Goal: Task Accomplishment & Management: Use online tool/utility

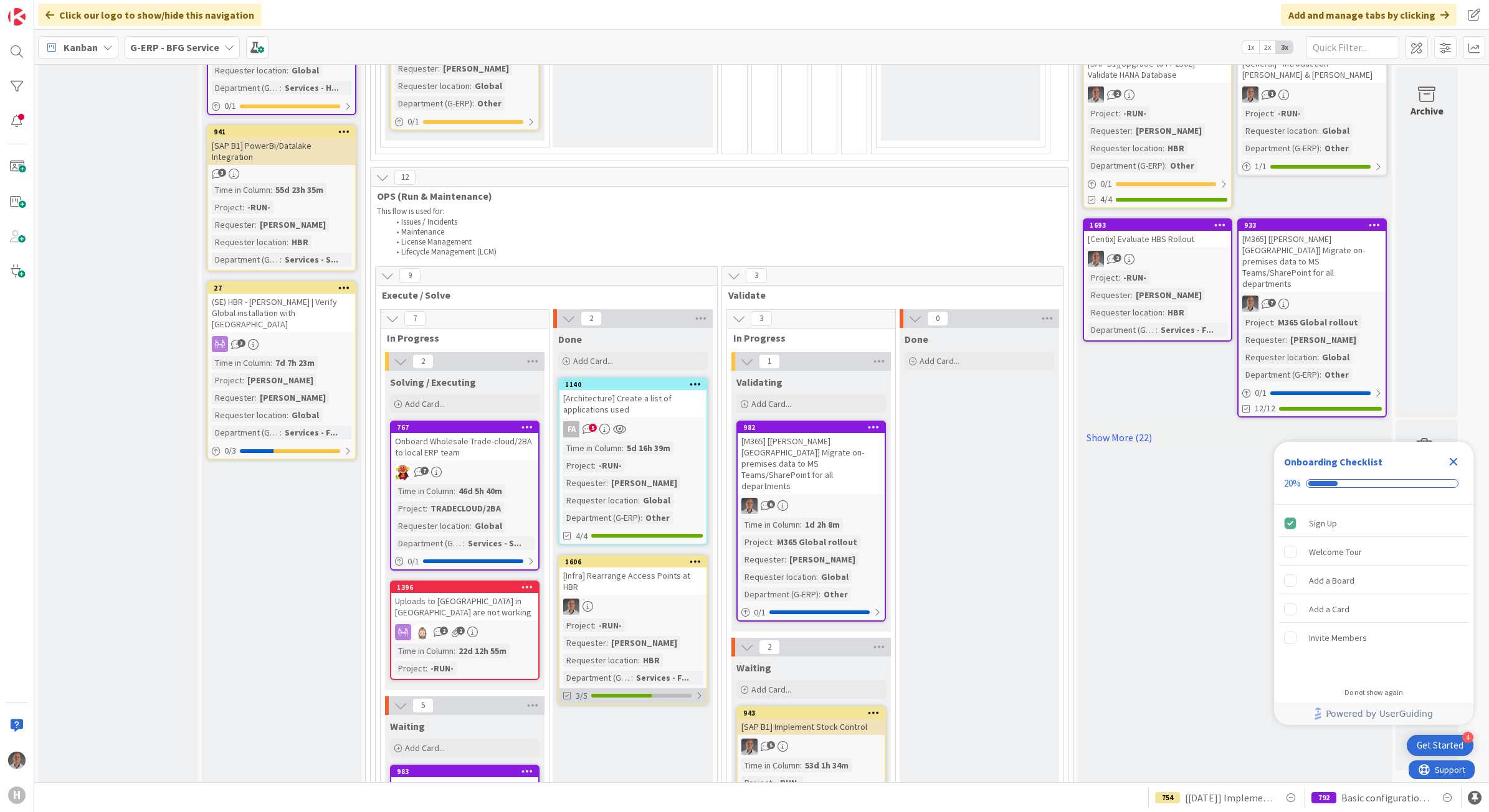
click at [618, 694] on div at bounding box center [621, 696] width 60 height 4
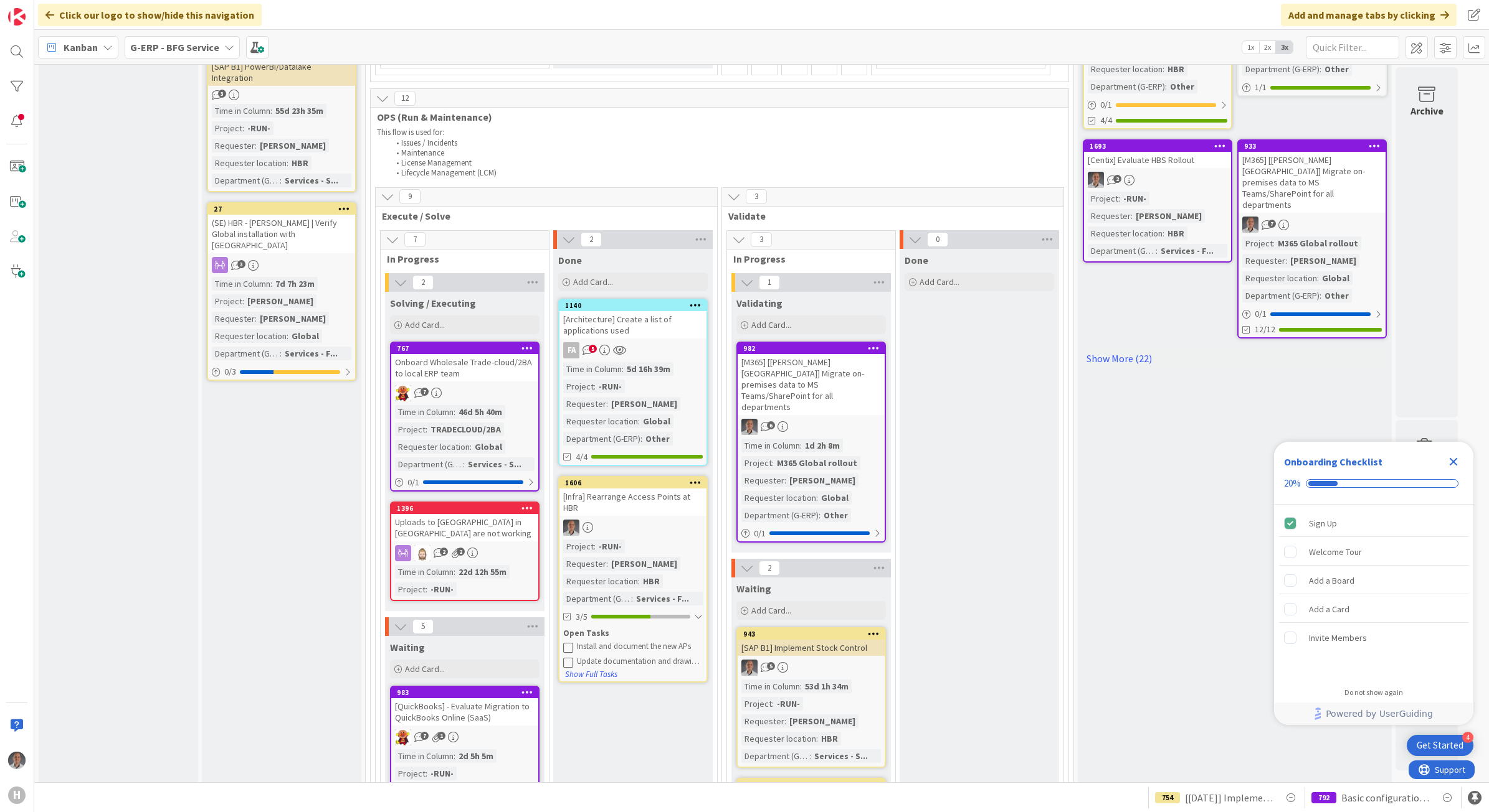
scroll to position [856, 0]
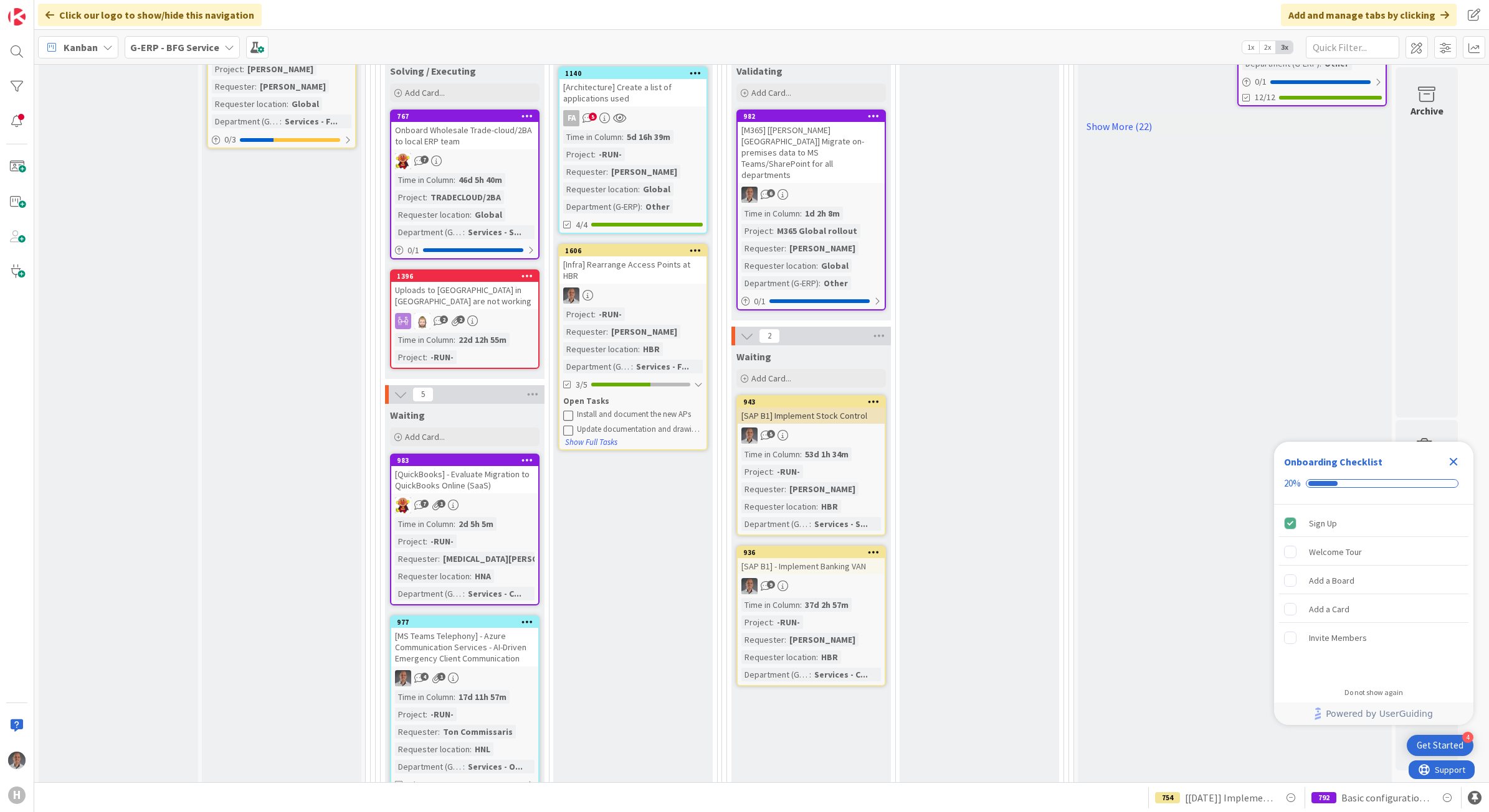
click at [570, 410] on icon at bounding box center [568, 415] width 10 height 10
click at [567, 410] on icon at bounding box center [568, 415] width 10 height 10
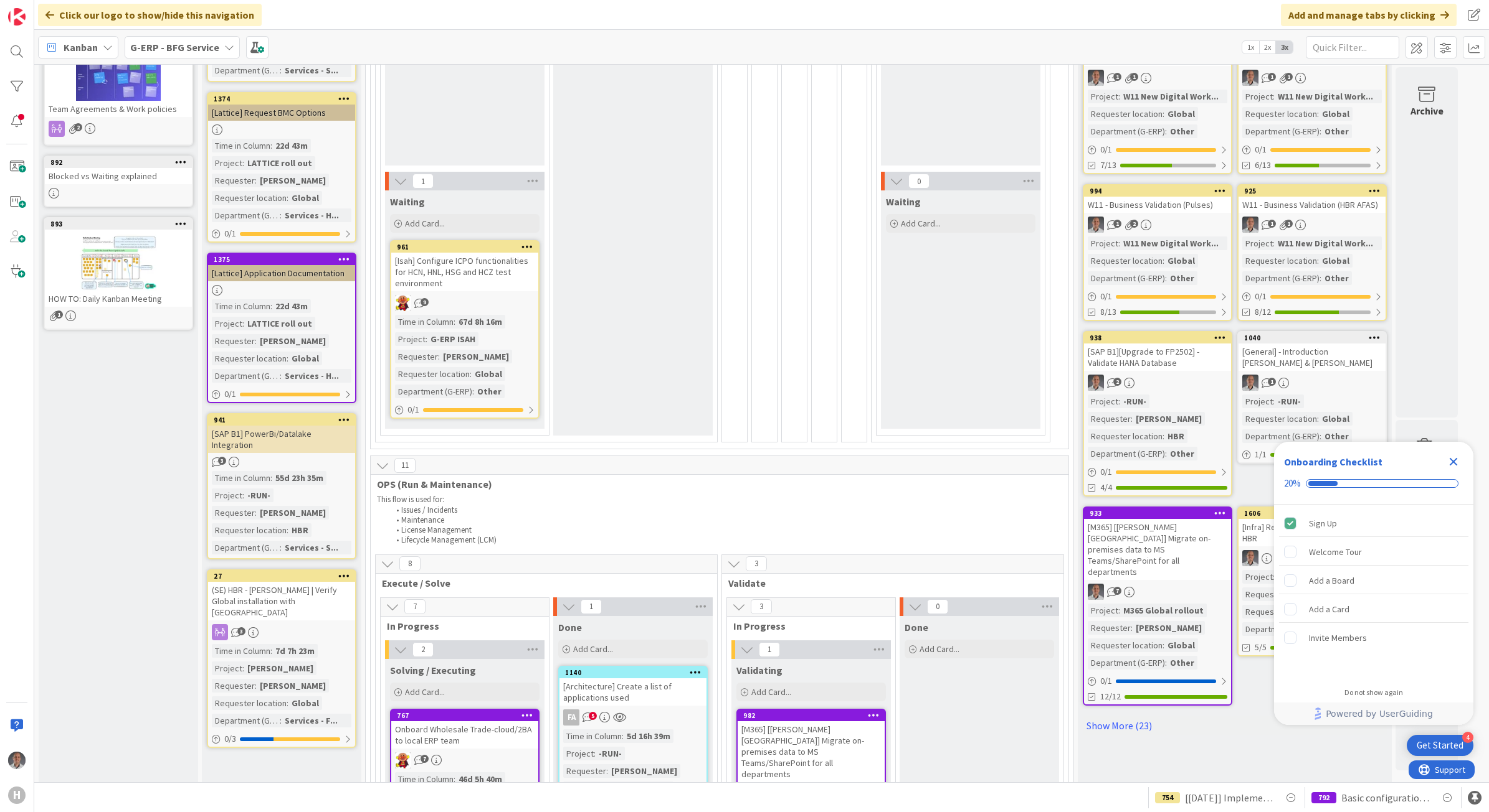
scroll to position [0, 0]
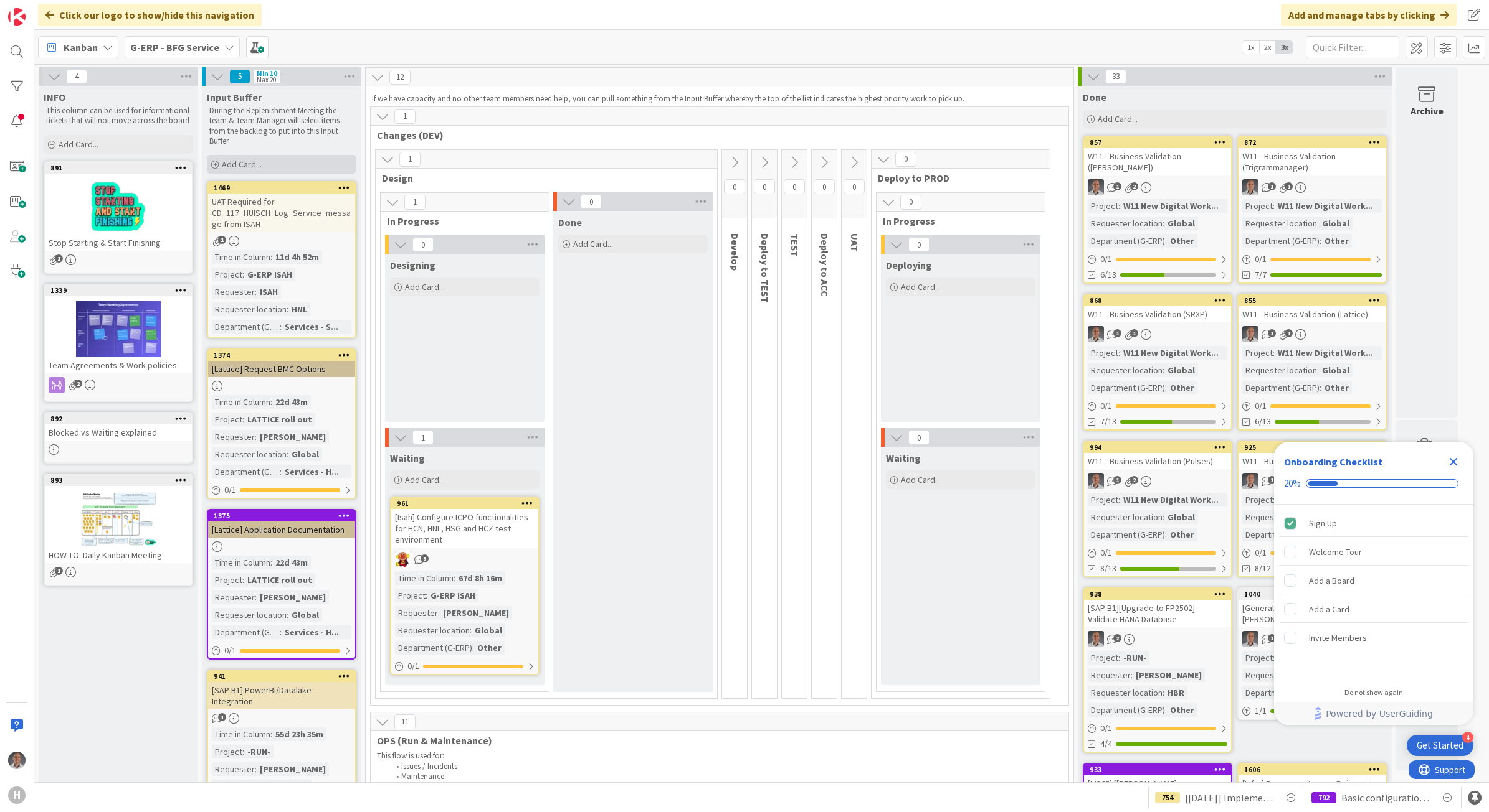
click at [266, 159] on div "Add Card..." at bounding box center [281, 164] width 150 height 19
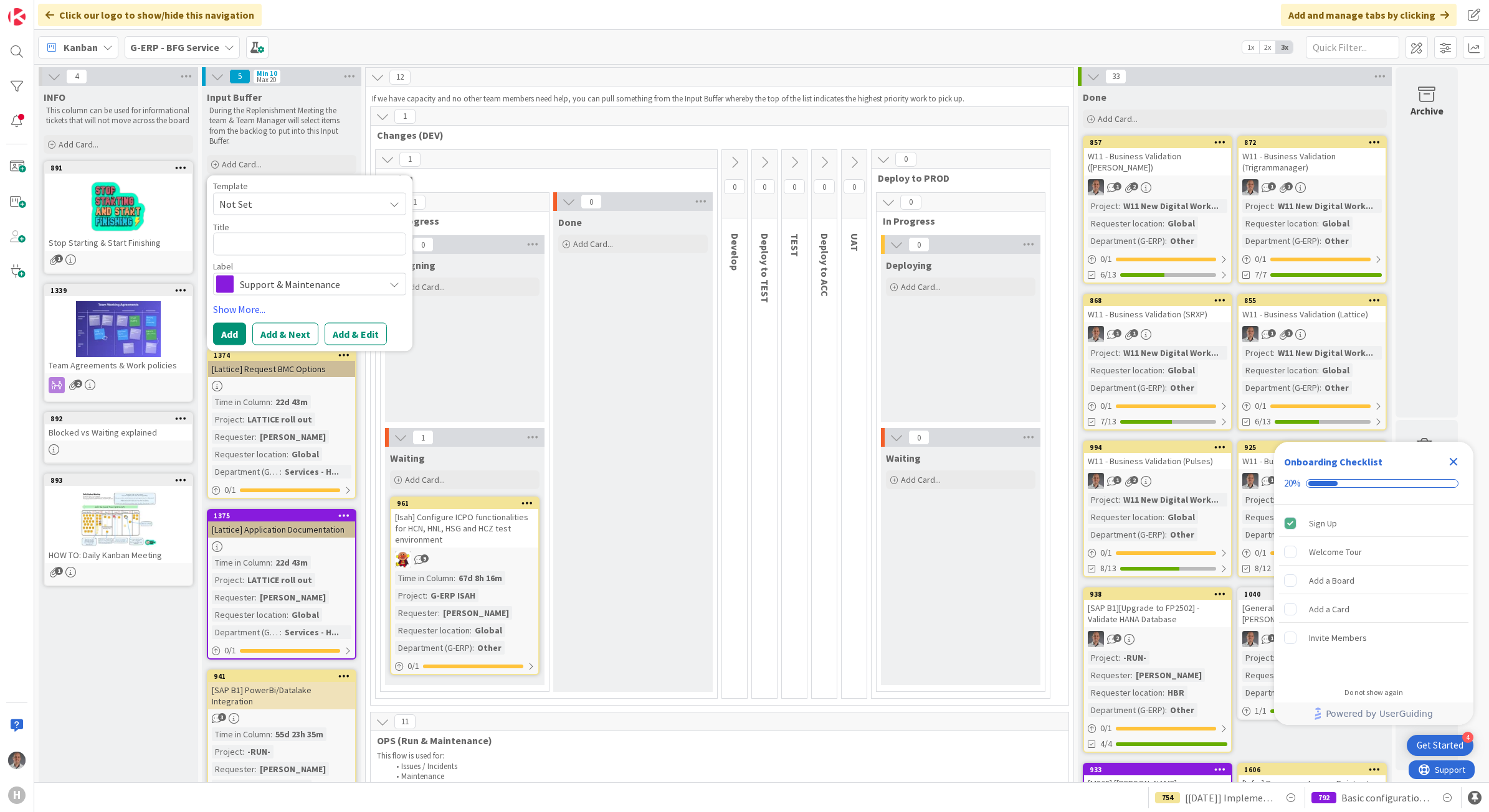
type textarea "x"
type textarea "["
type textarea "x"
type textarea "[P"
type textarea "x"
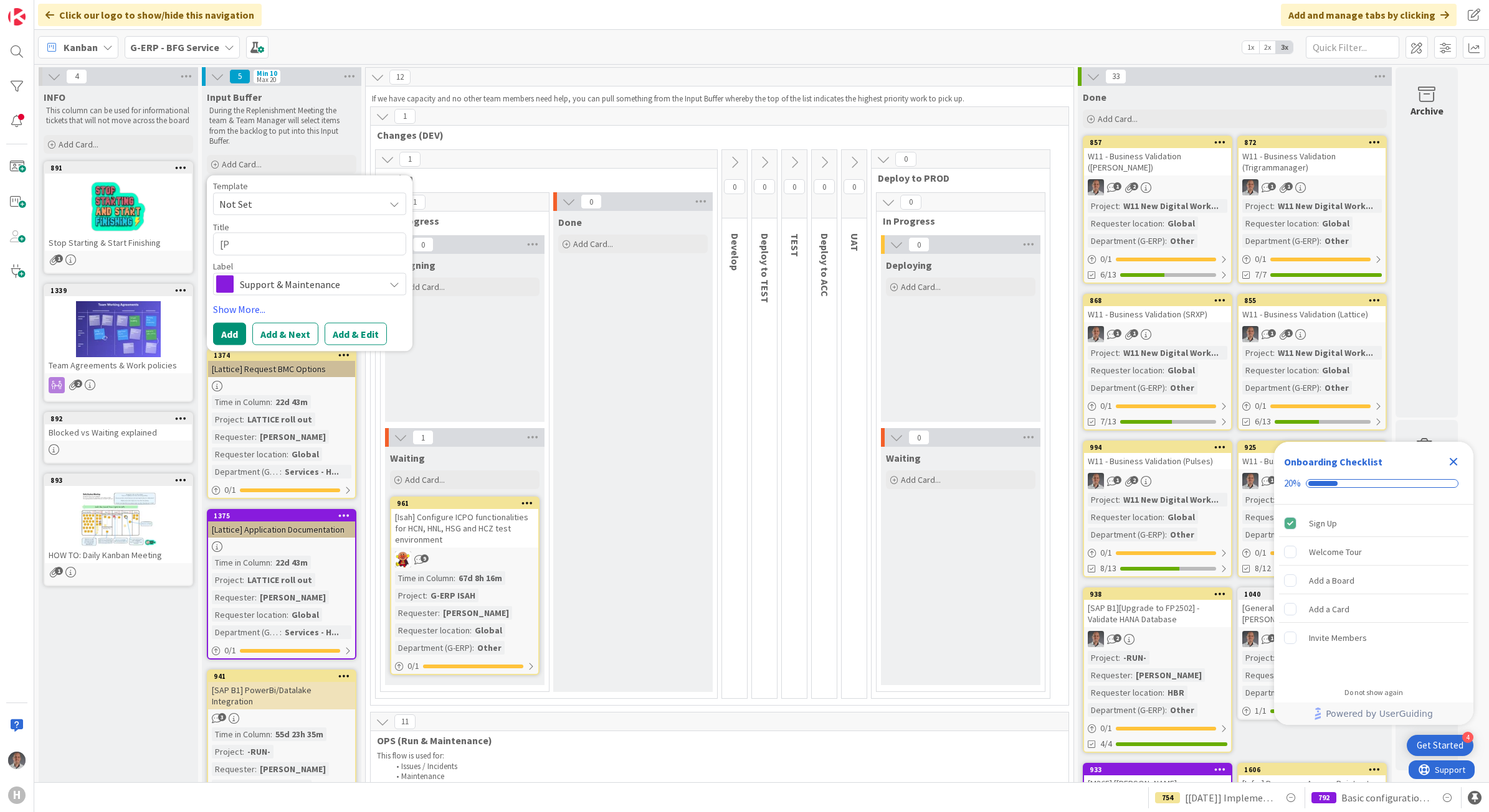
type textarea "[Pl"
type textarea "x"
type textarea "[Plo"
type textarea "x"
type textarea "[Pl"
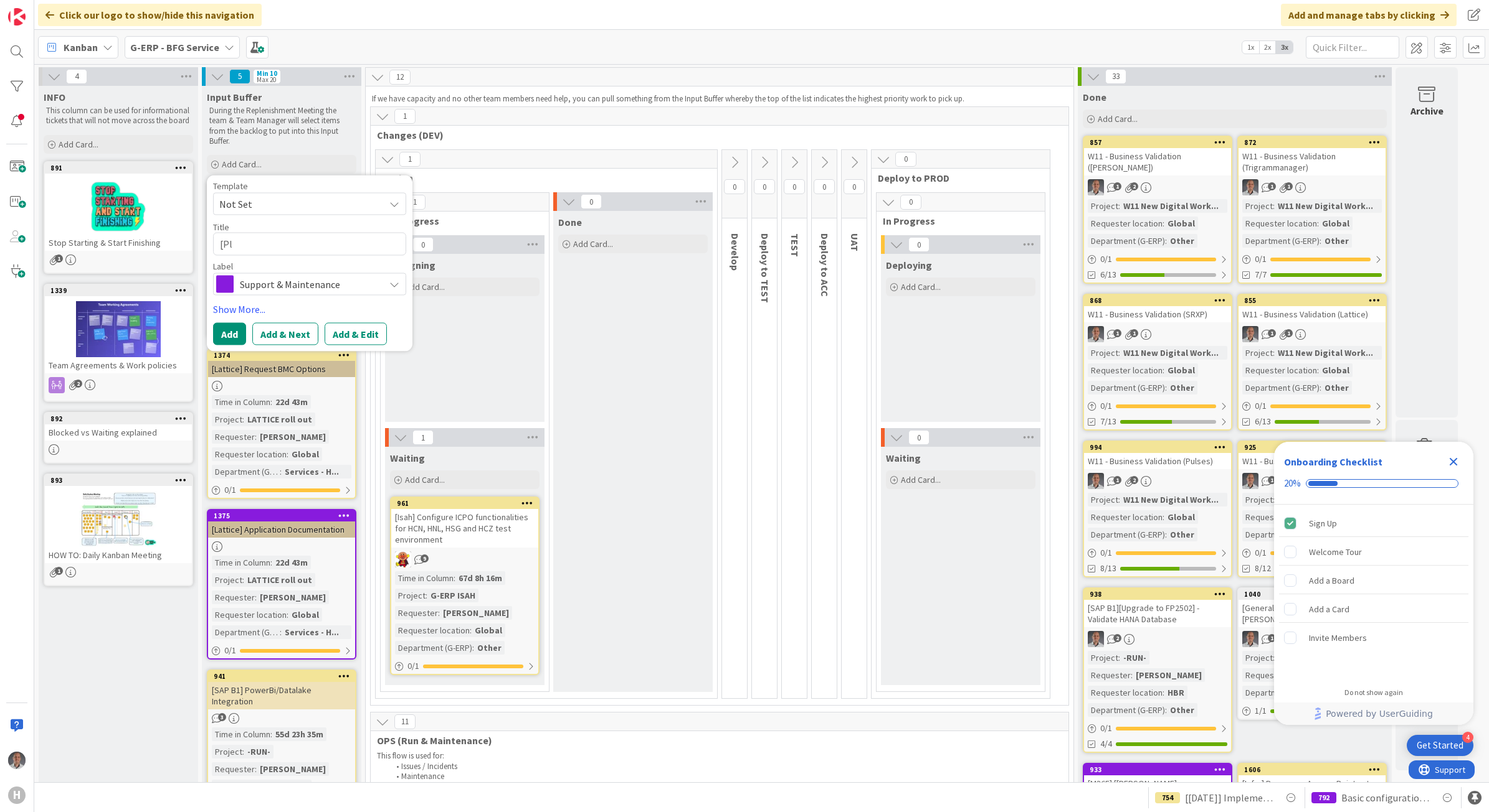
type textarea "x"
type textarea "[P"
type textarea "x"
type textarea "[Po"
type textarea "x"
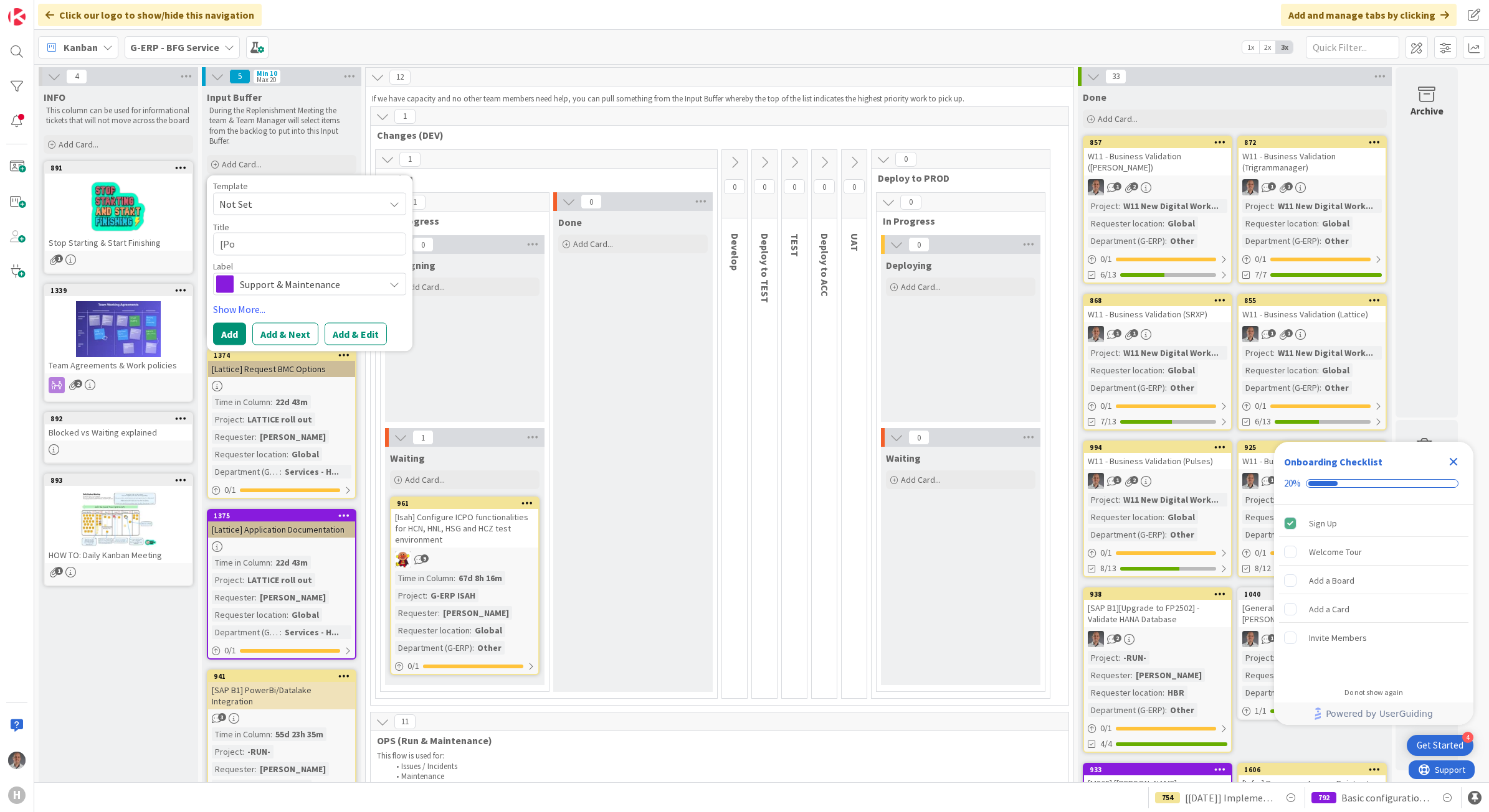
type textarea "[Pol"
type textarea "x"
type textarea "[Poli"
type textarea "x"
type textarea "[Polic"
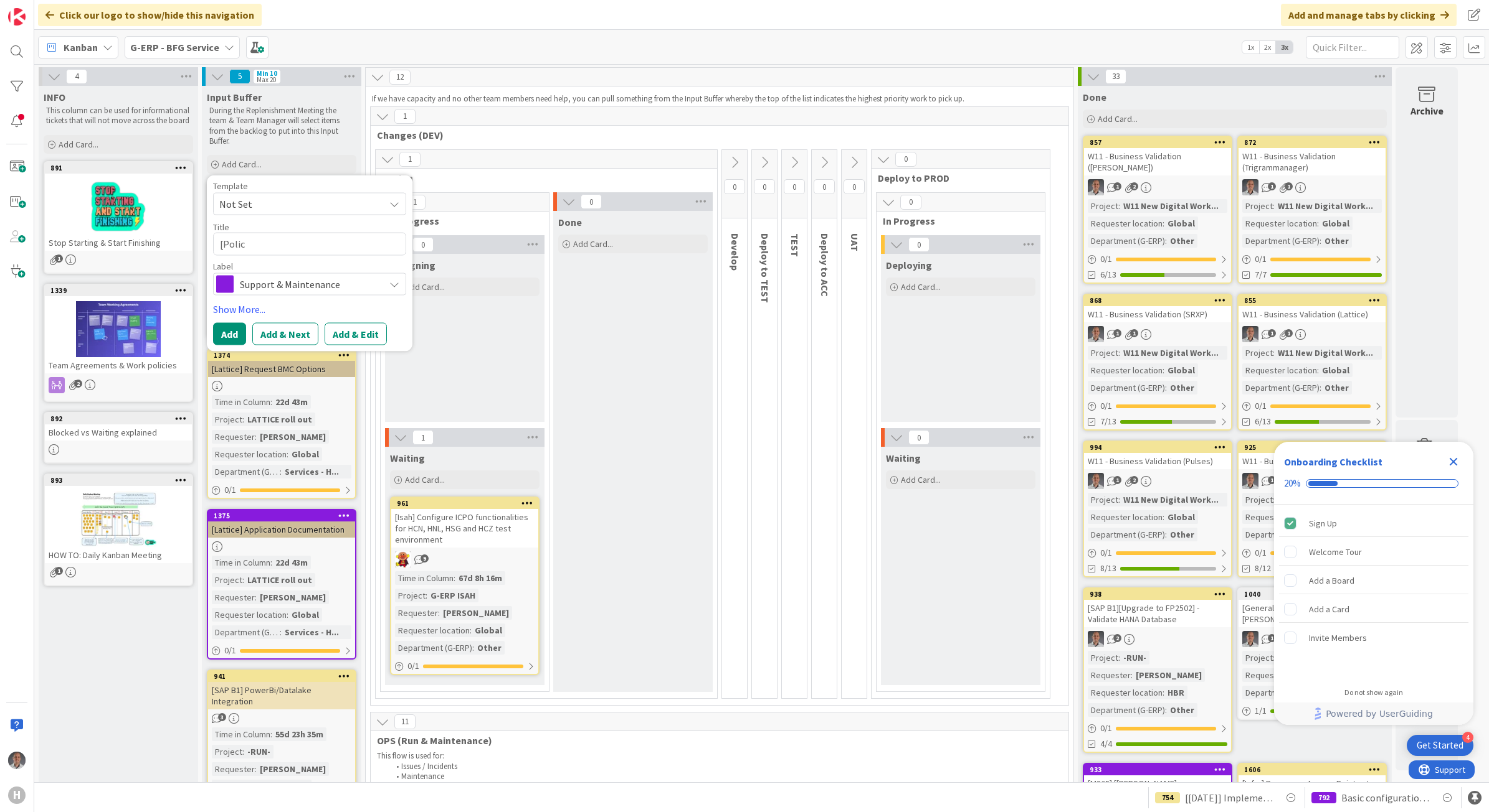
type textarea "x"
type textarea "[Policy"
type textarea "x"
type textarea "[D"
type textarea "x"
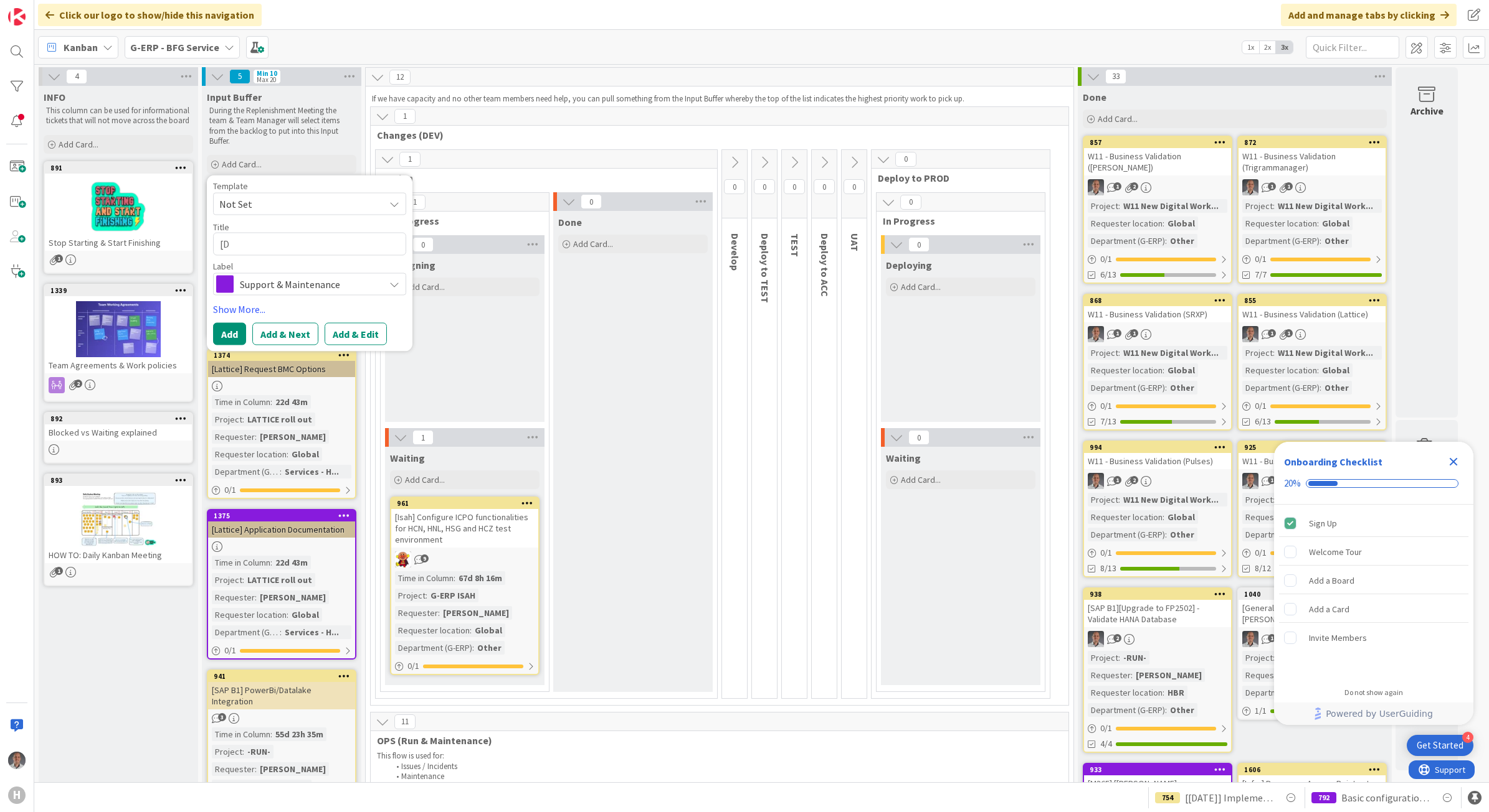
type textarea "[Do"
type textarea "x"
type textarea "[Doc"
type textarea "x"
type textarea "[Docu"
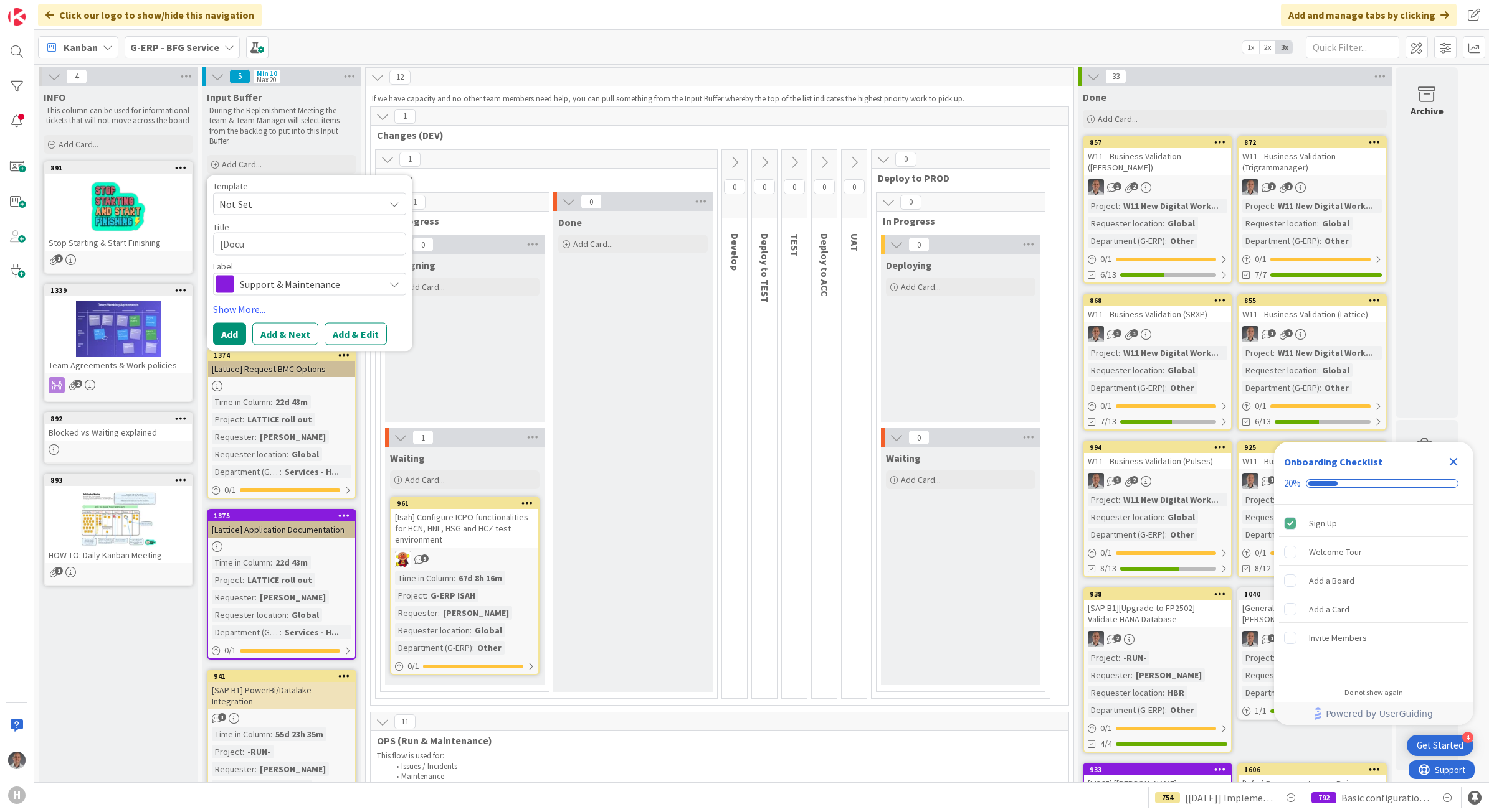
type textarea "x"
type textarea "[Docum"
type textarea "x"
type textarea "[Docume"
type textarea "x"
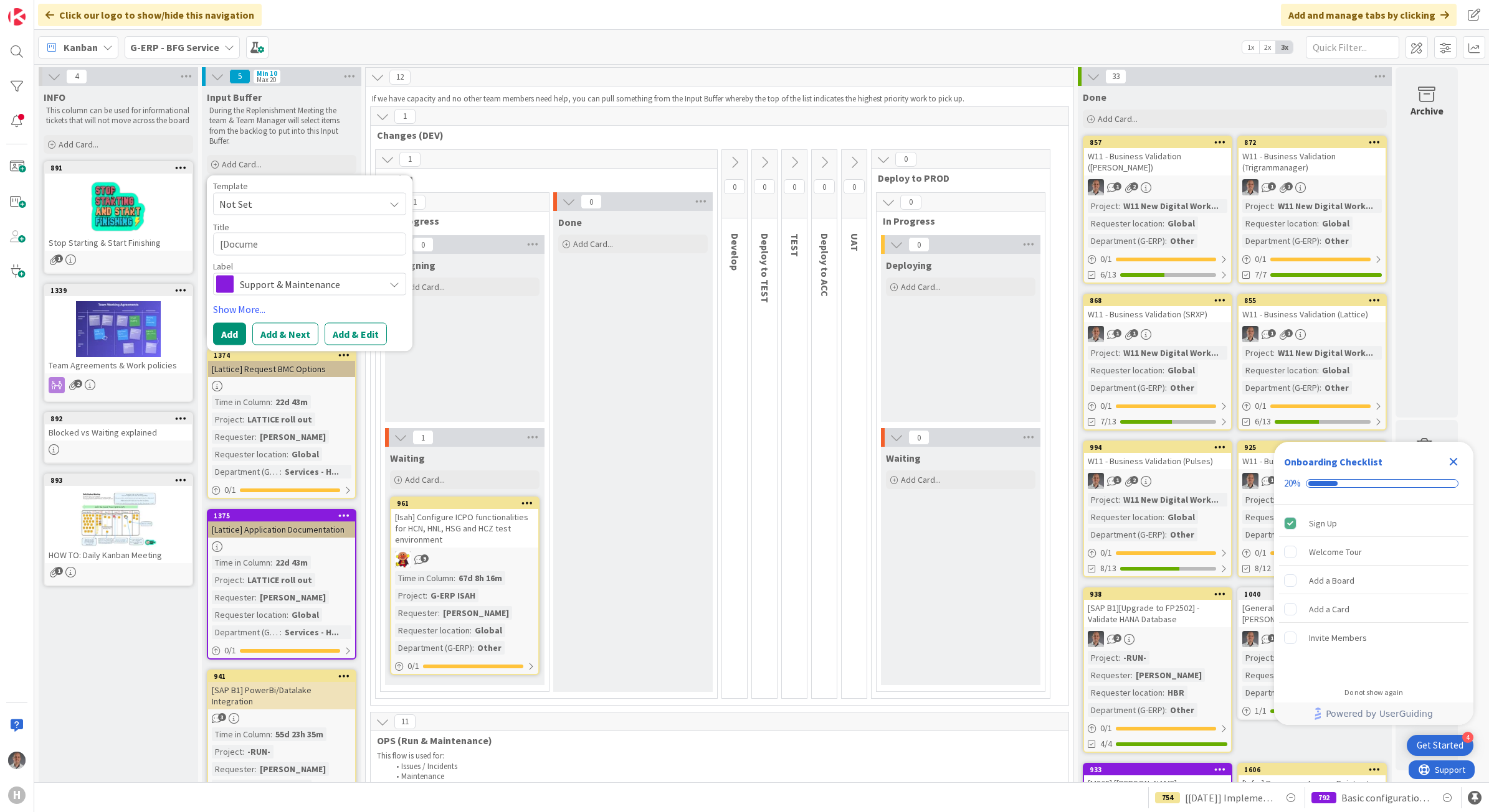
type textarea "[Documen"
type textarea "x"
type textarea "[Document"
type textarea "x"
type textarea "[Documenta"
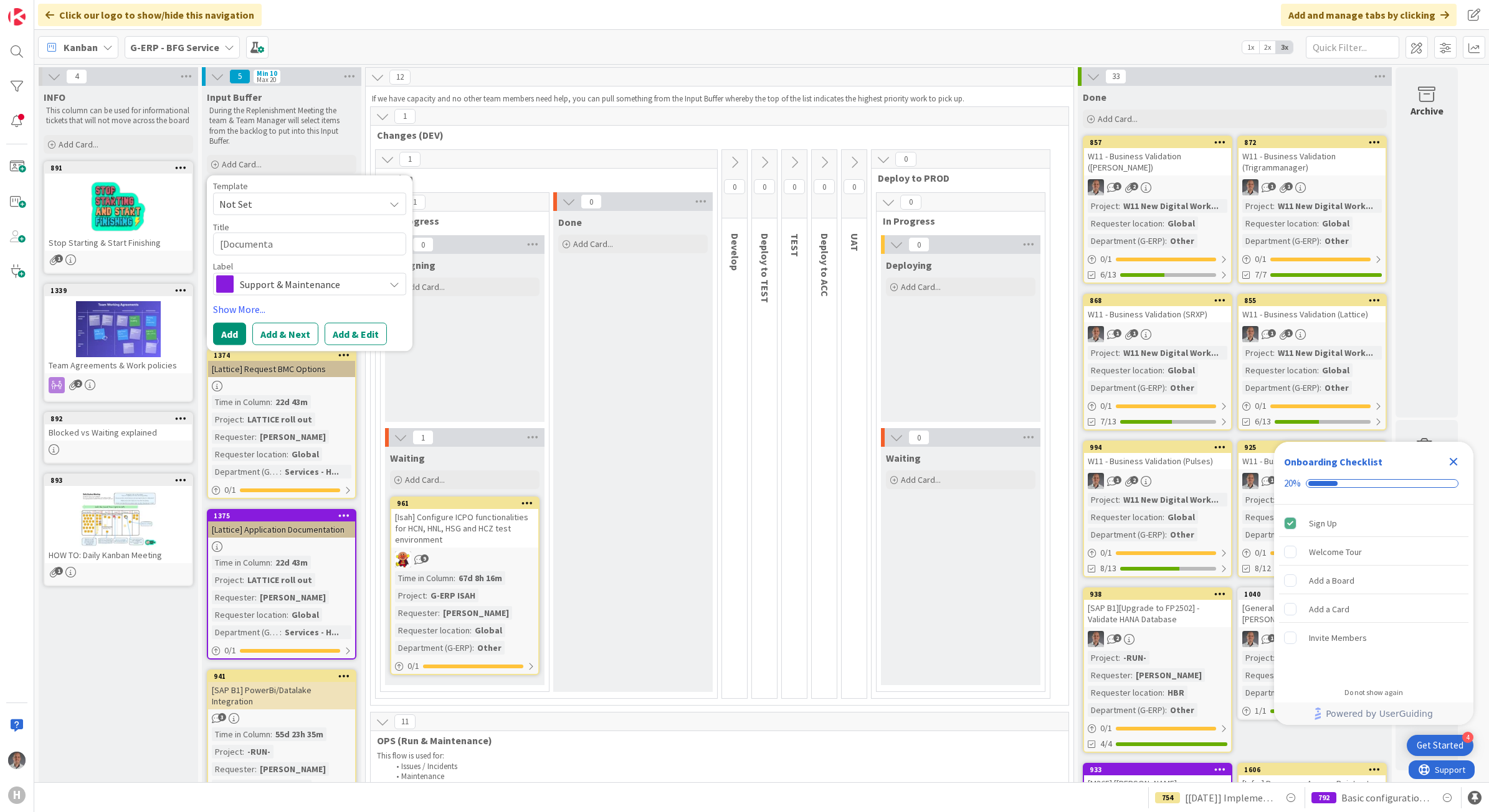
type textarea "x"
type textarea "[Documentat"
type textarea "x"
type textarea "[Documentati"
type textarea "x"
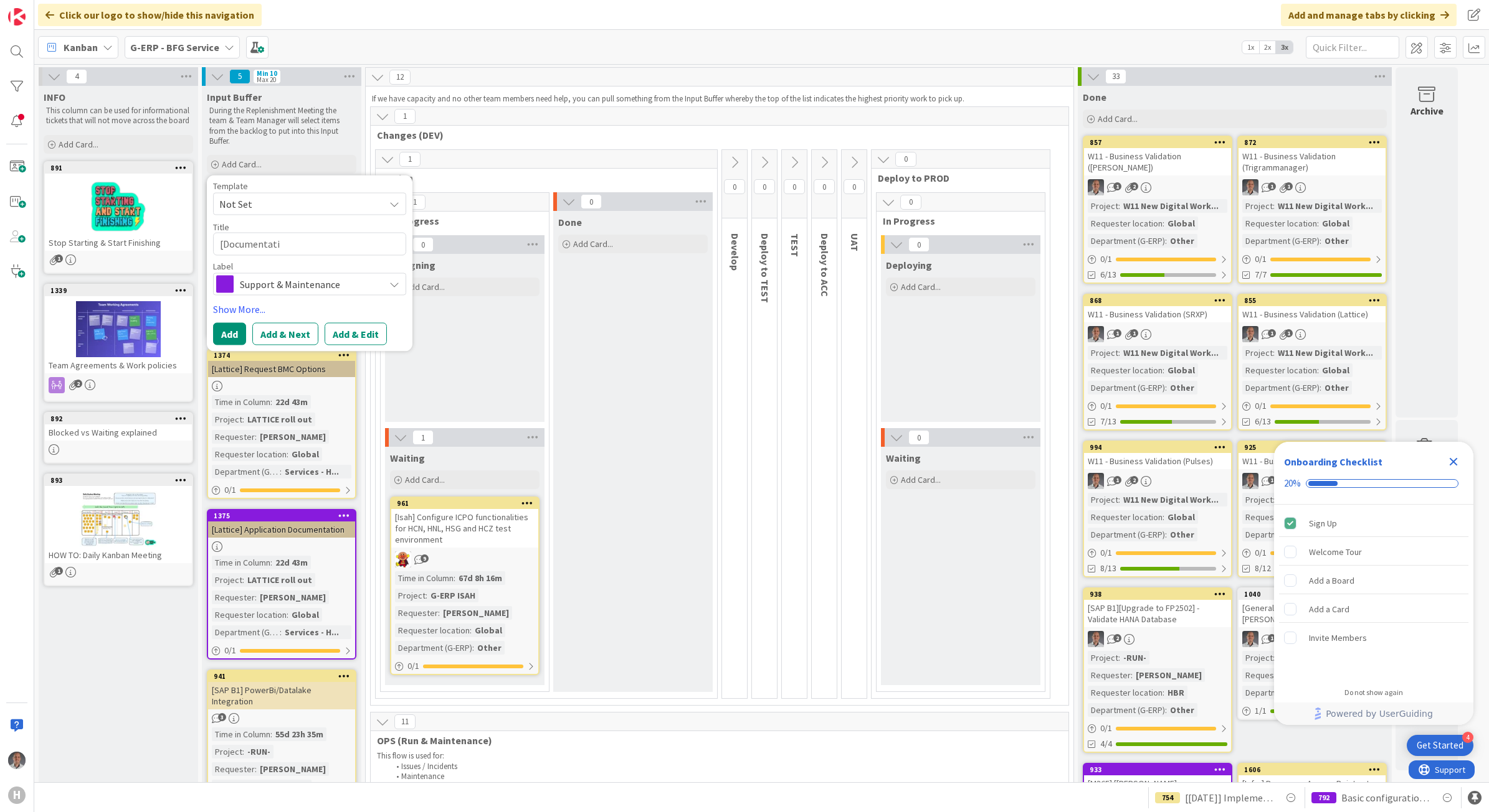
type textarea "[Documentatio"
type textarea "x"
type textarea "[Documentation"
type textarea "x"
type textarea "[Documentation]"
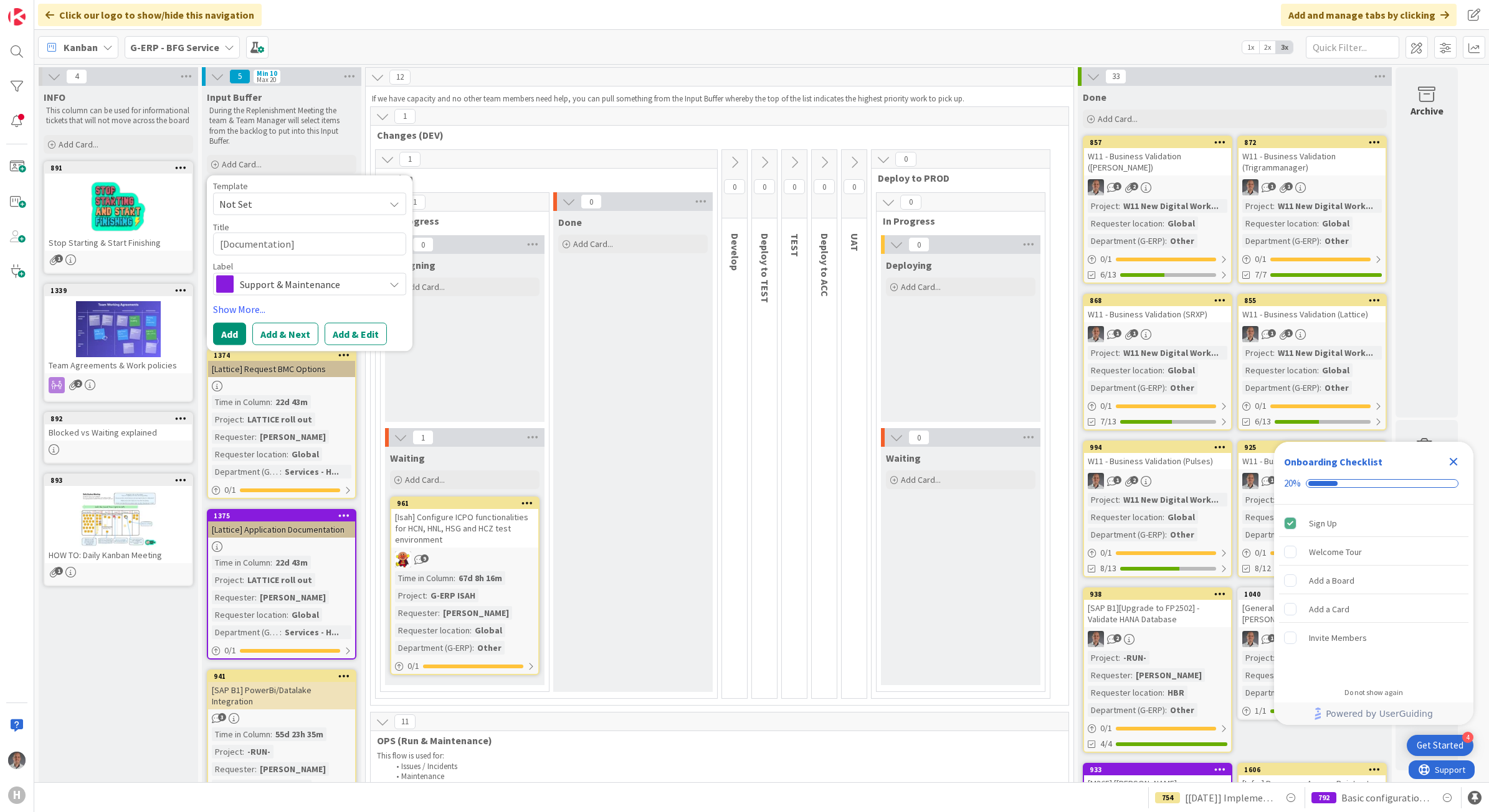
type textarea "x"
type textarea "[Documentation]"
type textarea "x"
type textarea "[Documentation] D"
type textarea "x"
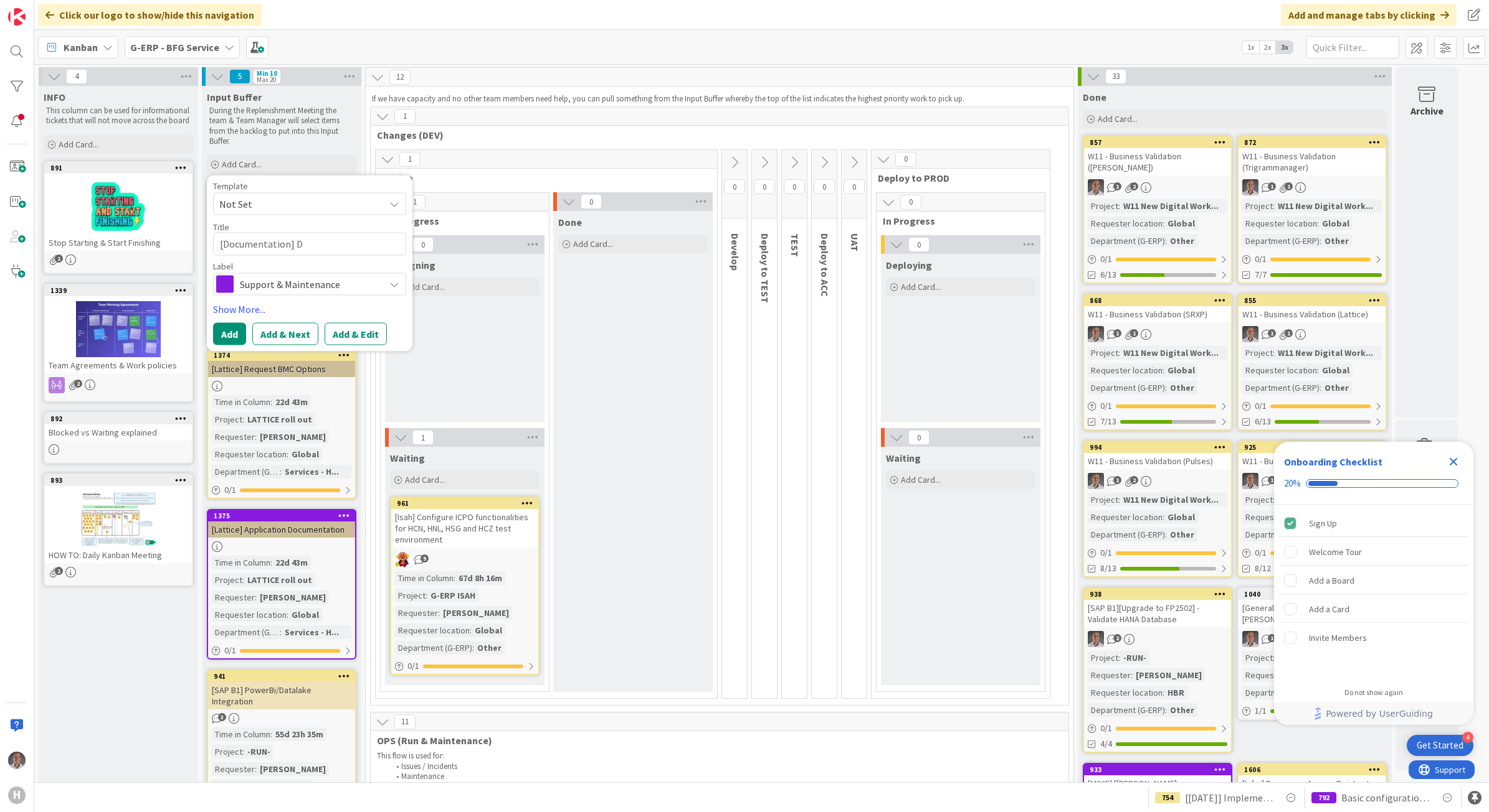
type textarea "[Documentation] De"
type textarea "x"
type textarea "[Documentation] Dev"
type textarea "x"
type textarea "[Documentation] Deve"
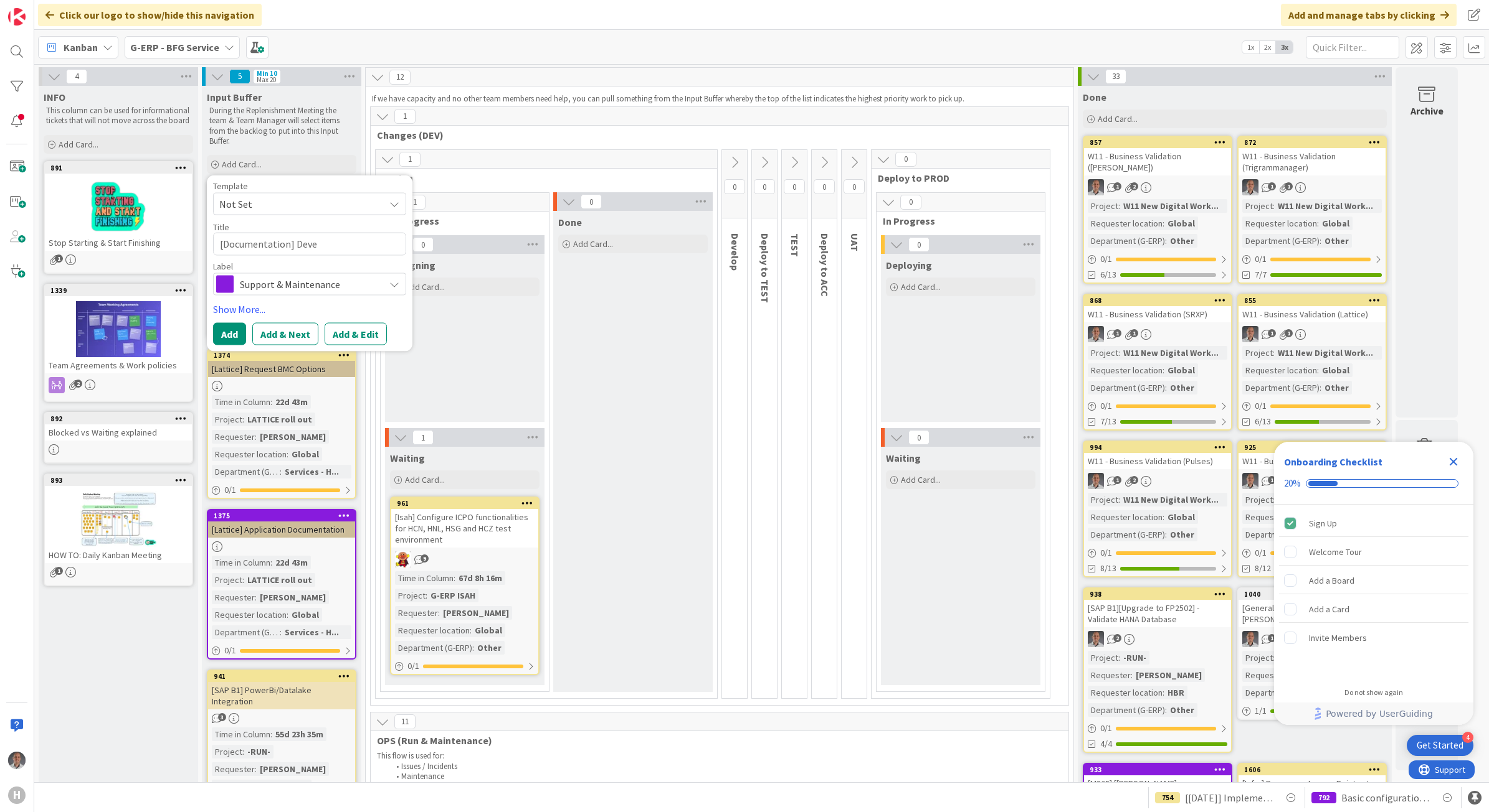
type textarea "x"
type textarea "[Documentation] Devel"
type textarea "x"
type textarea "[Documentation] Develo"
type textarea "x"
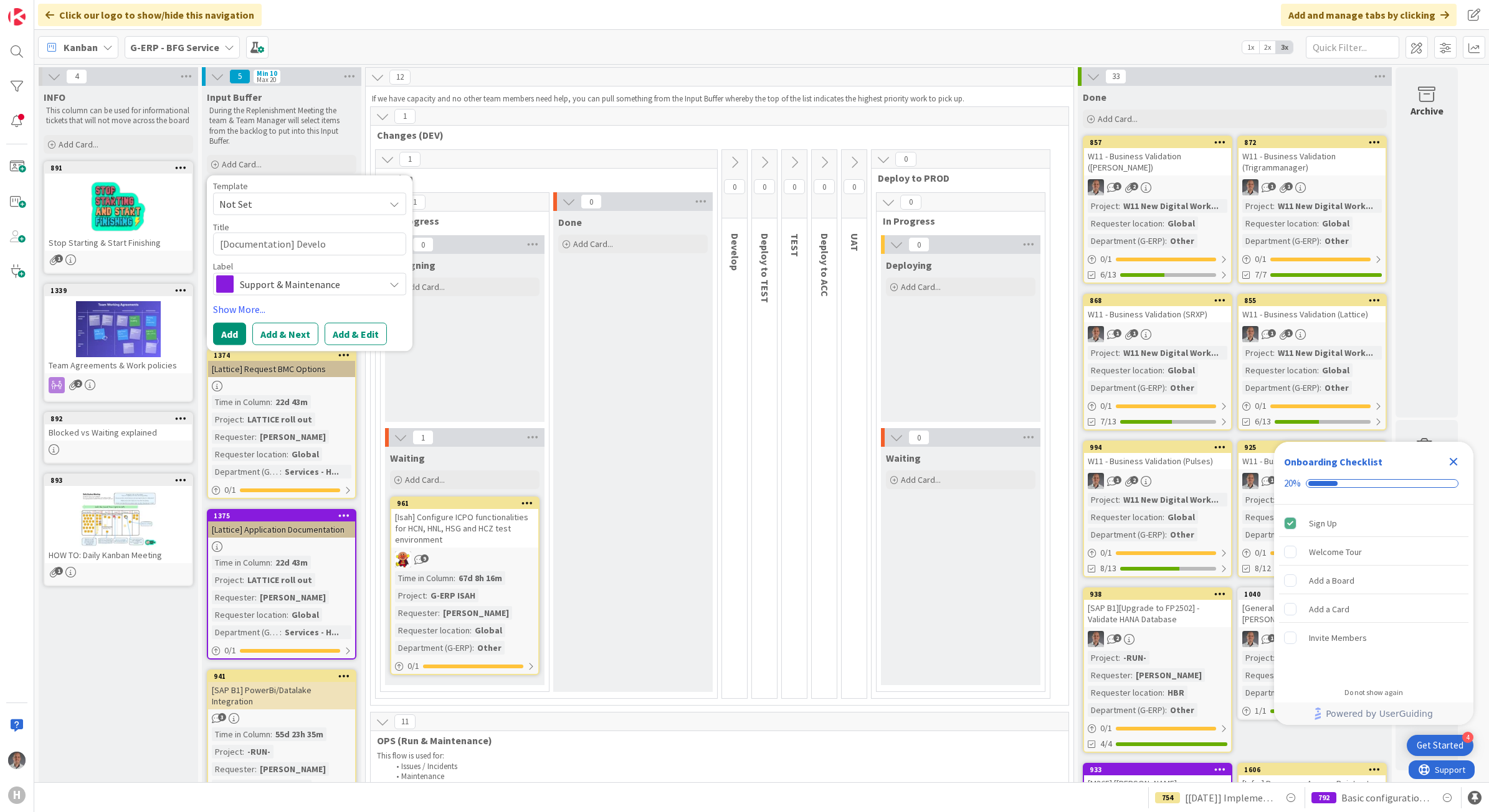
type textarea "[Documentation] Develop"
type textarea "x"
type textarea "[Documentation] Develop"
type textarea "x"
type textarea "[Documentation] Develop L"
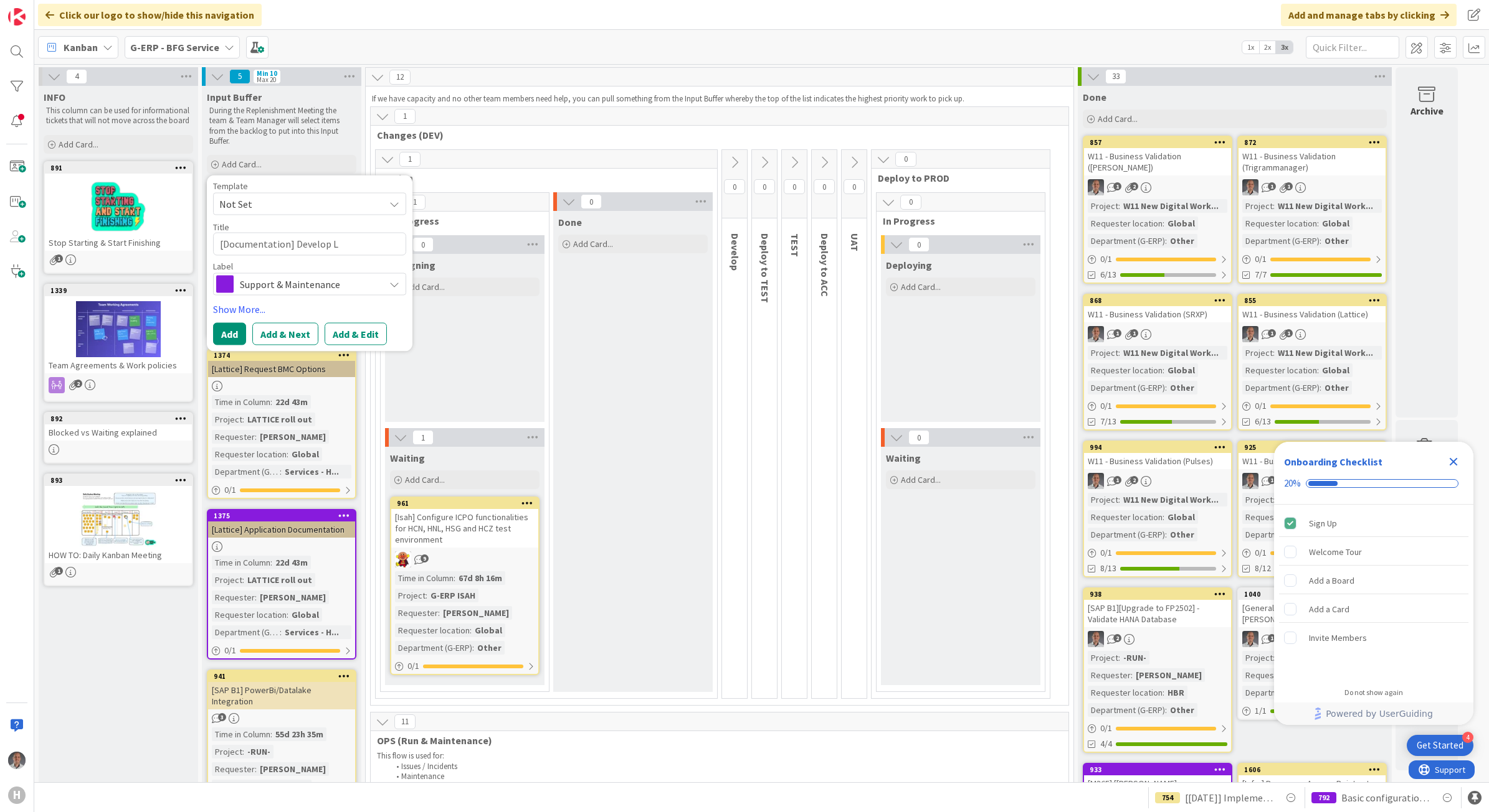
type textarea "x"
type textarea "[Documentation] Develop LO"
type textarea "x"
type textarea "[Documentation] Develop LOC"
type textarea "x"
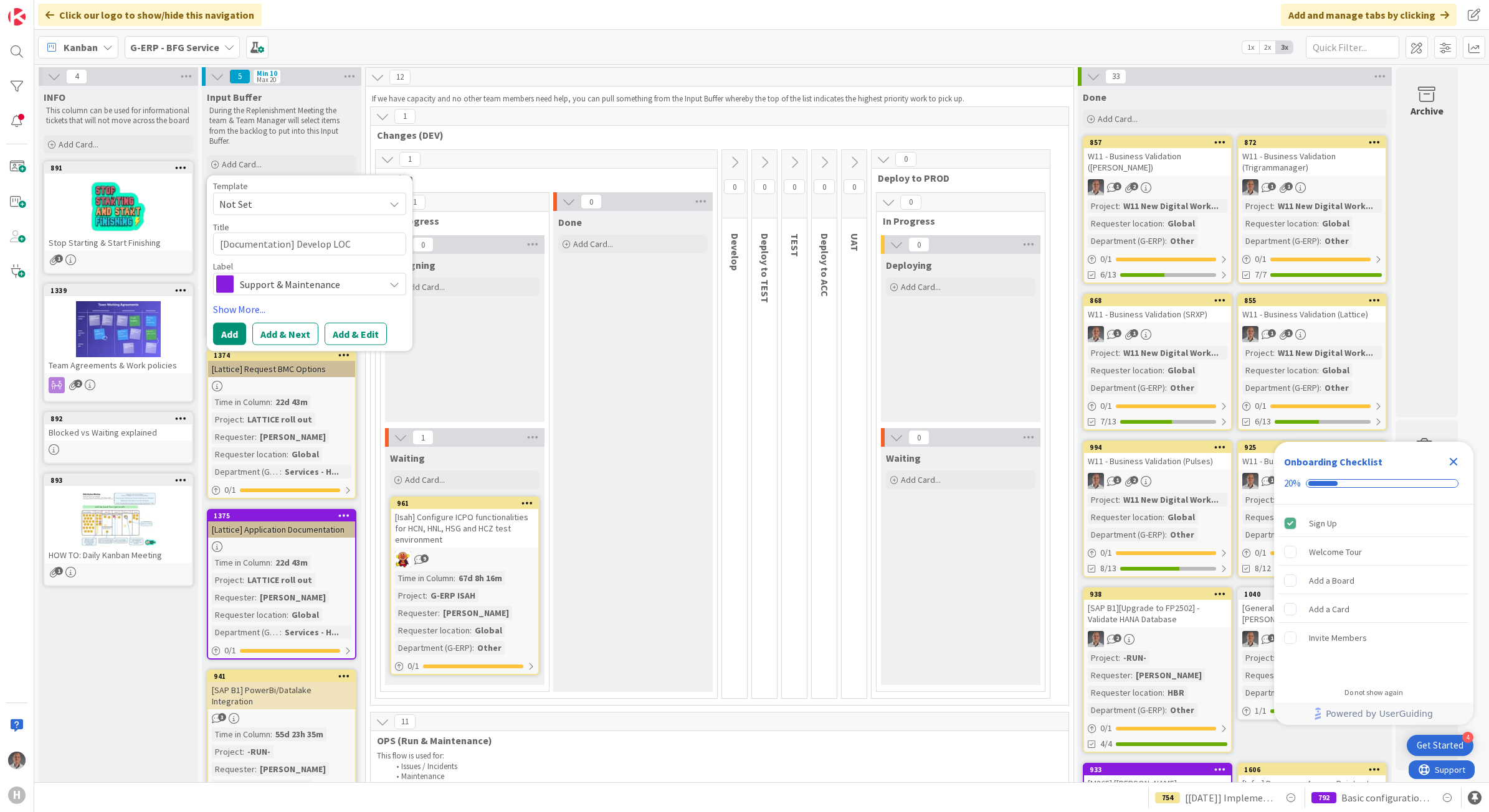
type textarea "[Documentation] Develop LOCA"
type textarea "x"
type textarea "[Documentation] Develop LOCAL"
type textarea "x"
type textarea "[Documentation] Develop LOCAL"
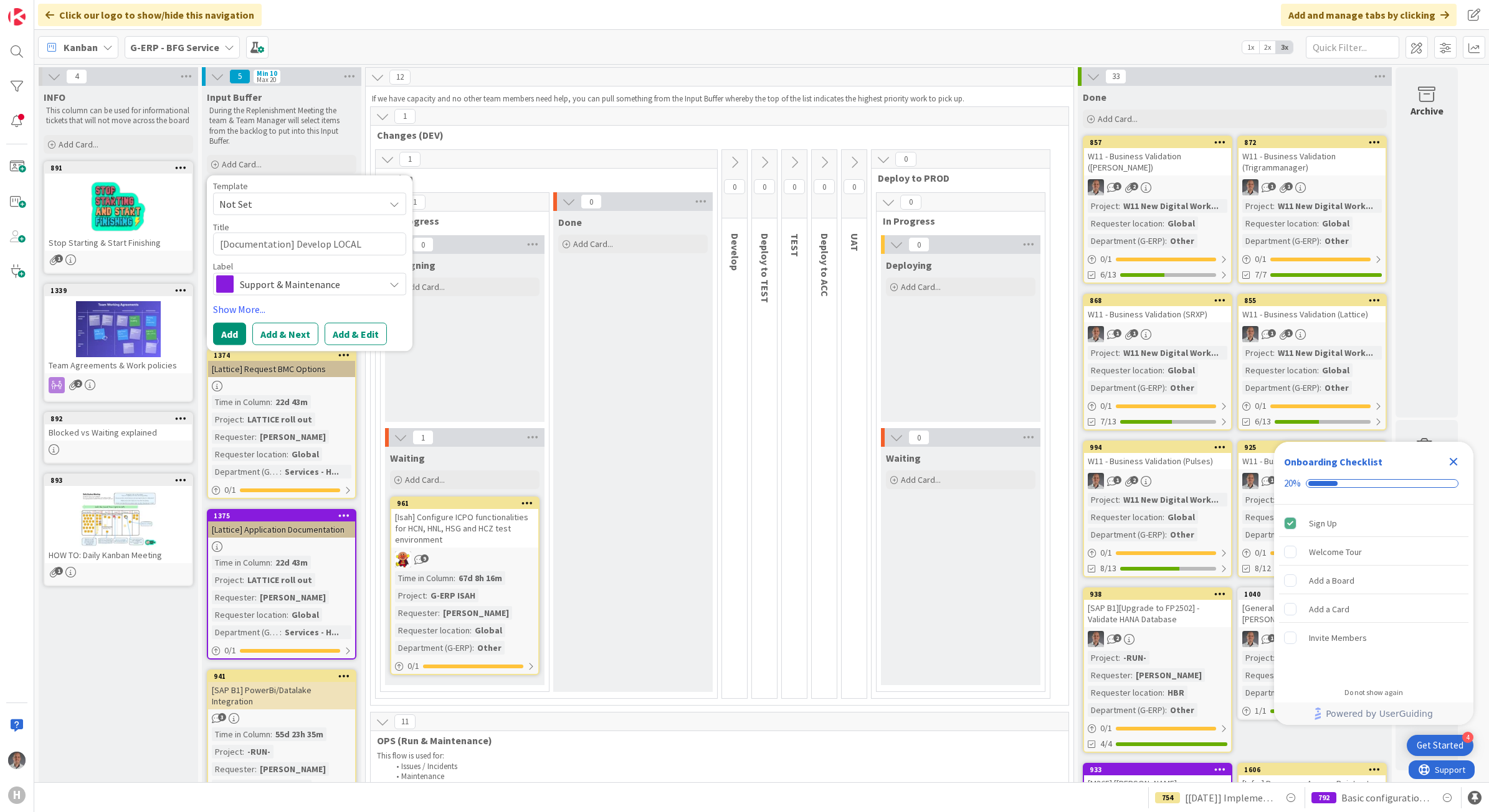
type textarea "x"
type textarea "[Documentation] Develop LOCAL p"
type textarea "x"
type textarea "[Documentation] Develop LOCAL po"
type textarea "x"
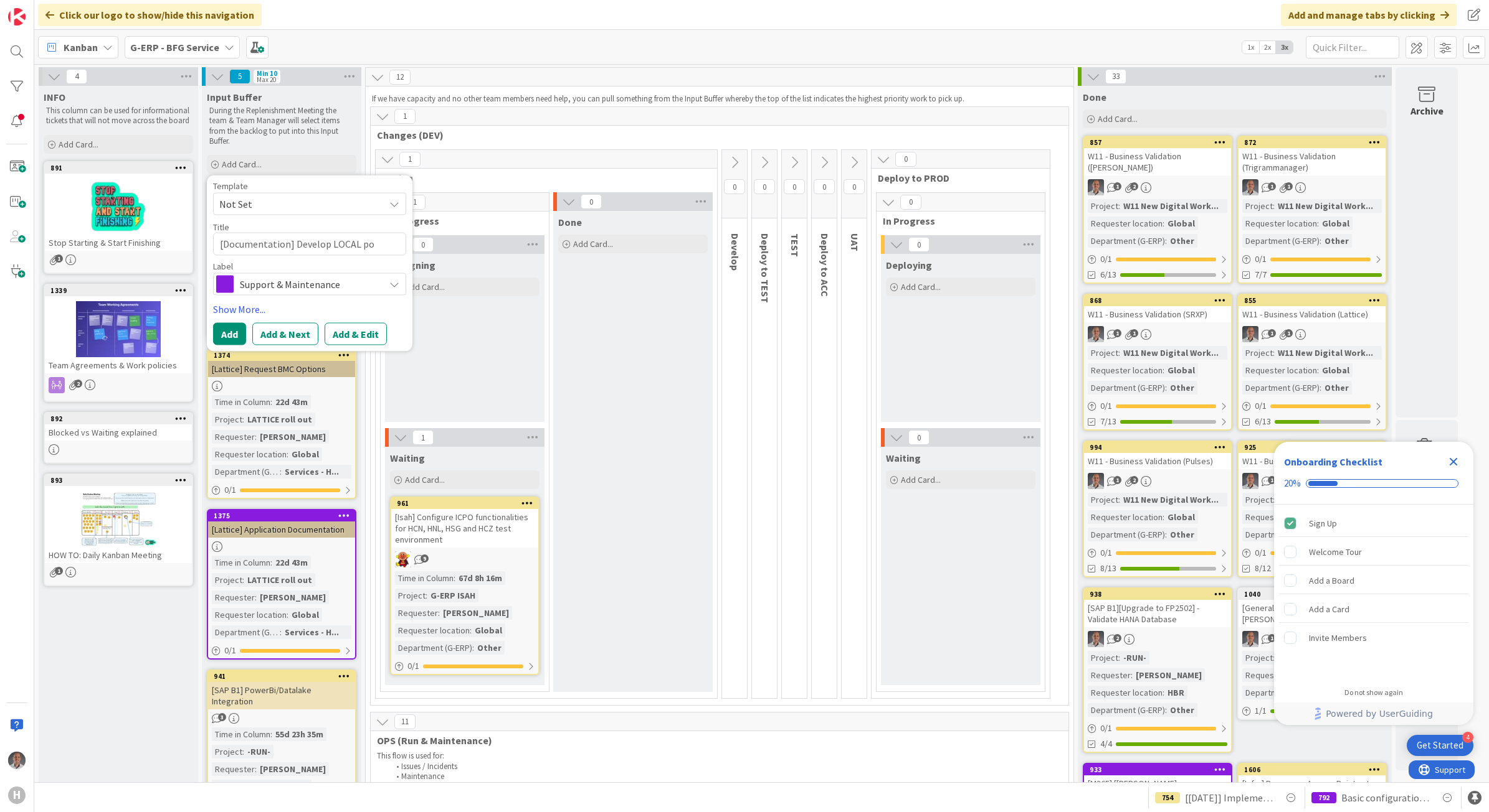
type textarea "[Documentation] Develop LOCAL p"
type textarea "x"
type textarea "[Documentation] Develop LOCAL"
type textarea "x"
type textarea "[Documentation] Develop LOCAL H"
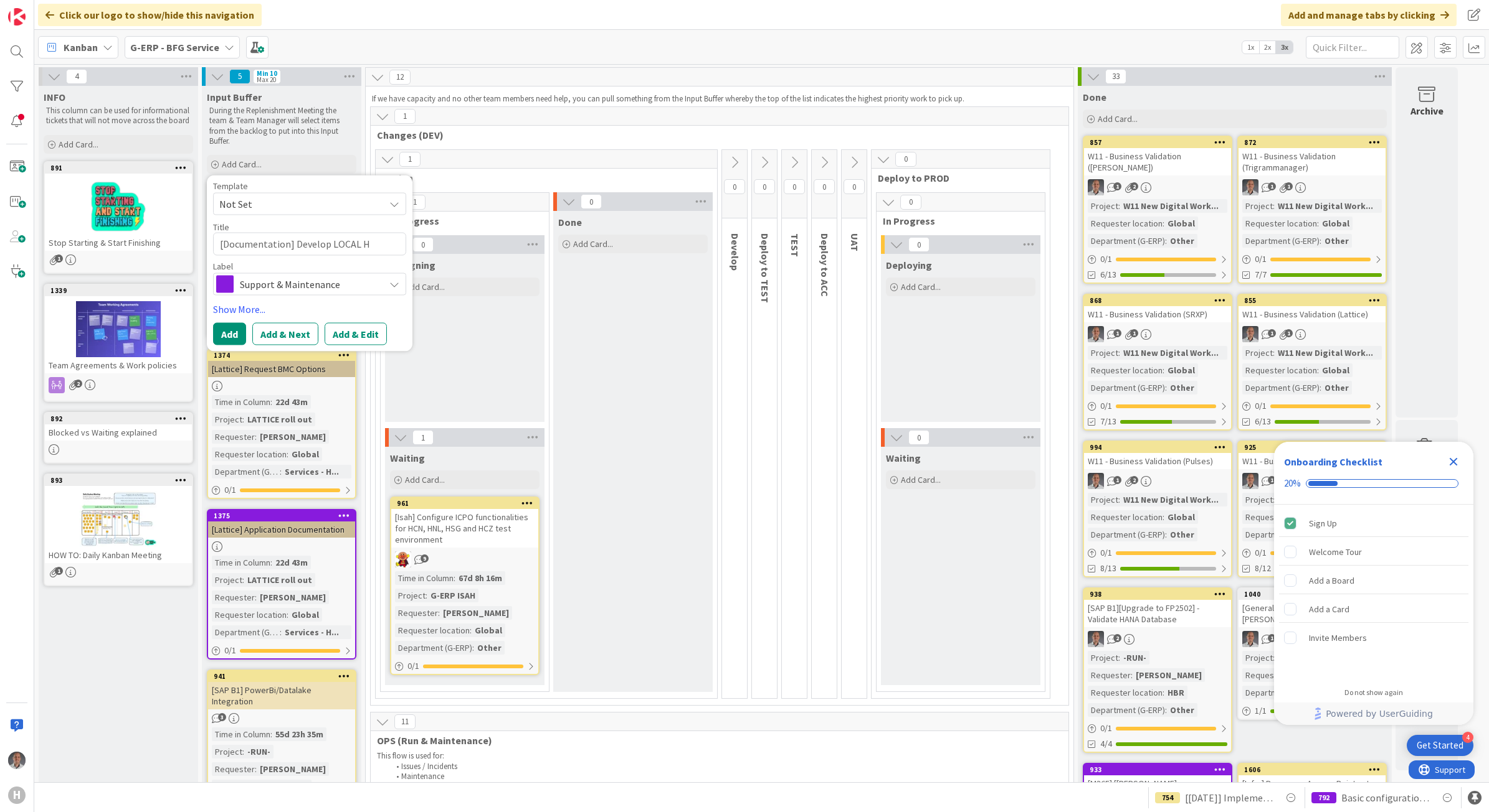
type textarea "x"
type textarea "[Documentation] Develop LOCAL HB"
type textarea "x"
type textarea "[Documentation] Develop LOCAL HBS"
type textarea "x"
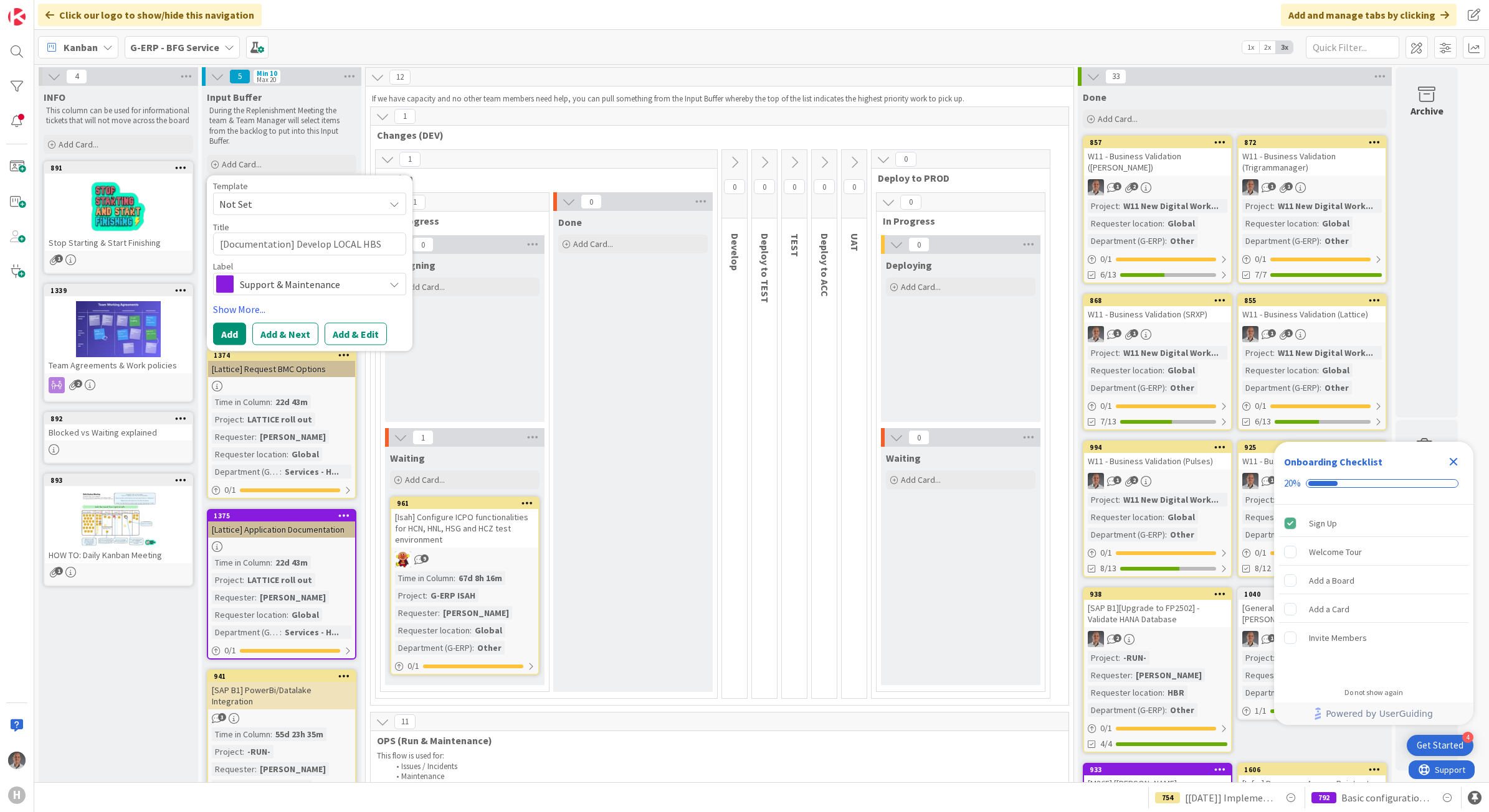
type textarea "[Documentation] Develop LOCAL HBS"
type textarea "x"
type textarea "[Documentation] Develop LOCAL HBS P"
type textarea "x"
type textarea "[Documentation] Develop LOCAL HBS Po"
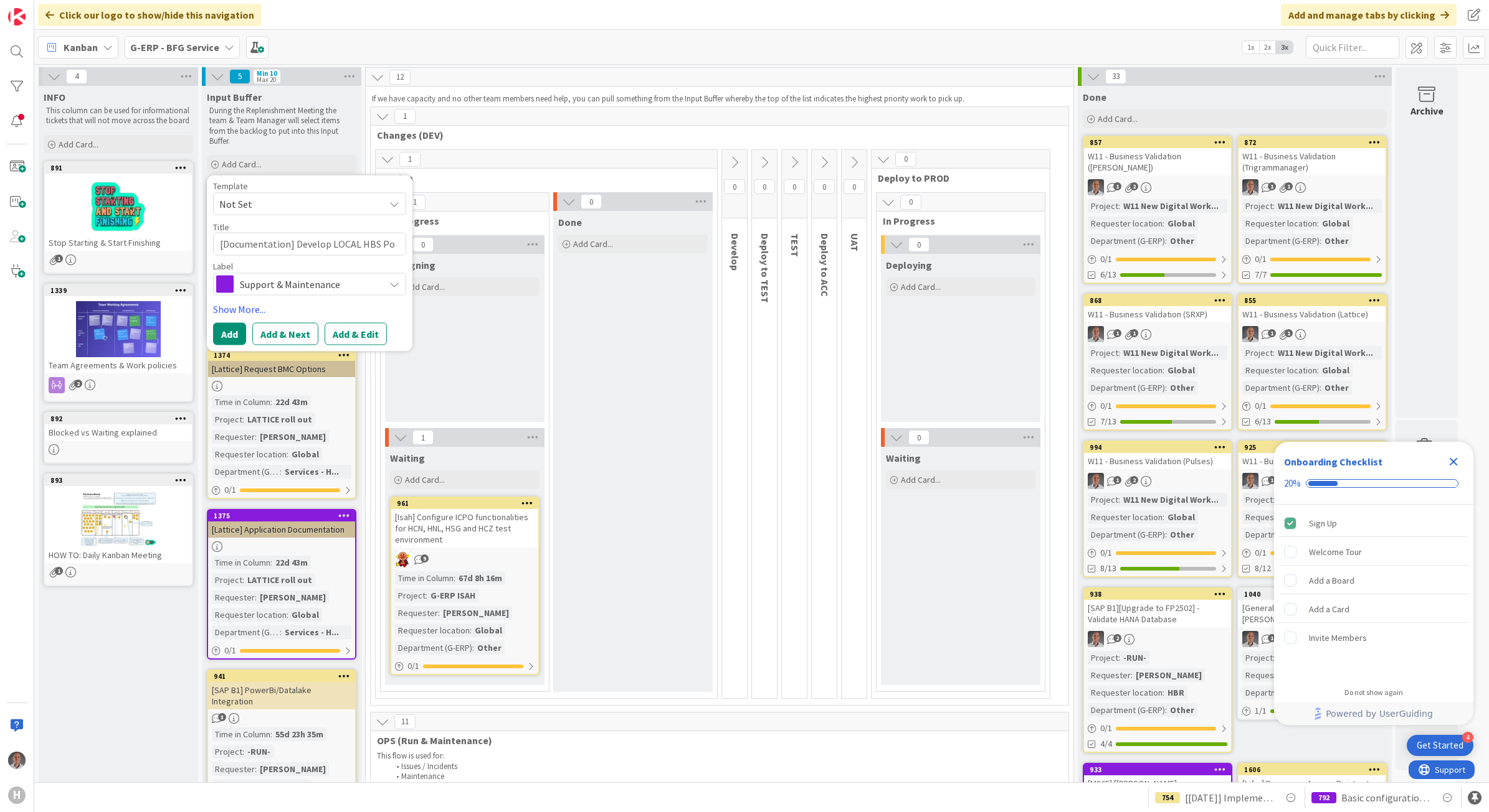
type textarea "x"
type textarea "[Documentation] Develop LOCAL HBS Pol"
type textarea "x"
type textarea "[Documentation] Develop LOCAL HBS Poli"
type textarea "x"
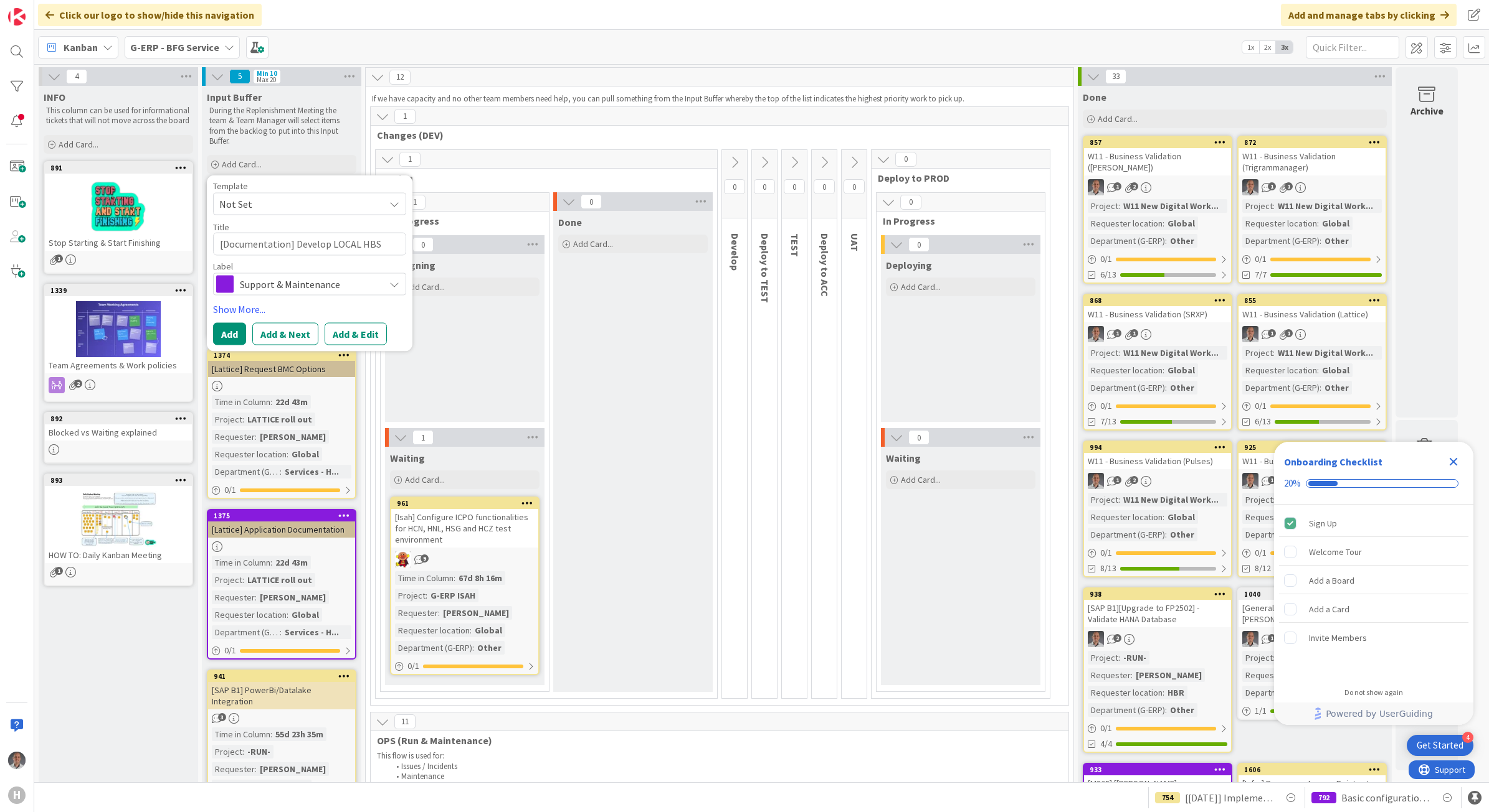
type textarea "[Documentation] Develop LOCAL HBS Polic"
type textarea "x"
type textarea "[Documentation] Develop LOCAL HBS Policy"
type textarea "x"
type textarea "[Documentation] Develop LOCAL HBS Policy"
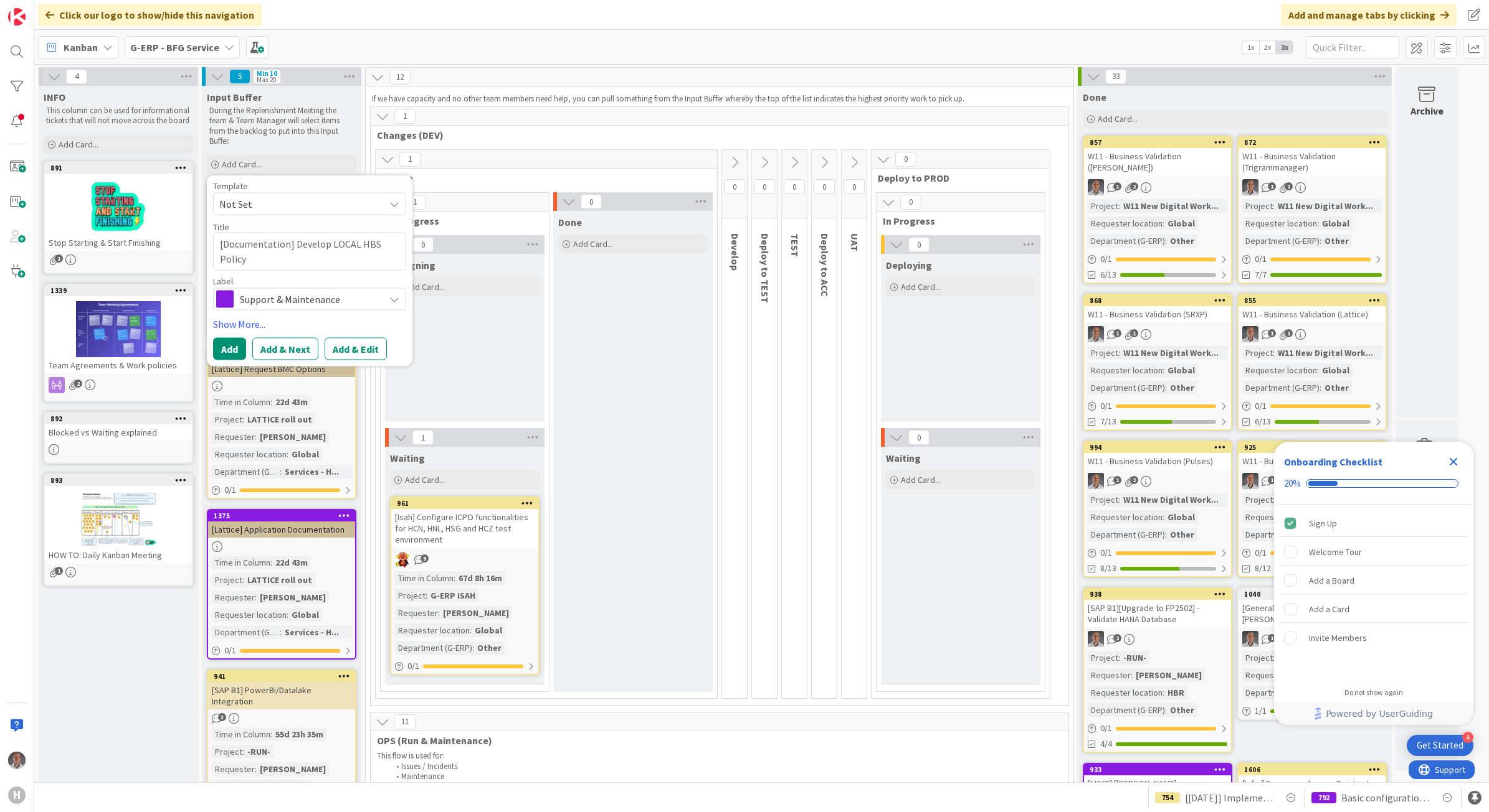
type textarea "x"
type textarea "[Documentation] Develop LOCAL HBS Policy F"
type textarea "x"
type textarea "[Documentation] Develop LOCAL HBS Policy FO"
type textarea "x"
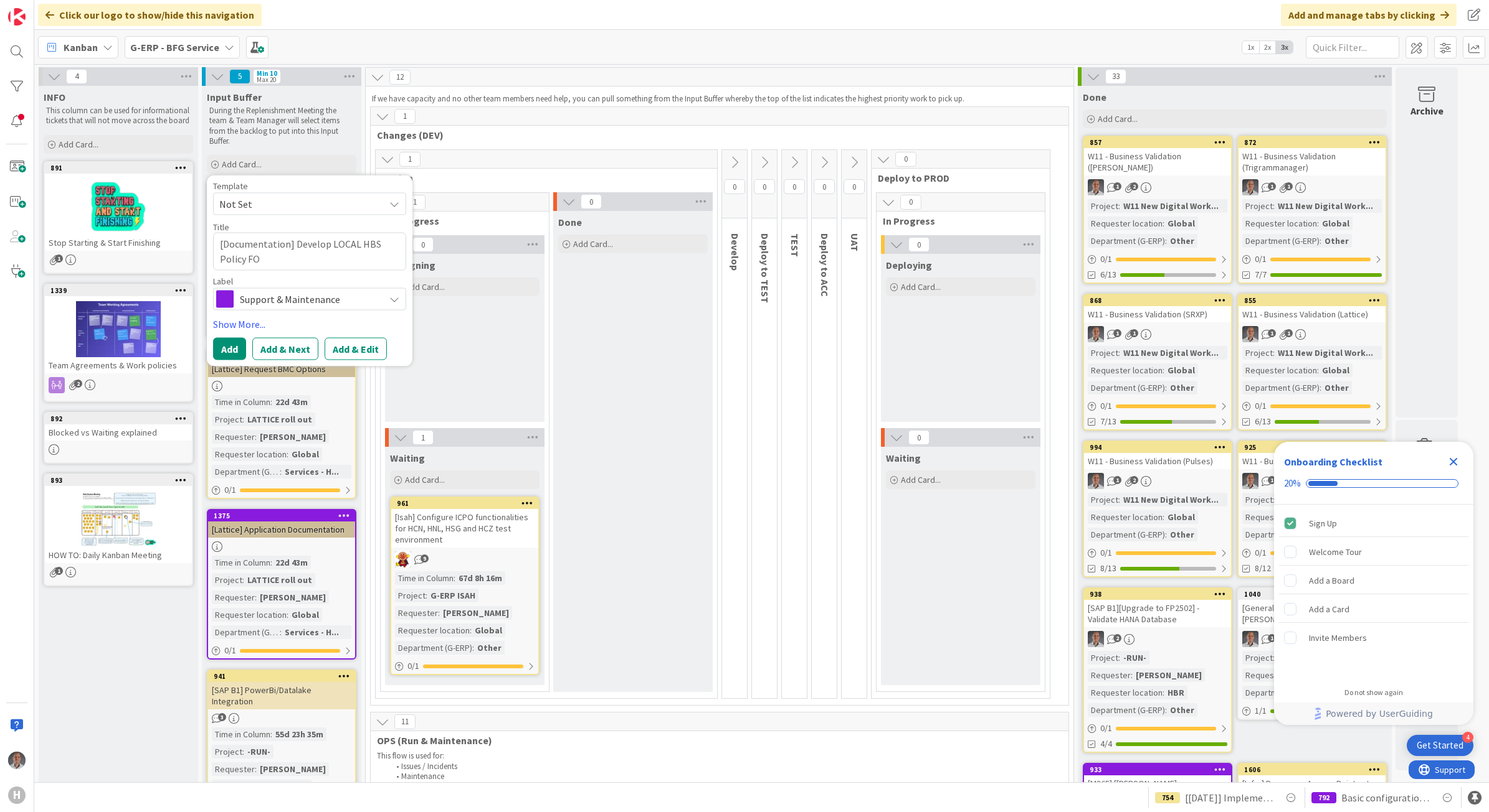
type textarea "[Documentation] Develop LOCAL HBS Policy F"
type textarea "x"
type textarea "[Documentation] Develop LOCAL HBS Policy"
type textarea "x"
type textarea "[Documentation] Develop LOCAL HBS Policy f"
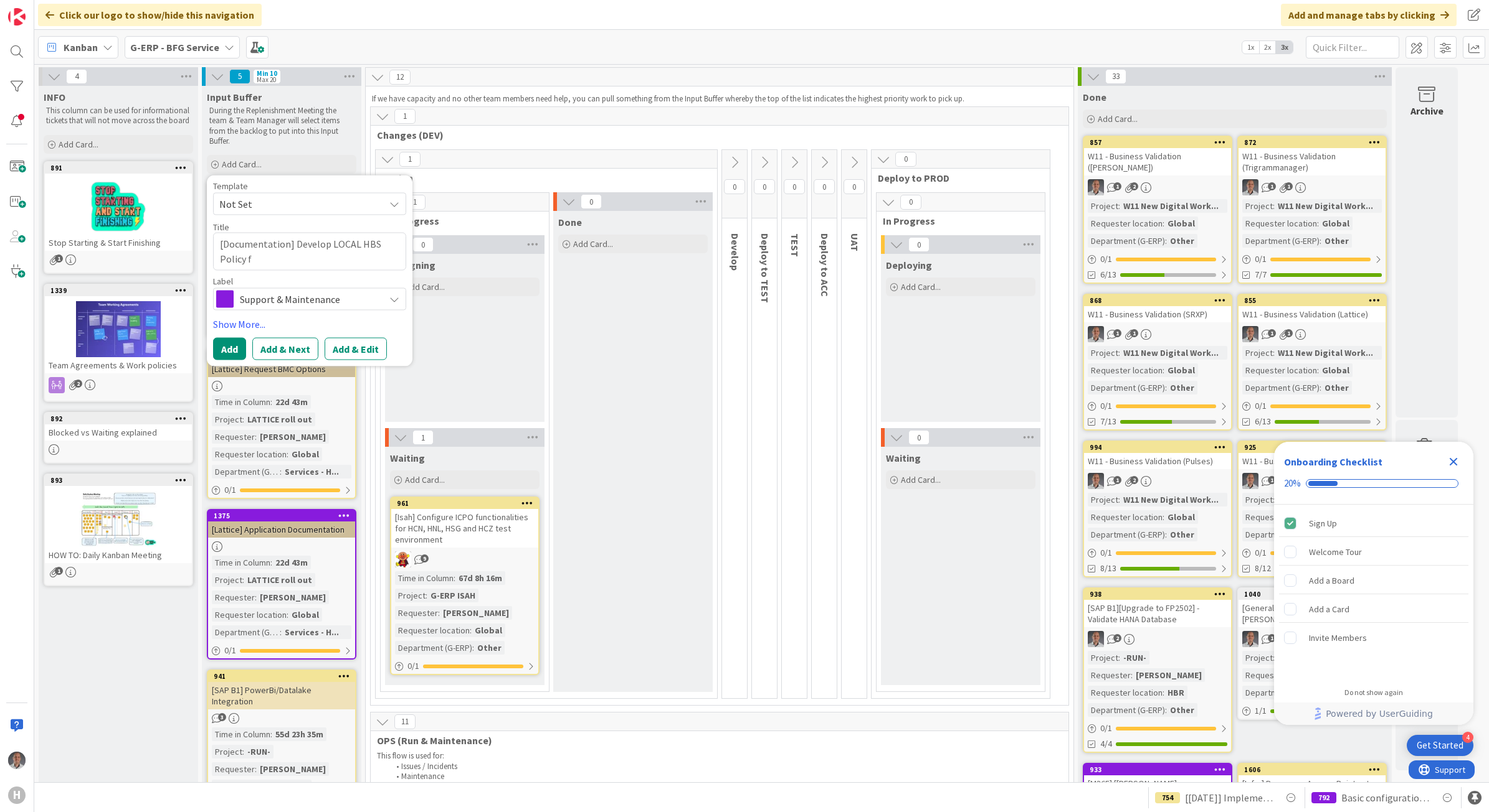
type textarea "x"
type textarea "[Documentation] Develop LOCAL HBS Policy fo"
type textarea "x"
type textarea "[Documentation] Develop LOCAL HBS Policy for"
type textarea "x"
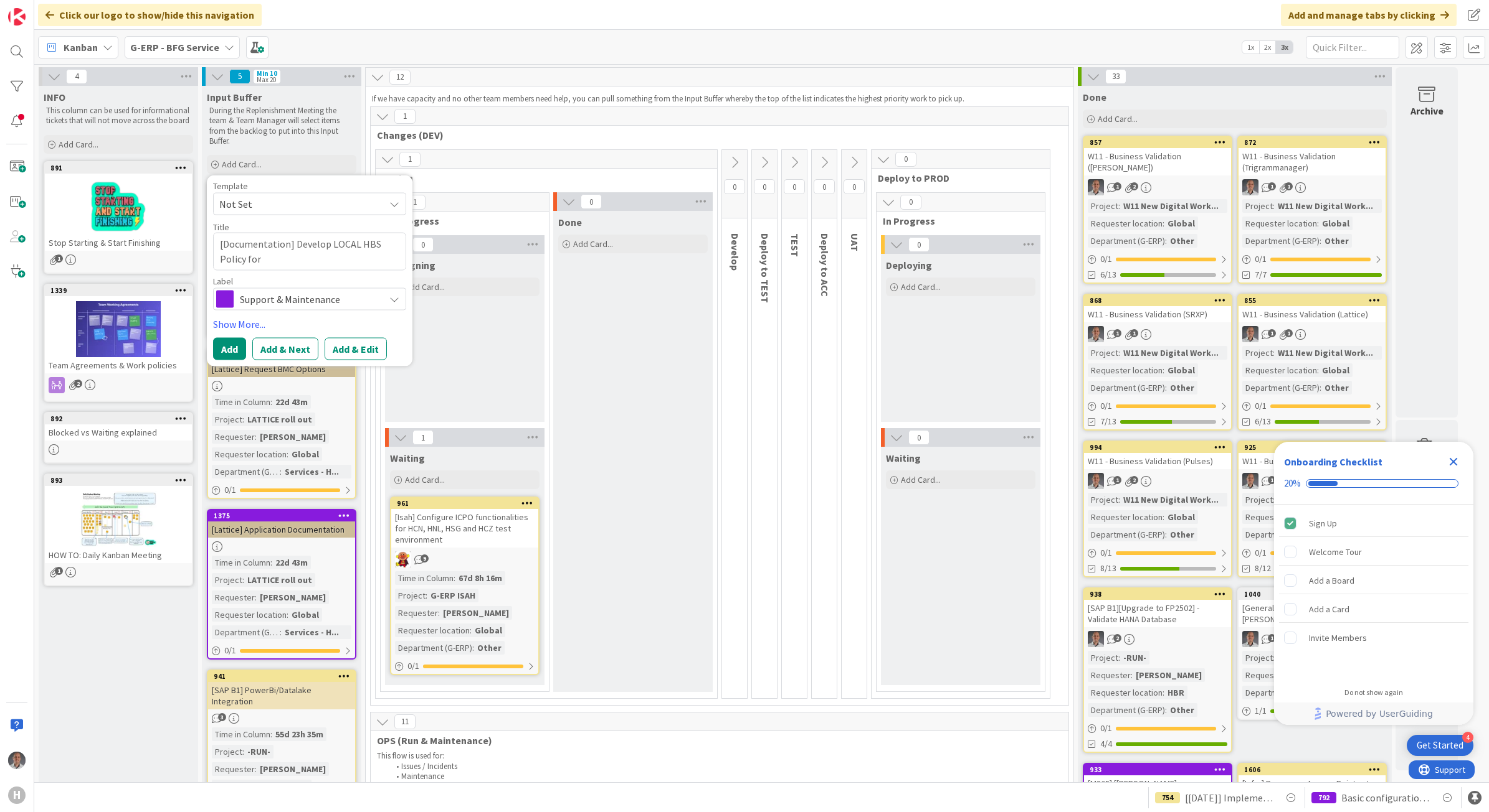
type textarea "[Documentation] Develop LOCAL HBS Policy for"
type textarea "x"
type textarea "[Documentation] Develop LOCAL HBS Policy for I"
type textarea "x"
type textarea "[Documentation] Develop LOCAL HBS Policy for IT"
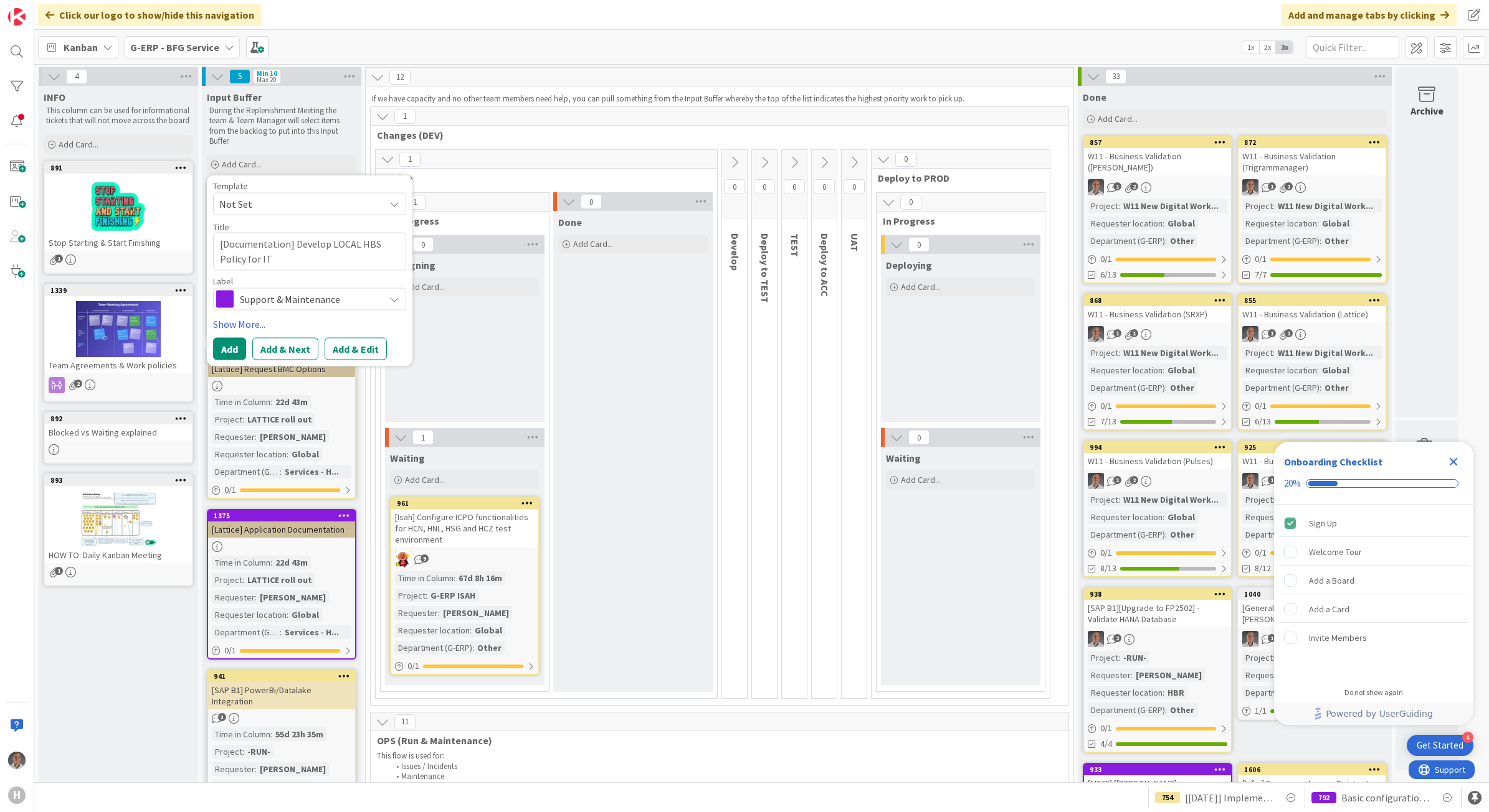
type textarea "x"
type textarea "[Documentation] Develop LOCAL HBS Policy for IT"
type textarea "x"
type textarea "[Documentation] Develop LOCAL HBS Policy for IT A"
type textarea "x"
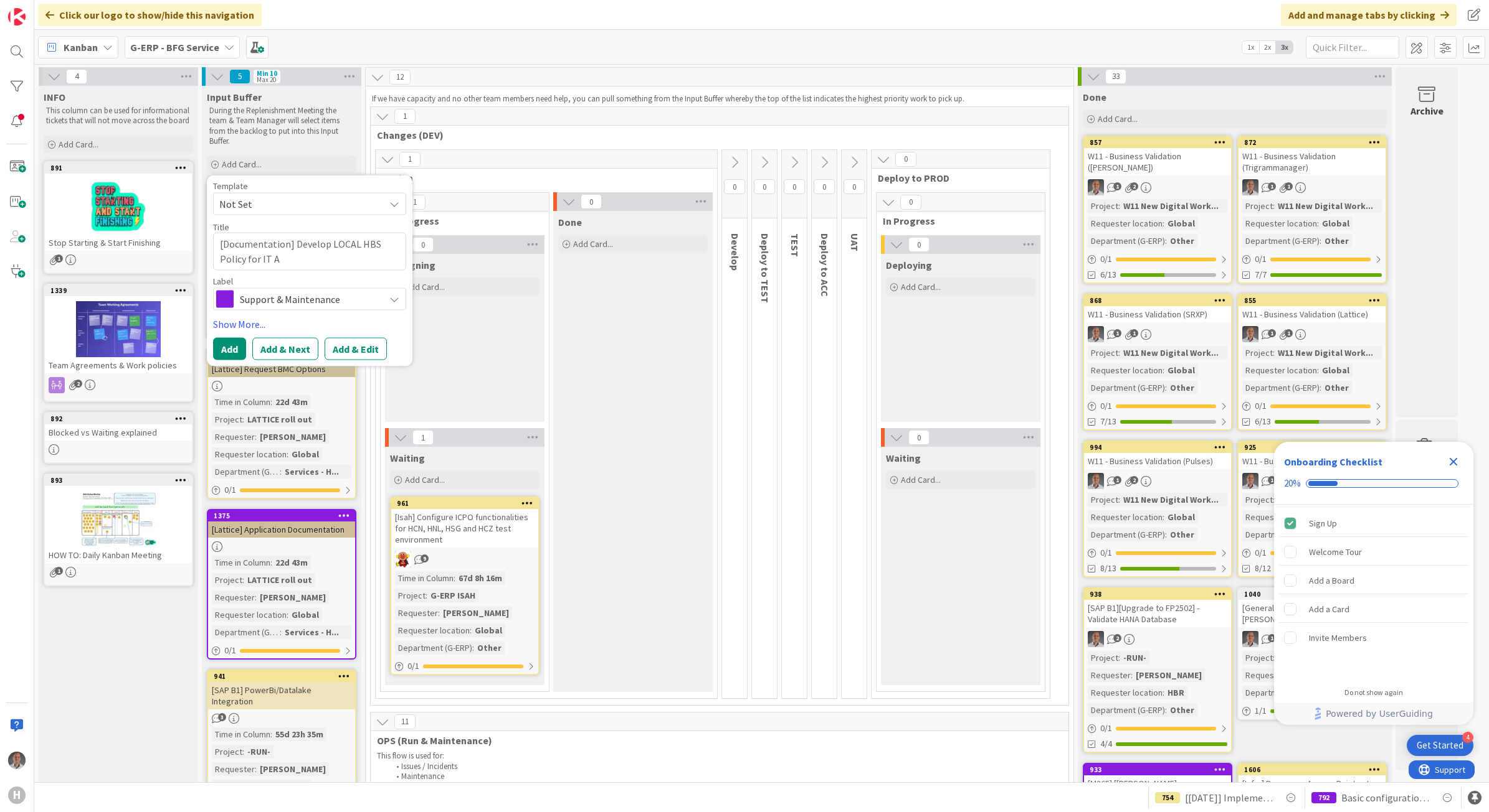
type textarea "[Documentation] Develop LOCAL HBS Policy for IT As"
type textarea "x"
type textarea "[Documentation] Develop LOCAL HBS Policy for IT Ass"
type textarea "x"
type textarea "[Documentation] Develop LOCAL HBS Policy for IT Asse"
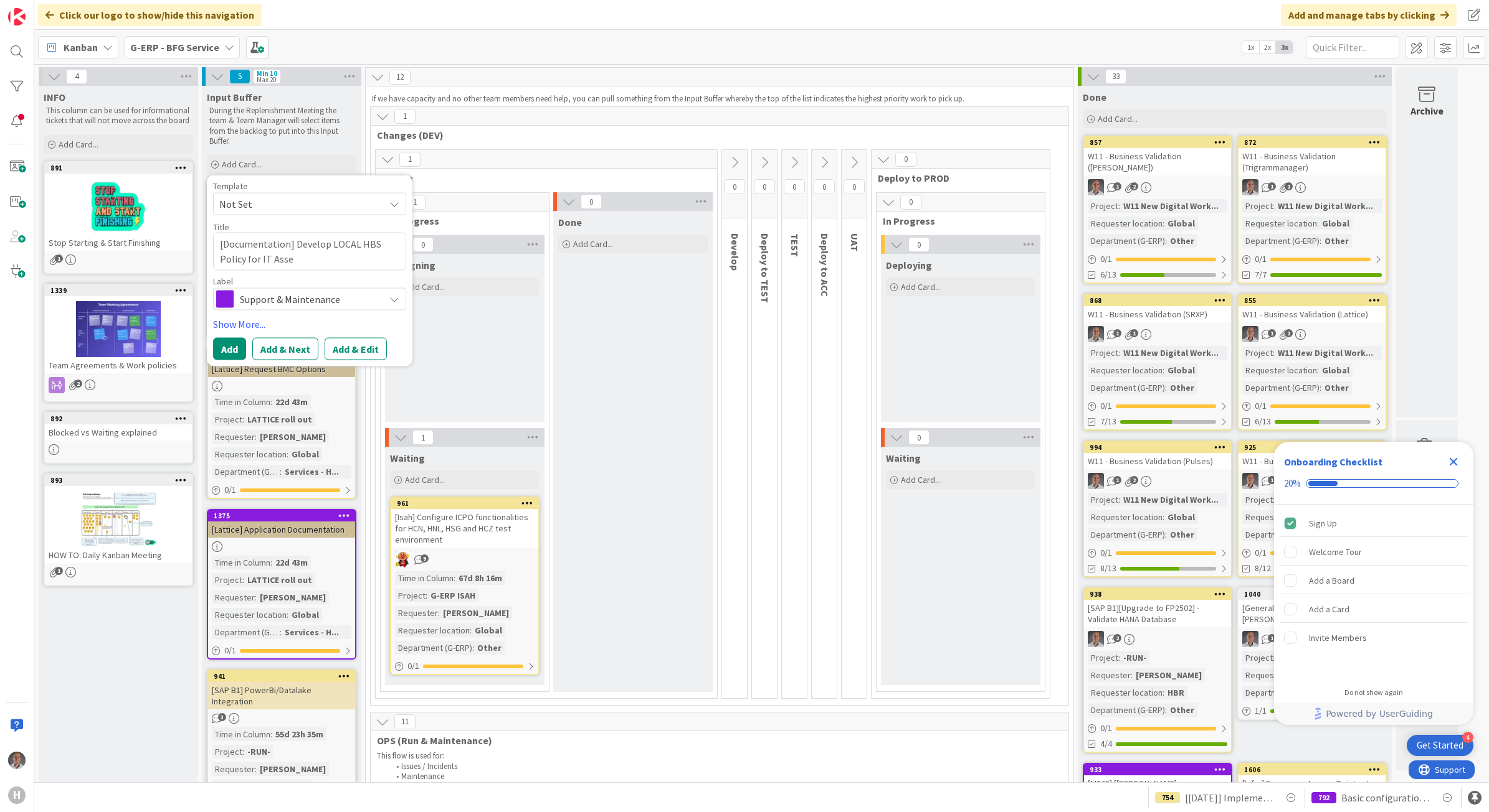
type textarea "x"
type textarea "[Documentation] Develop LOCAL HBS Policy for IT Asset"
type textarea "x"
type textarea "[Documentation] Develop LOCAL HBS Policy for IT Assets"
click at [301, 307] on span "Support & Maintenance" at bounding box center [309, 299] width 139 height 18
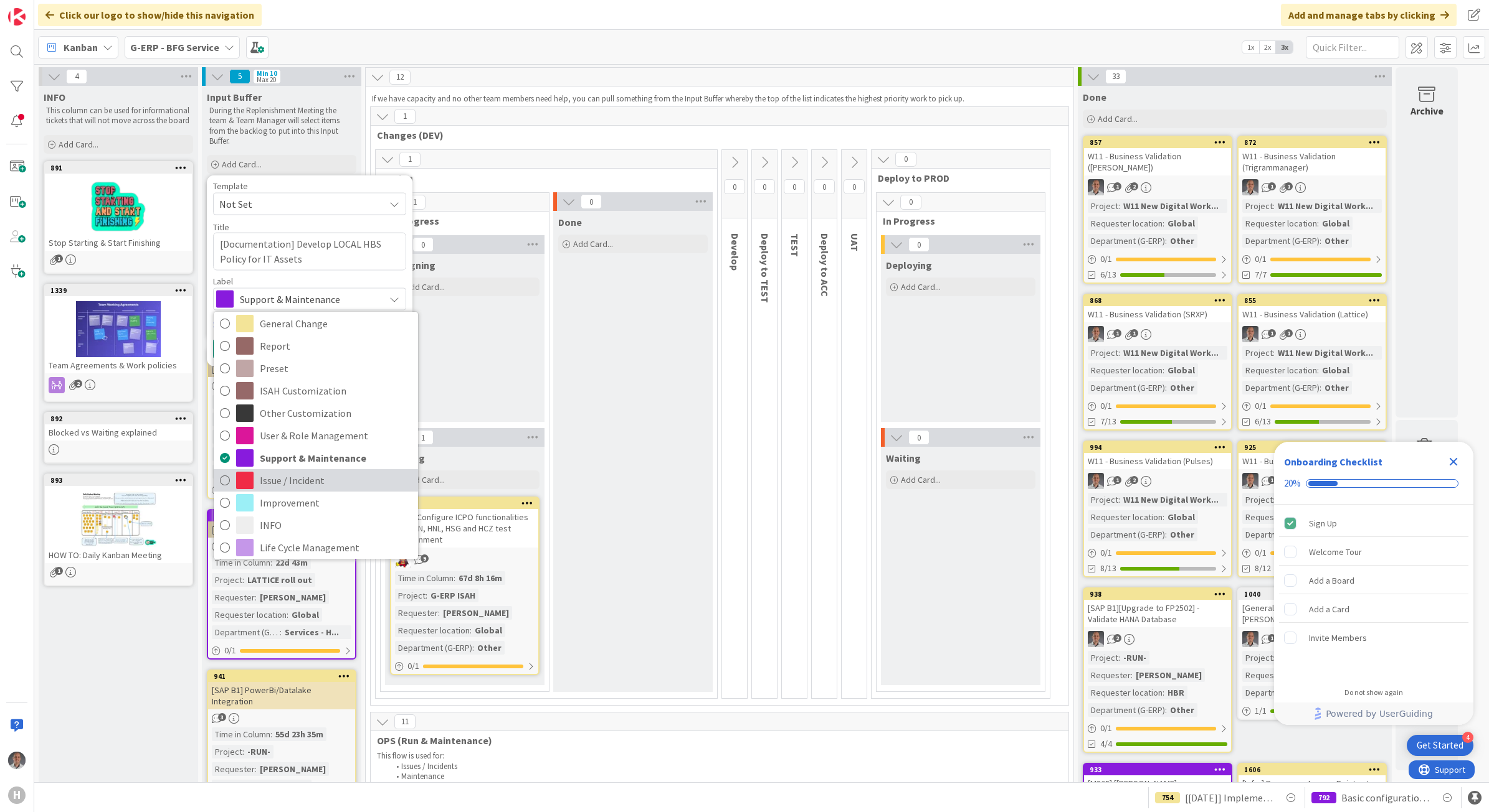
scroll to position [8, 0]
click at [327, 499] on span "Improvement" at bounding box center [335, 499] width 152 height 19
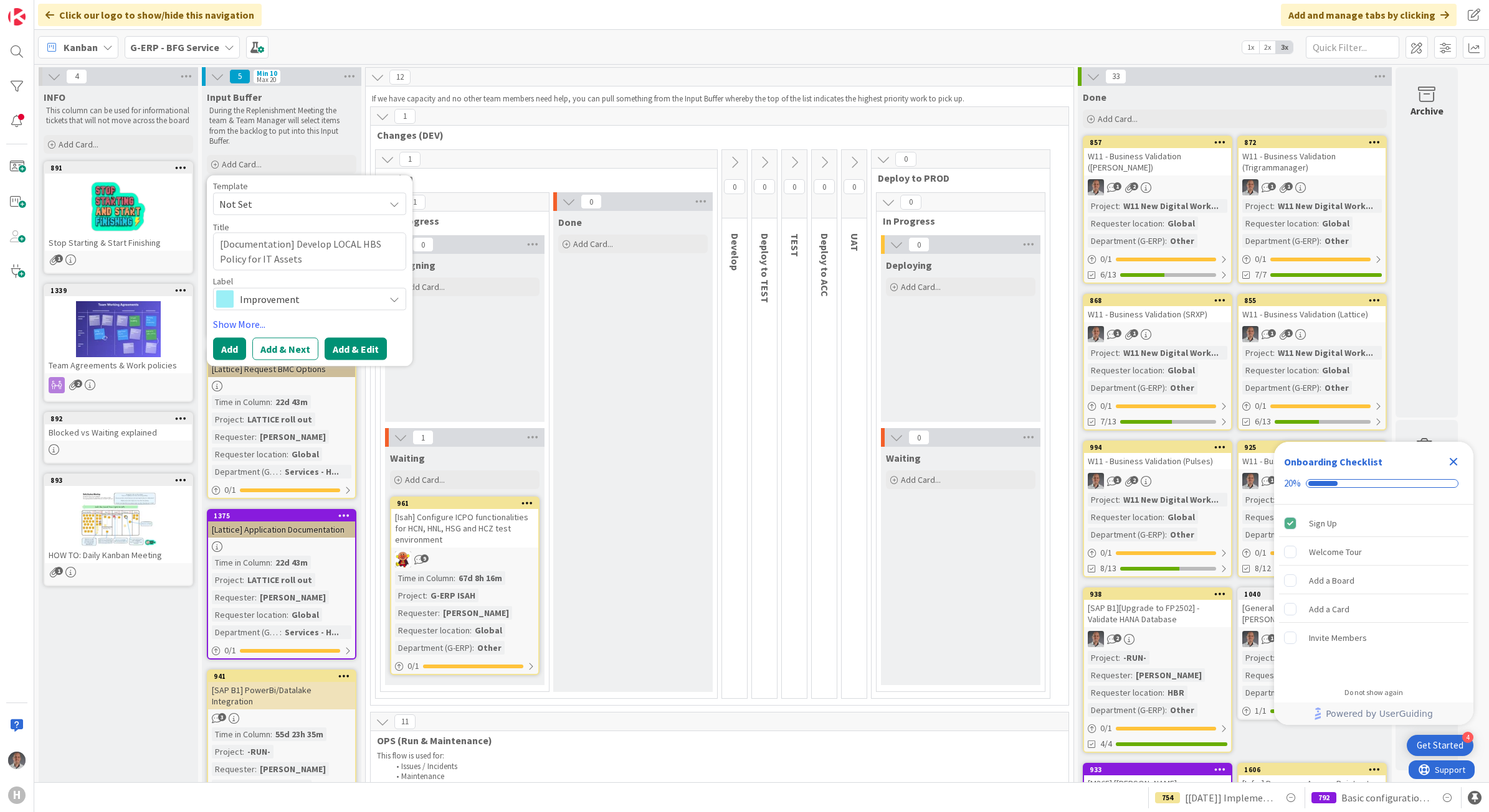
click at [362, 354] on button "Add & Edit" at bounding box center [356, 349] width 62 height 23
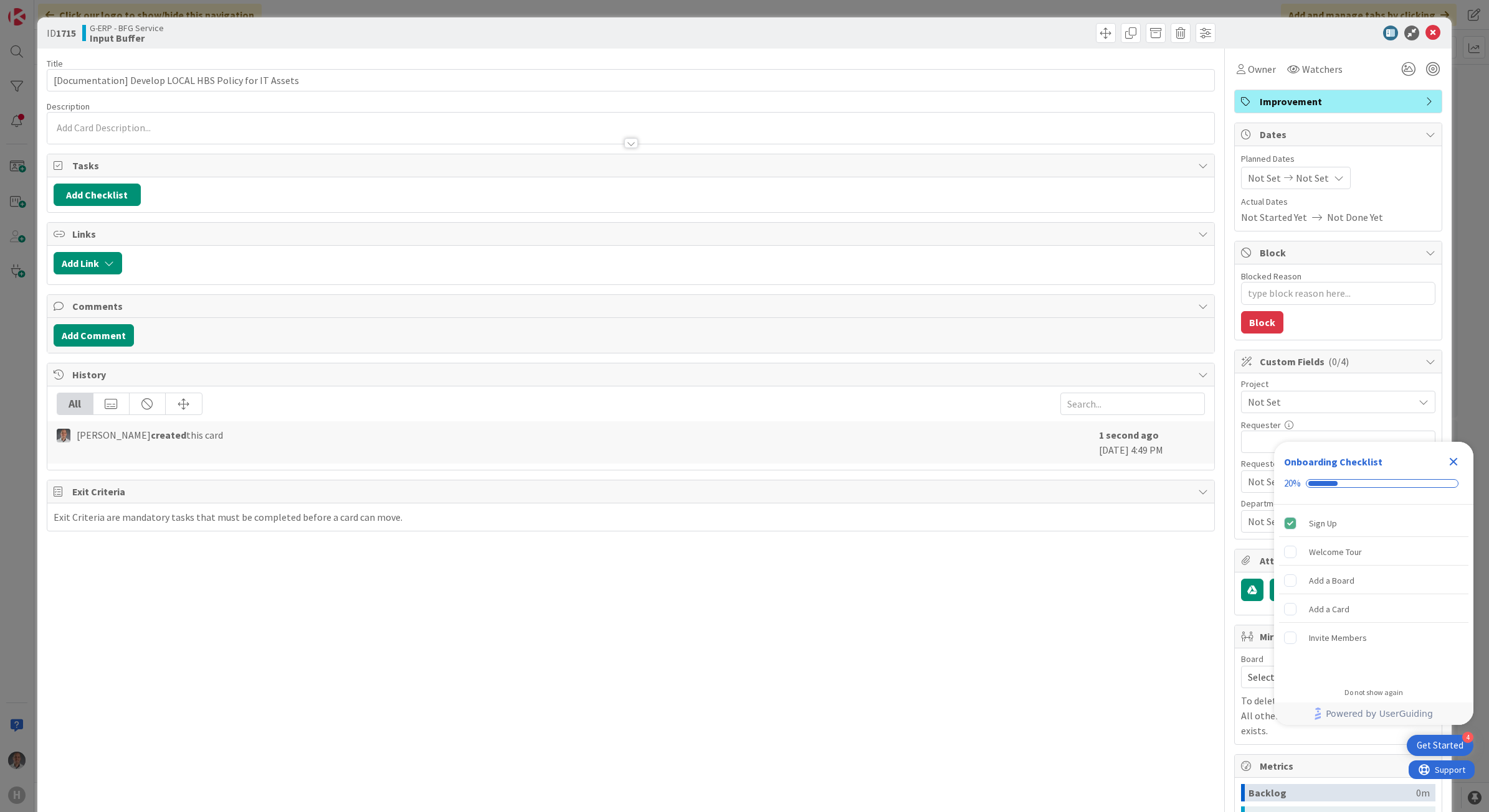
click at [1449, 465] on icon "Close Checklist" at bounding box center [1453, 462] width 8 height 8
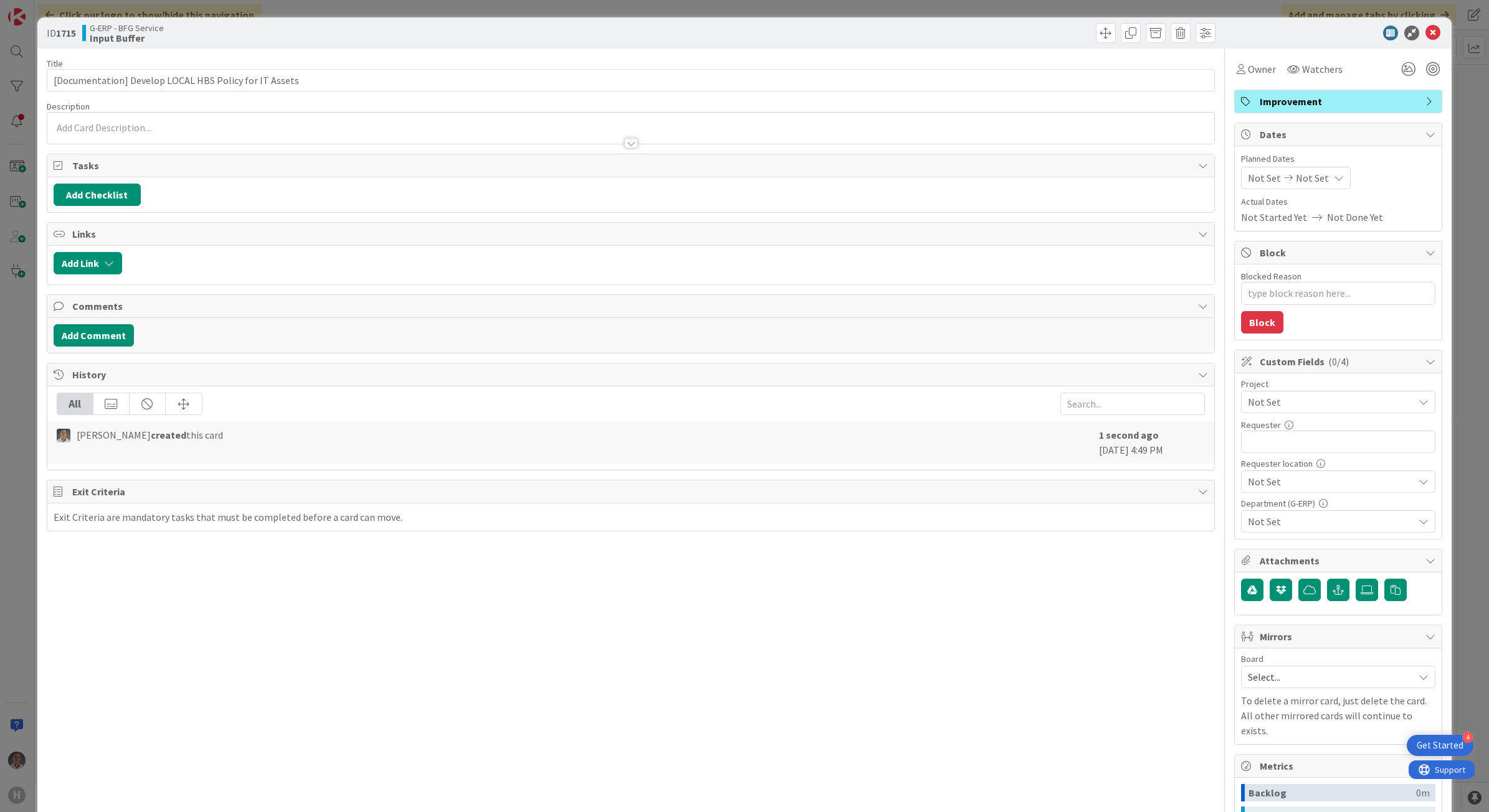
click at [1306, 400] on span "Not Set" at bounding box center [1327, 402] width 160 height 18
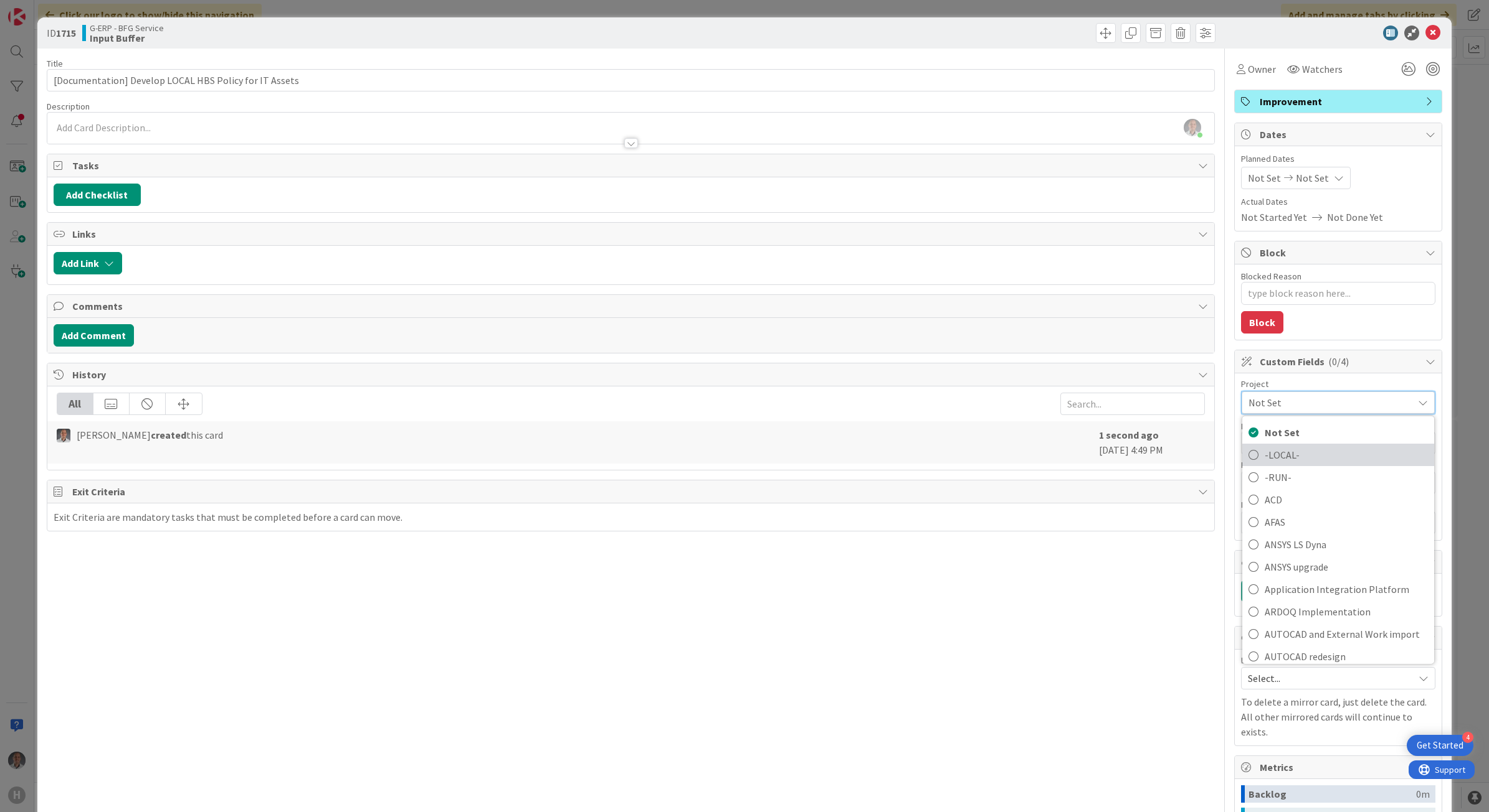
click at [1283, 457] on span "-LOCAL-" at bounding box center [1345, 455] width 163 height 19
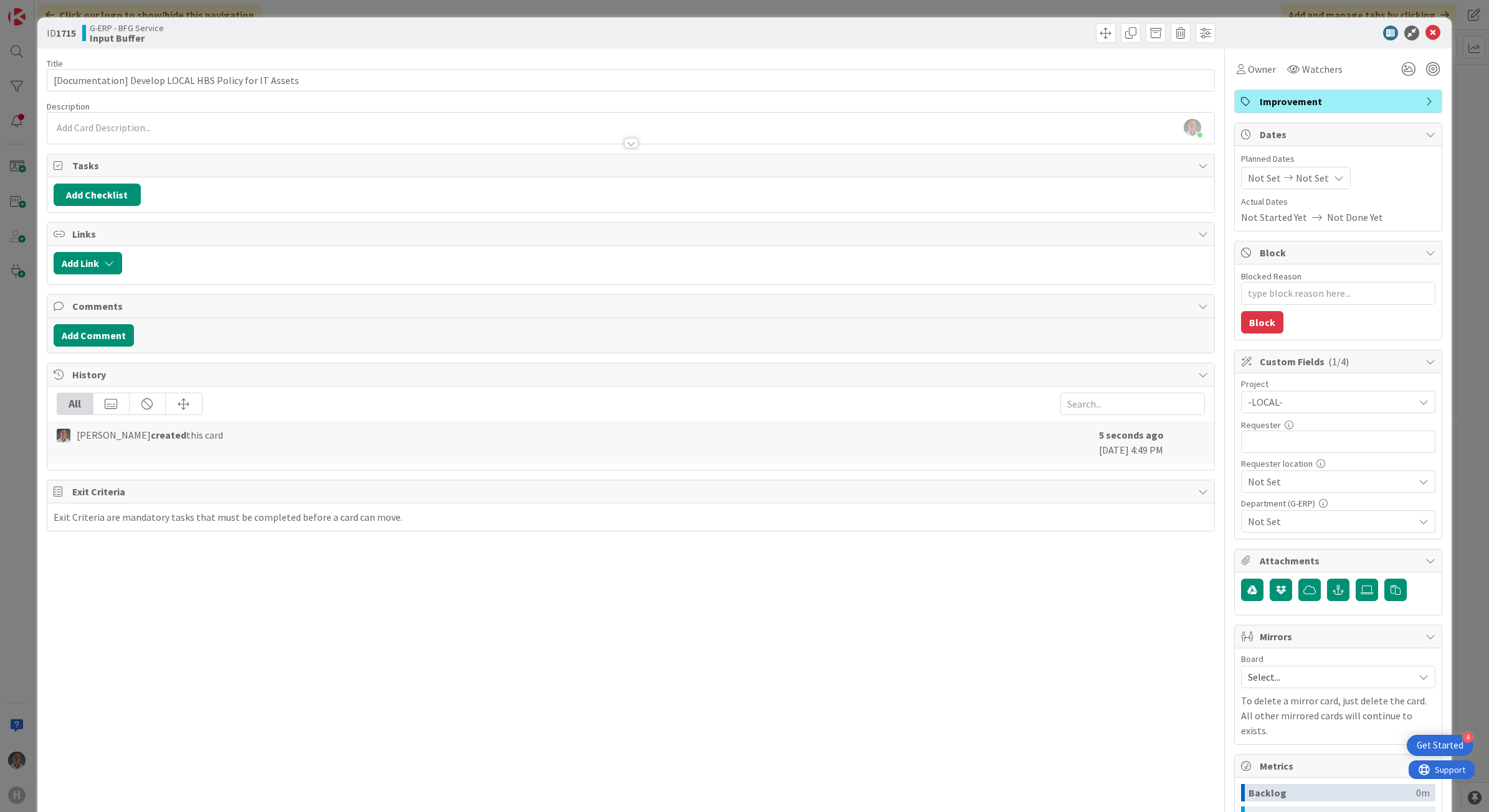
type textarea "x"
click at [1288, 449] on input "text" at bounding box center [1337, 442] width 194 height 23
type input "[PERSON_NAME]"
type textarea "x"
type input "[PERSON_NAME]"
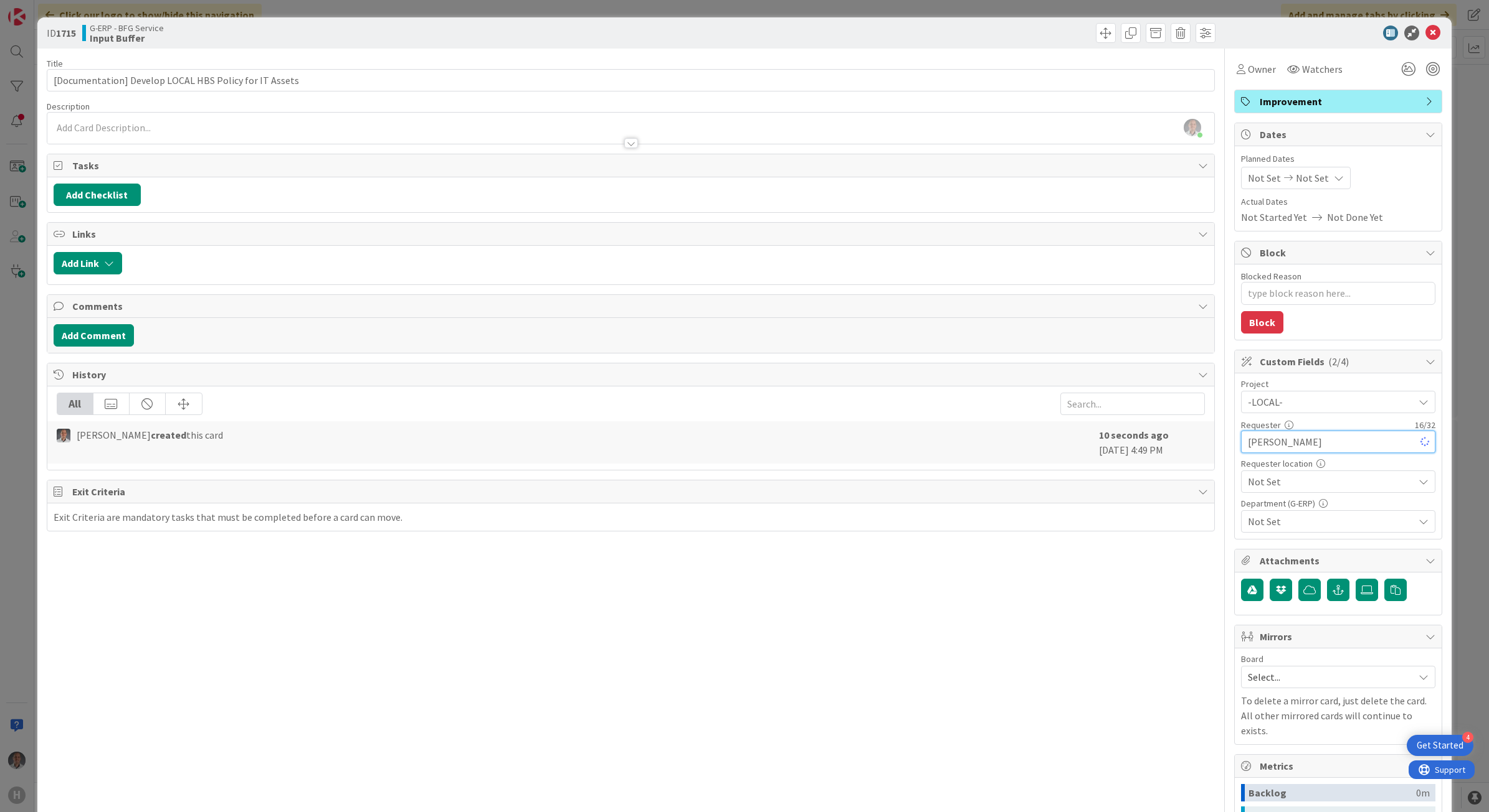
type textarea "x"
type input "[PERSON_NAME]"
click at [1287, 411] on span "Not Set" at bounding box center [1327, 402] width 160 height 18
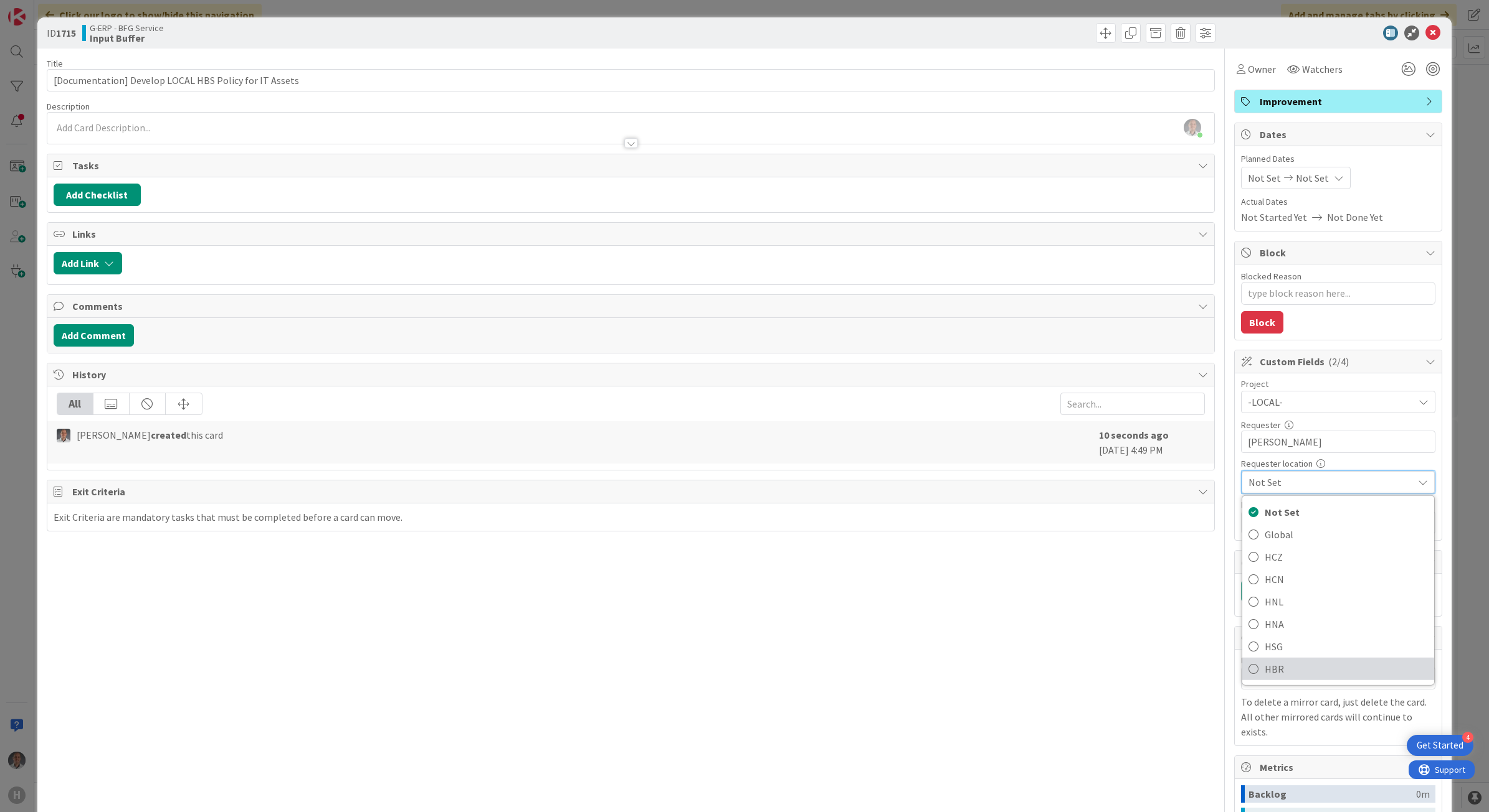
click at [1299, 663] on span "HBR" at bounding box center [1345, 668] width 163 height 19
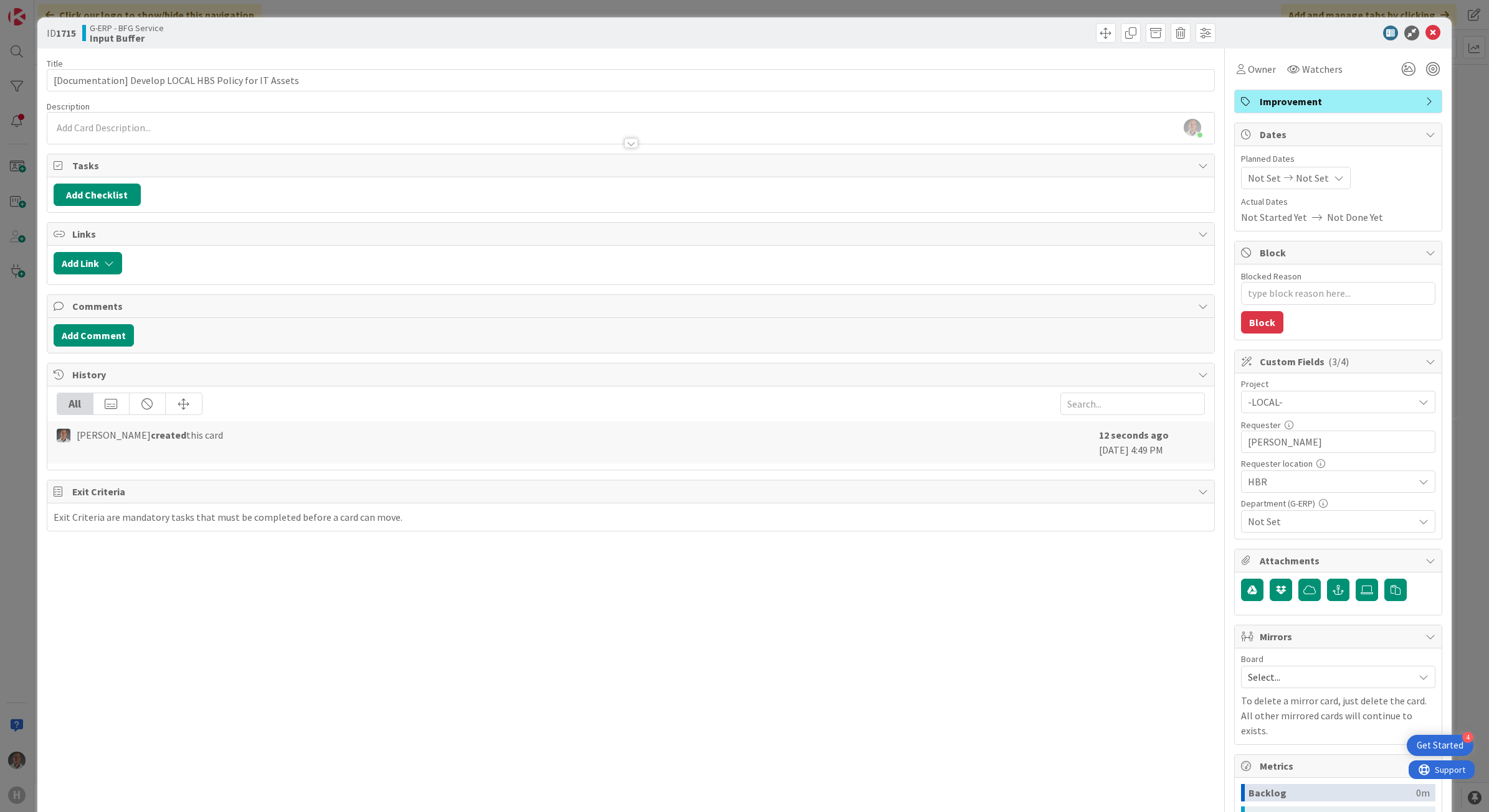
click at [1290, 529] on span "Not Set" at bounding box center [1329, 521] width 165 height 15
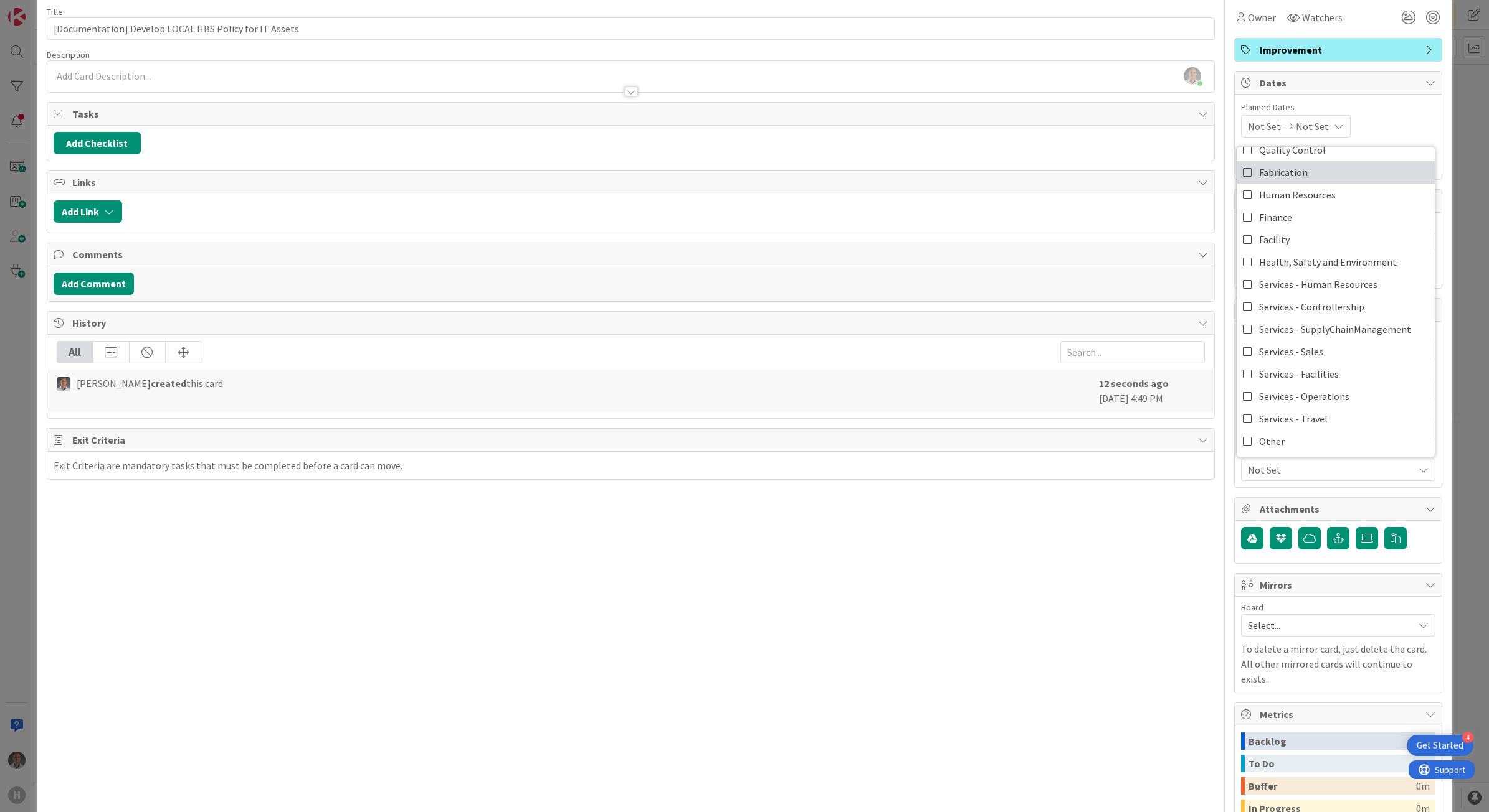
scroll to position [78, 0]
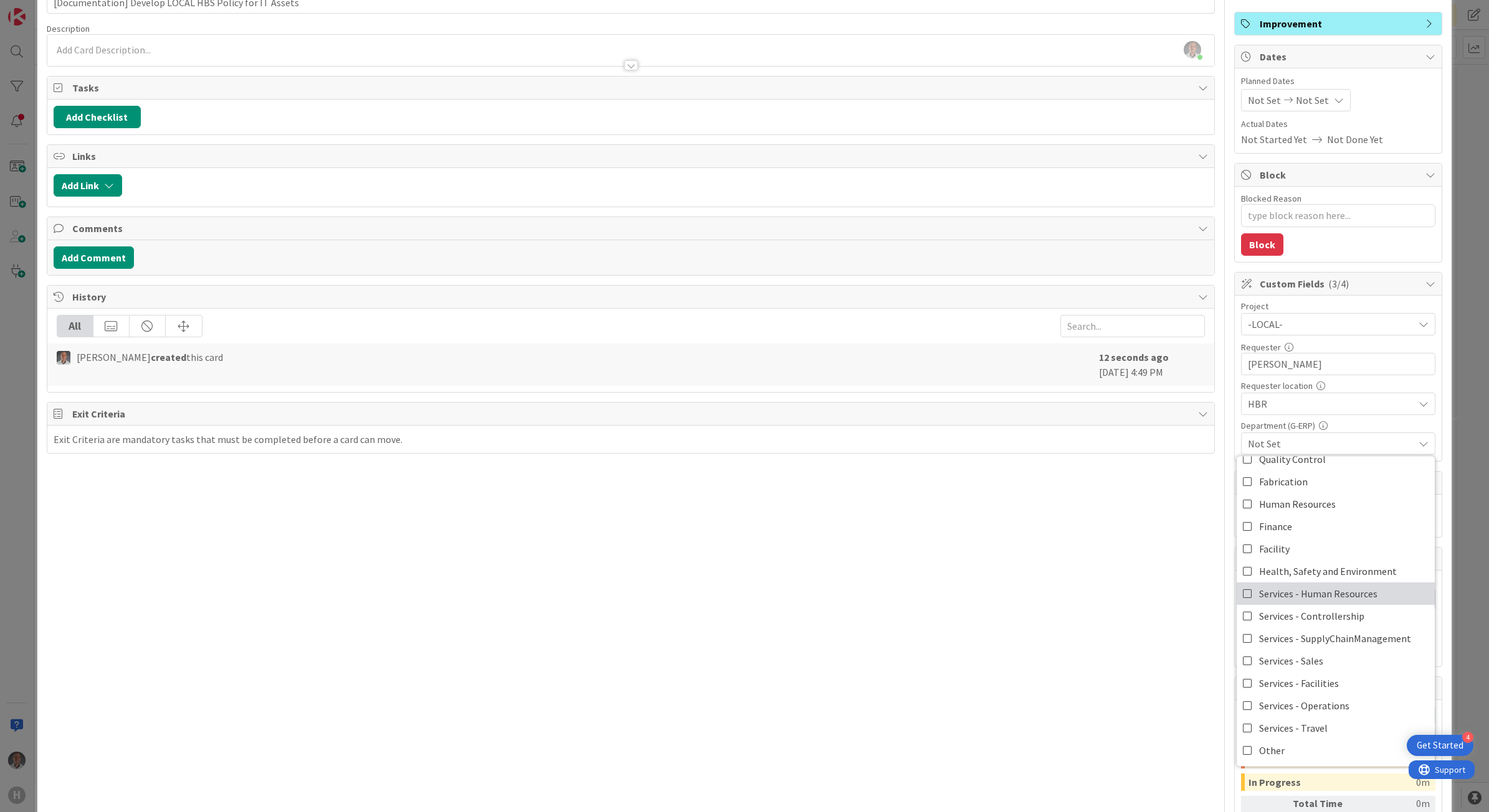
click at [1274, 596] on span "Services - Human Resources" at bounding box center [1318, 593] width 118 height 19
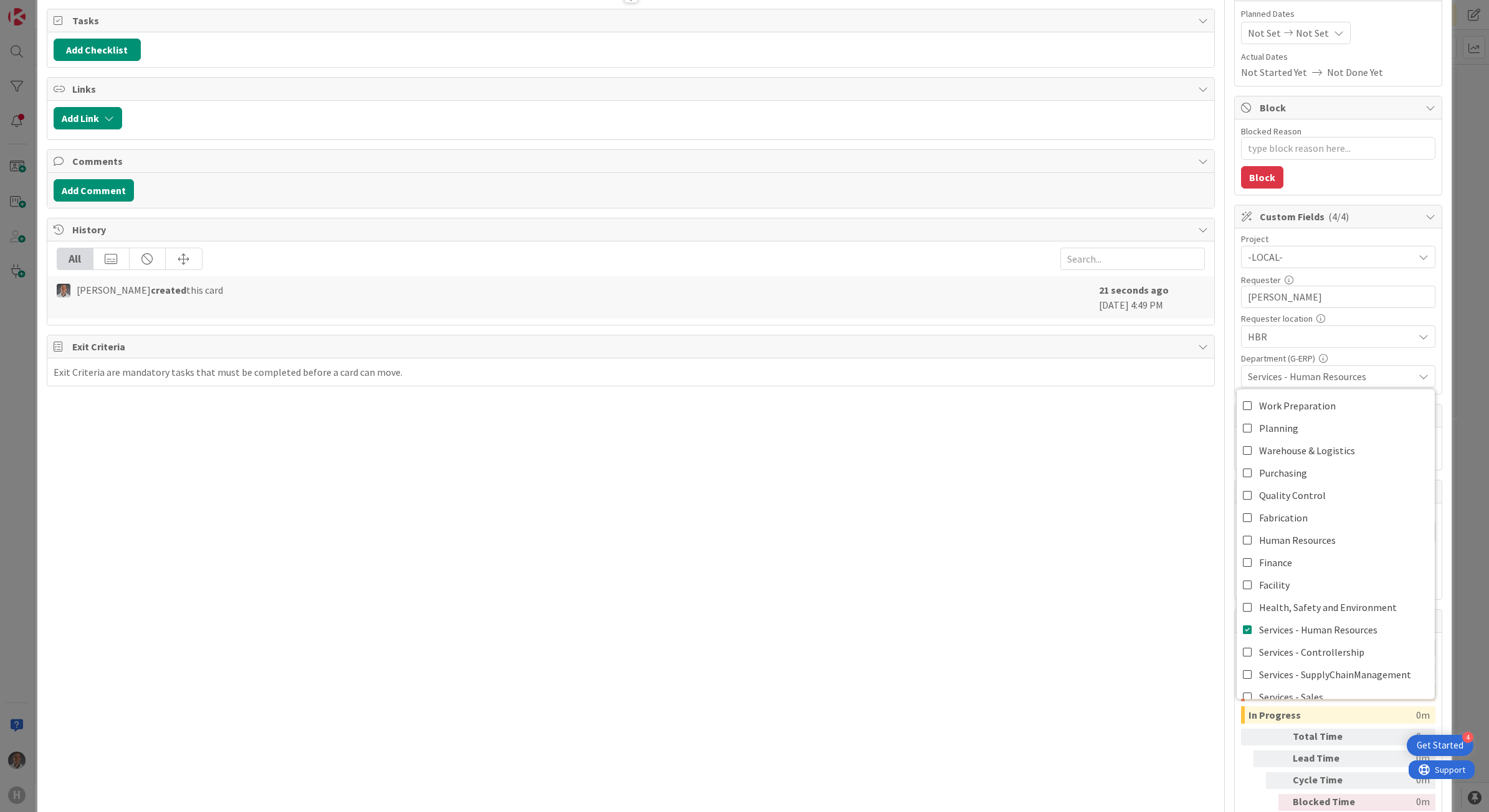
scroll to position [155, 0]
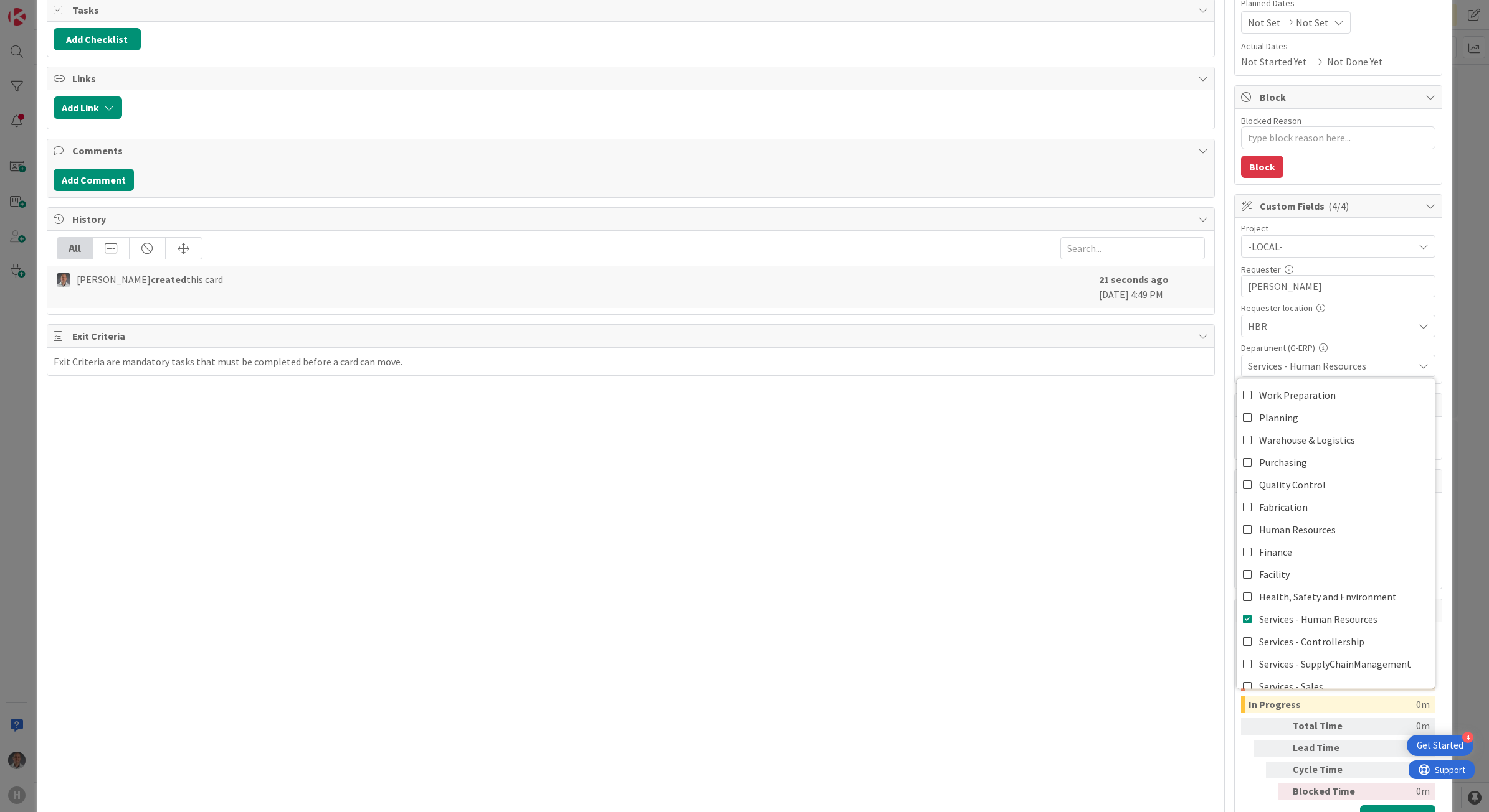
click at [1116, 609] on div "Title 54 / 128 [Documentation] Develop LOCAL HBS Policy for IT Assets Descripti…" at bounding box center [630, 363] width 1168 height 942
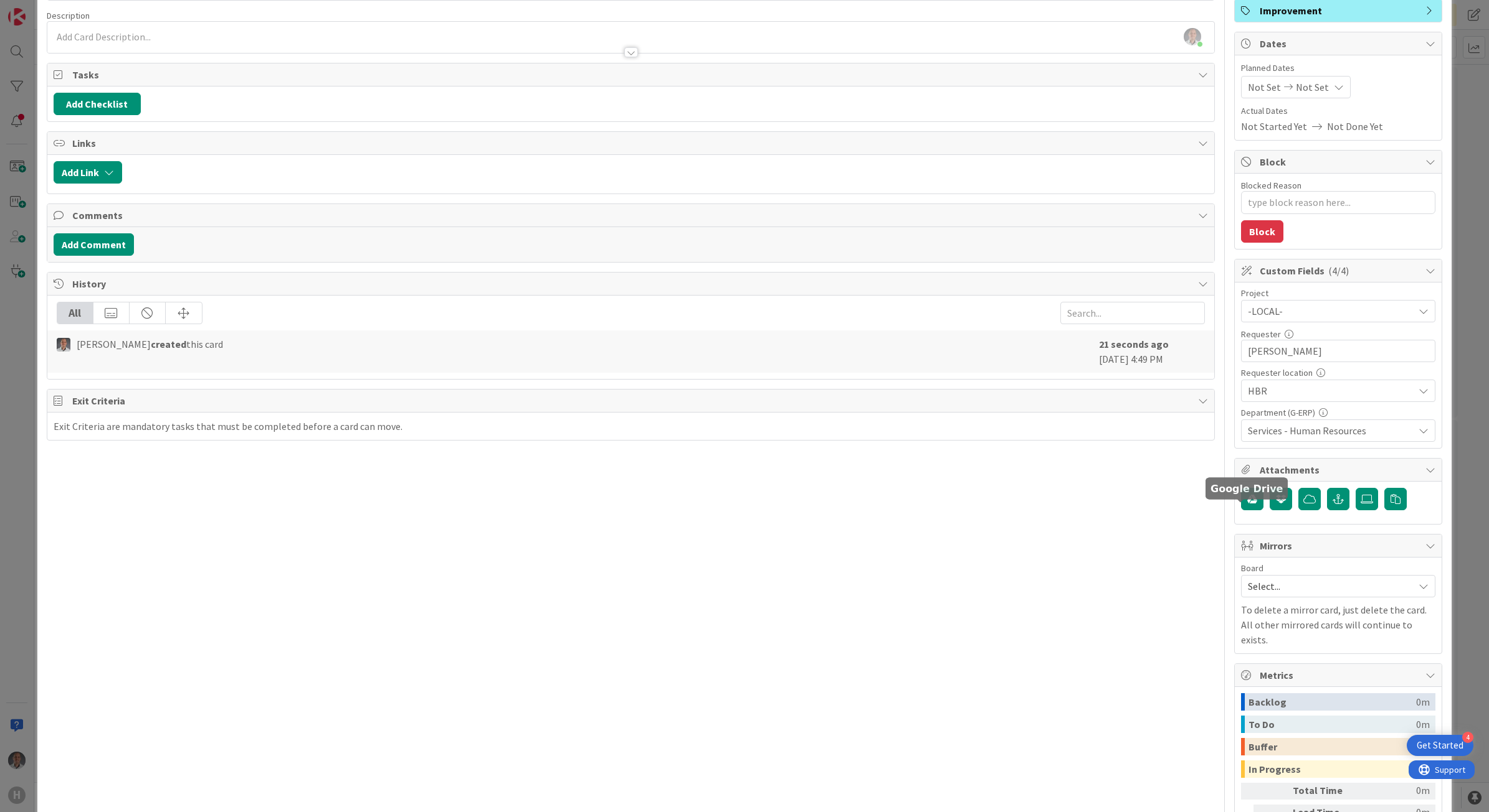
scroll to position [78, 0]
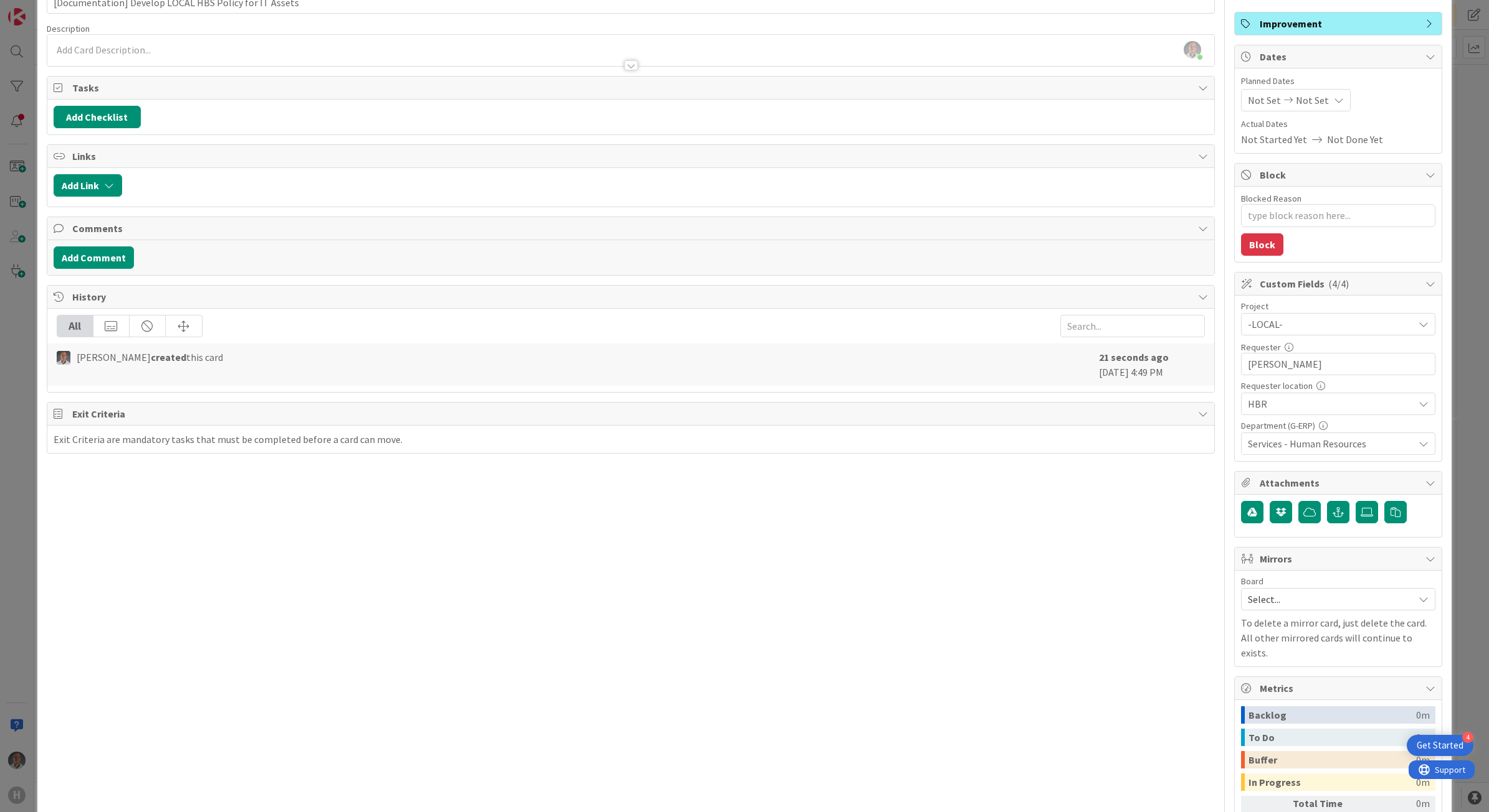
click at [1288, 452] on span "Services - Human Resources" at bounding box center [1329, 444] width 165 height 15
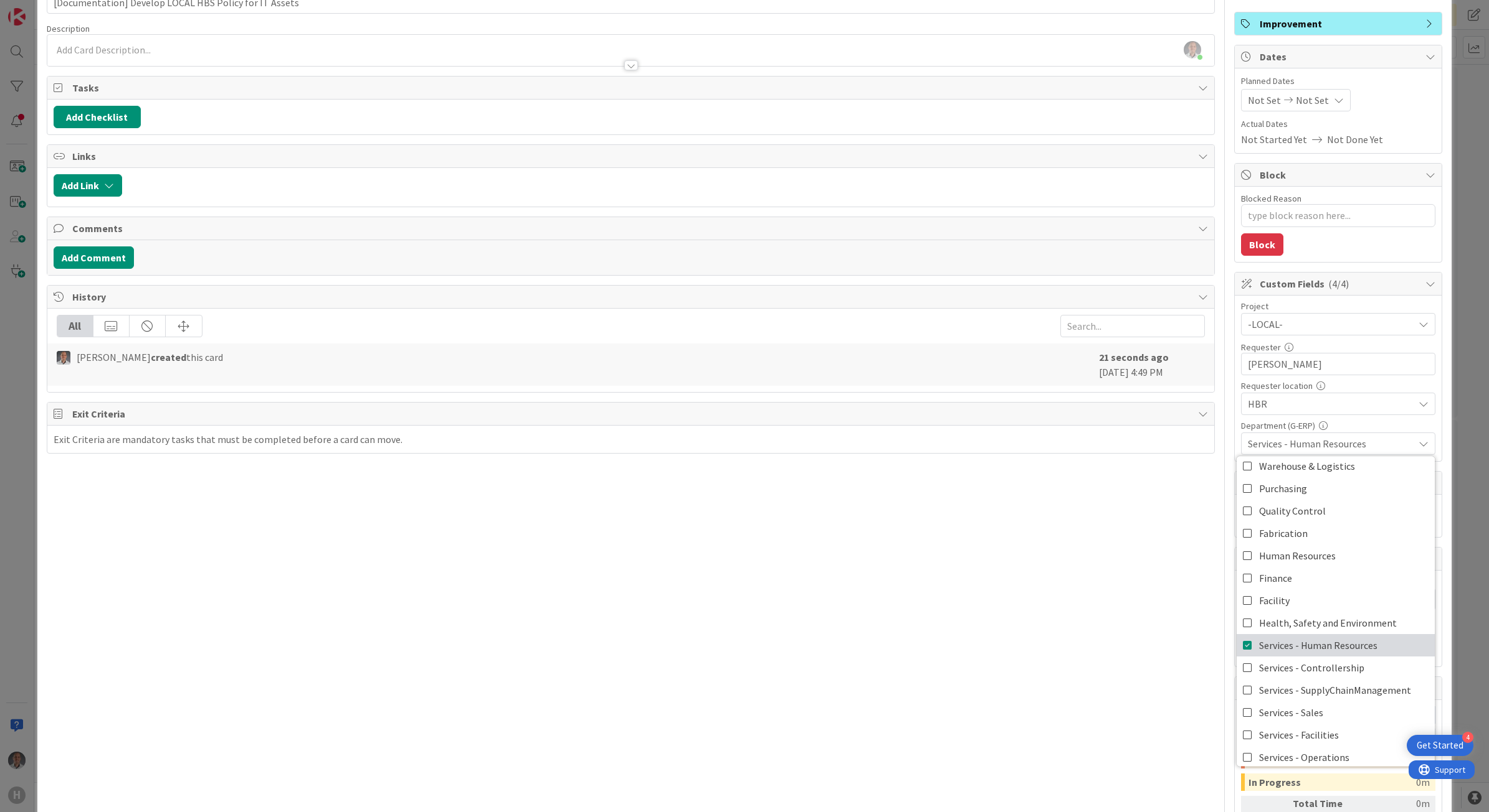
scroll to position [103, 0]
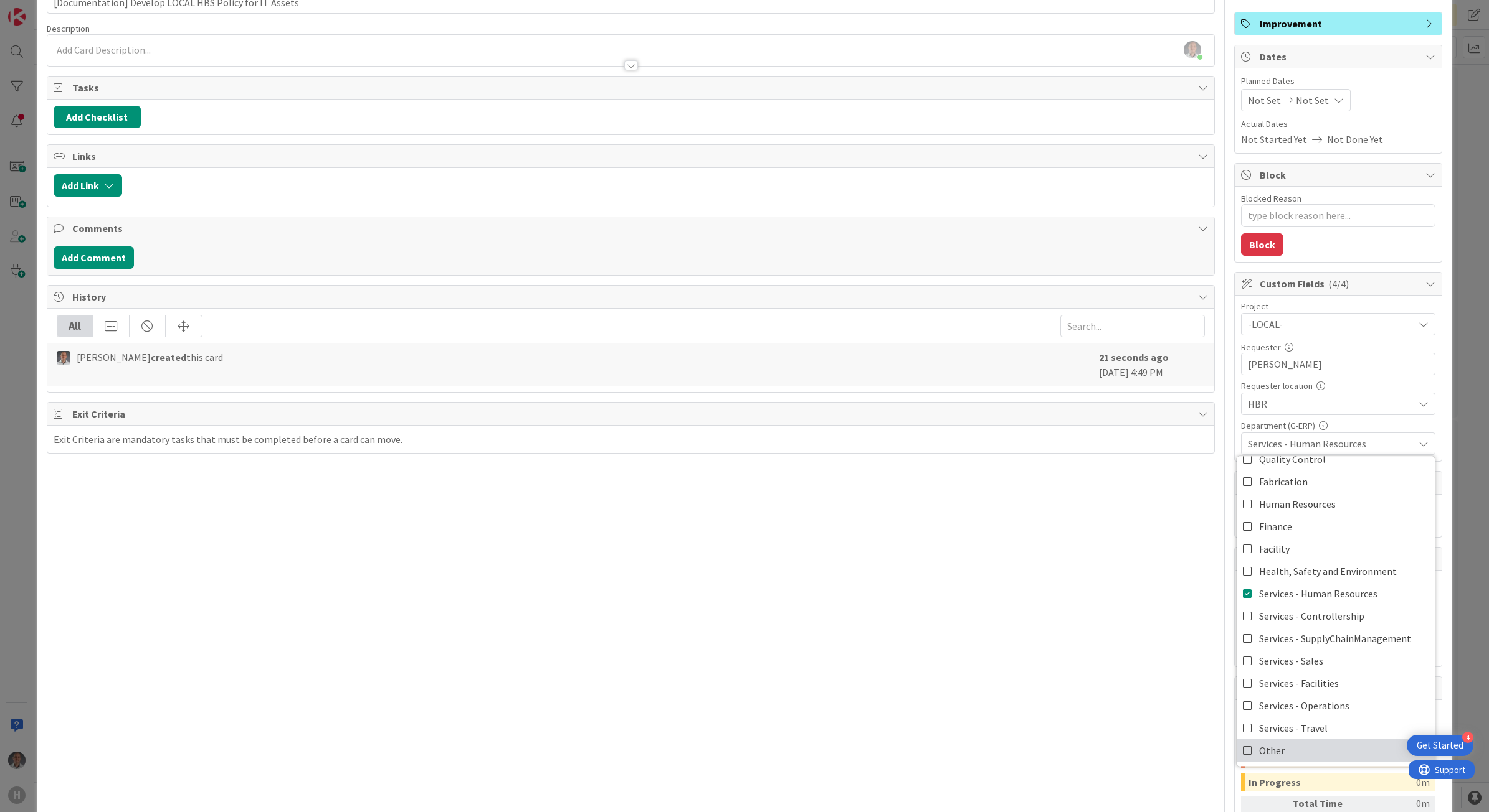
click at [1259, 746] on span "Other" at bounding box center [1272, 750] width 26 height 19
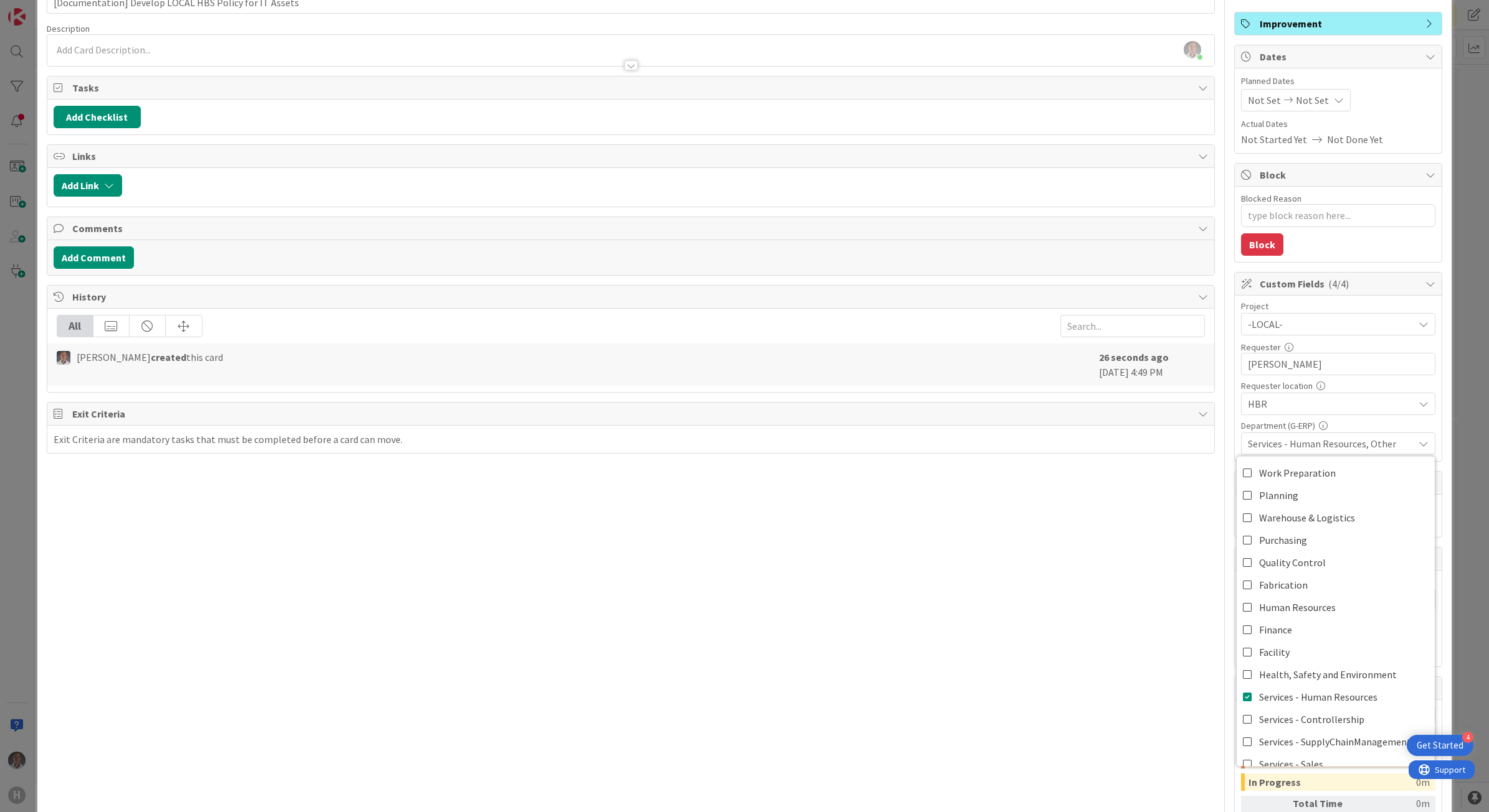
type textarea "x"
click at [1078, 643] on div "Title 54 / 128 [Documentation] Develop LOCAL HBS Policy for IT Assets Descripti…" at bounding box center [630, 441] width 1168 height 942
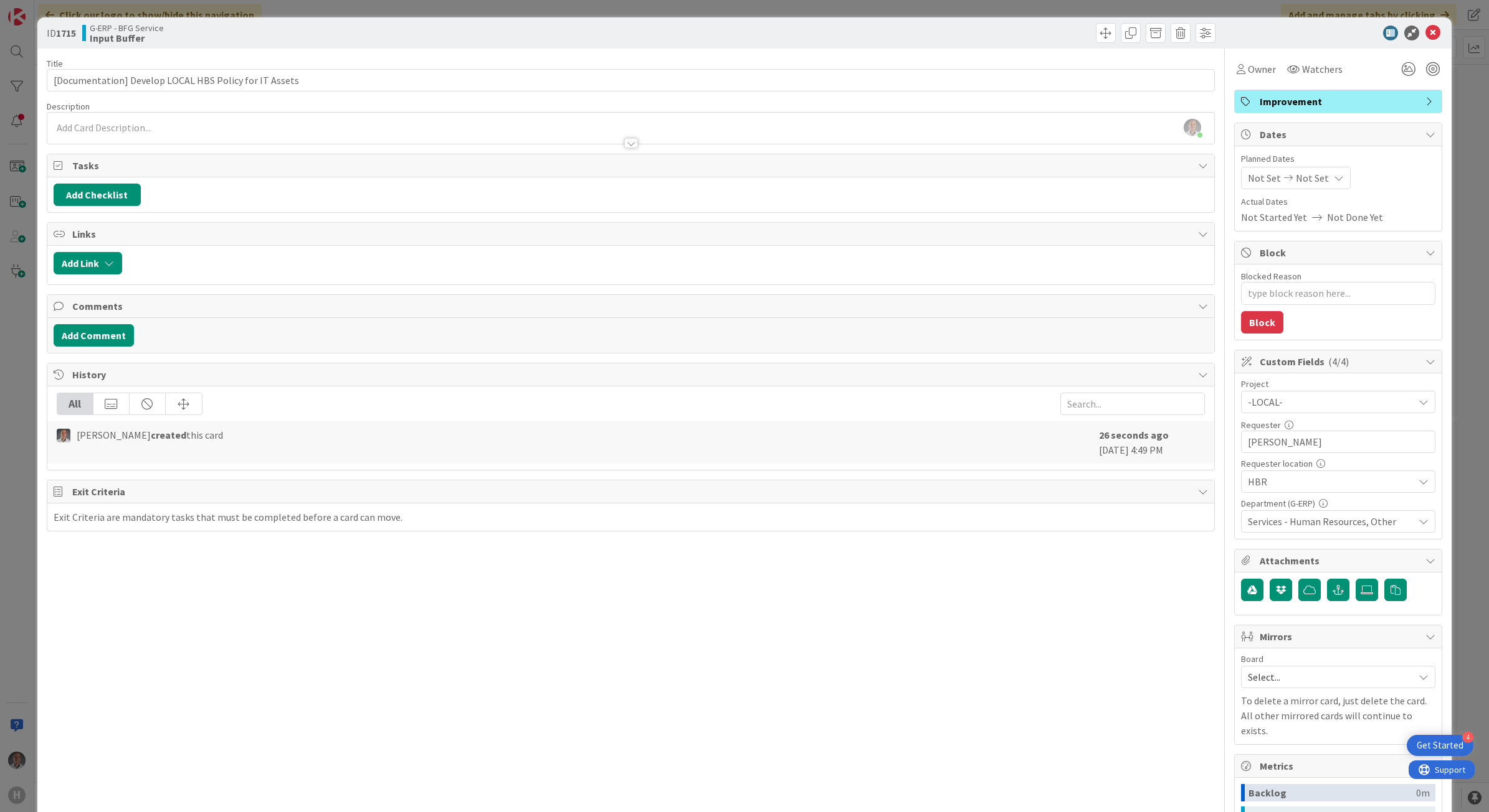
click at [239, 125] on div "[PERSON_NAME] just joined" at bounding box center [631, 128] width 1167 height 31
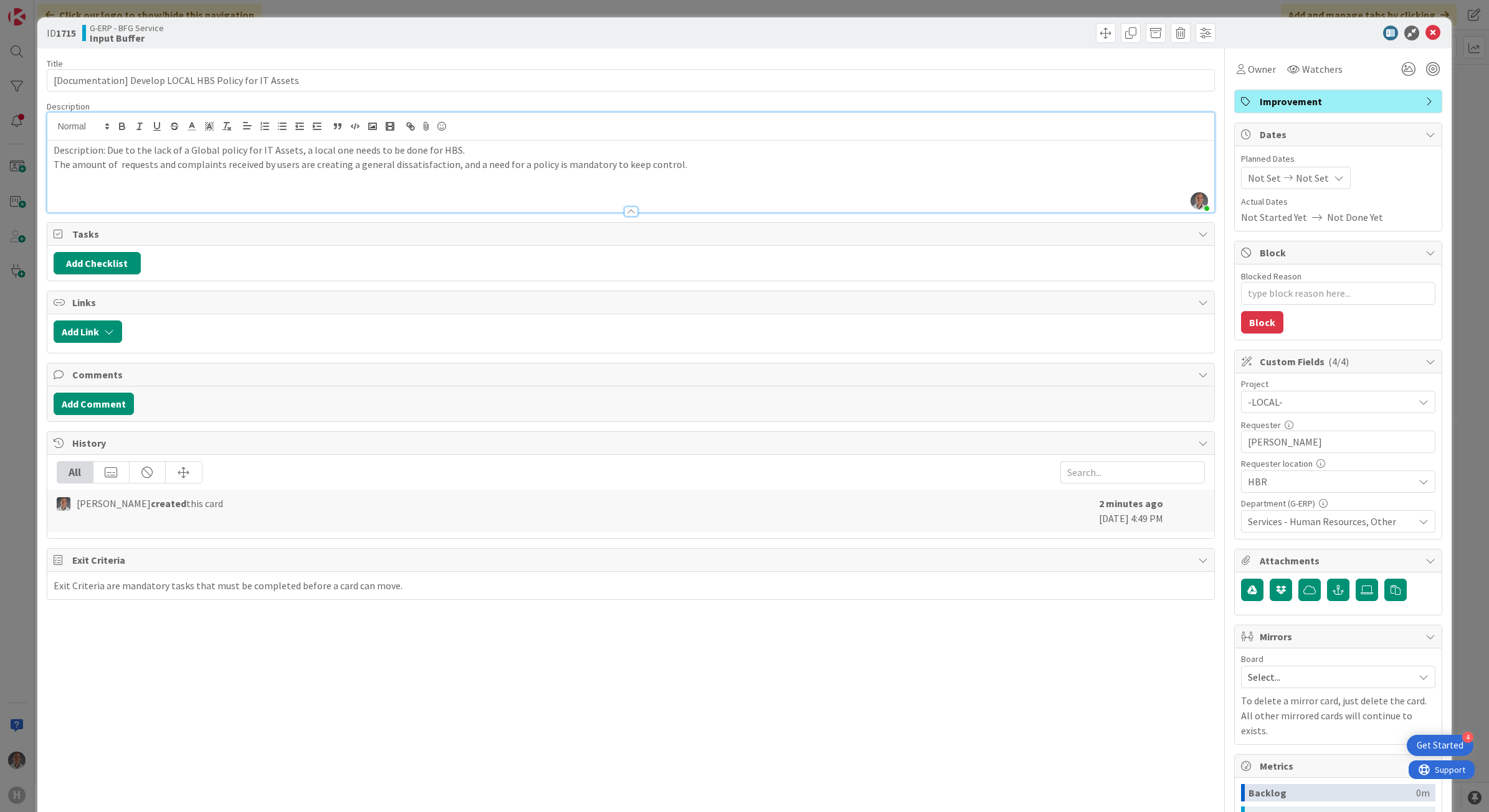
click at [681, 162] on p "The amount of requests and complaints received by users are creating a general …" at bounding box center [631, 164] width 1155 height 14
click at [1249, 68] on span "Owner" at bounding box center [1261, 68] width 28 height 15
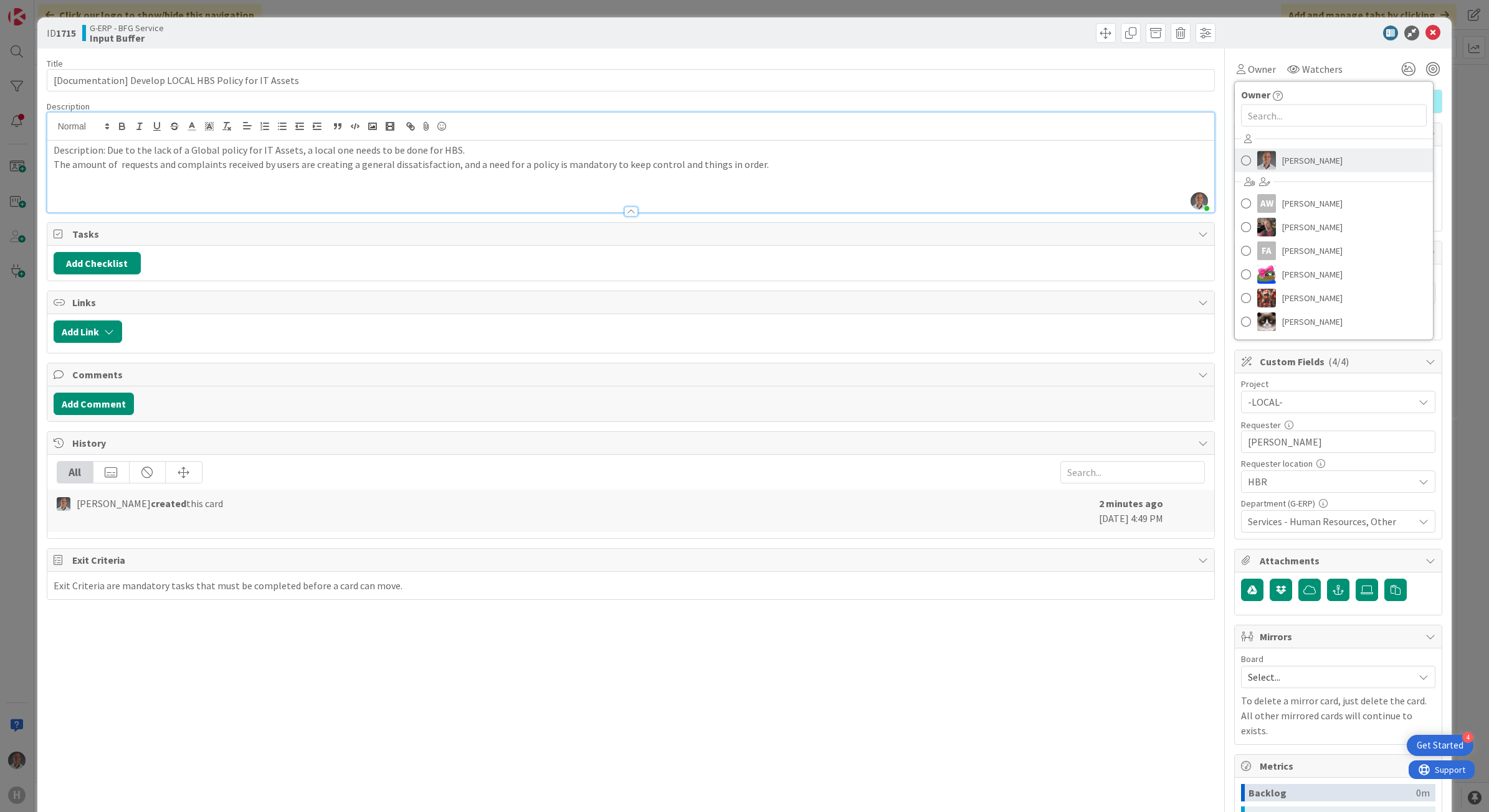
click at [1282, 166] on span "[PERSON_NAME]" at bounding box center [1312, 160] width 60 height 19
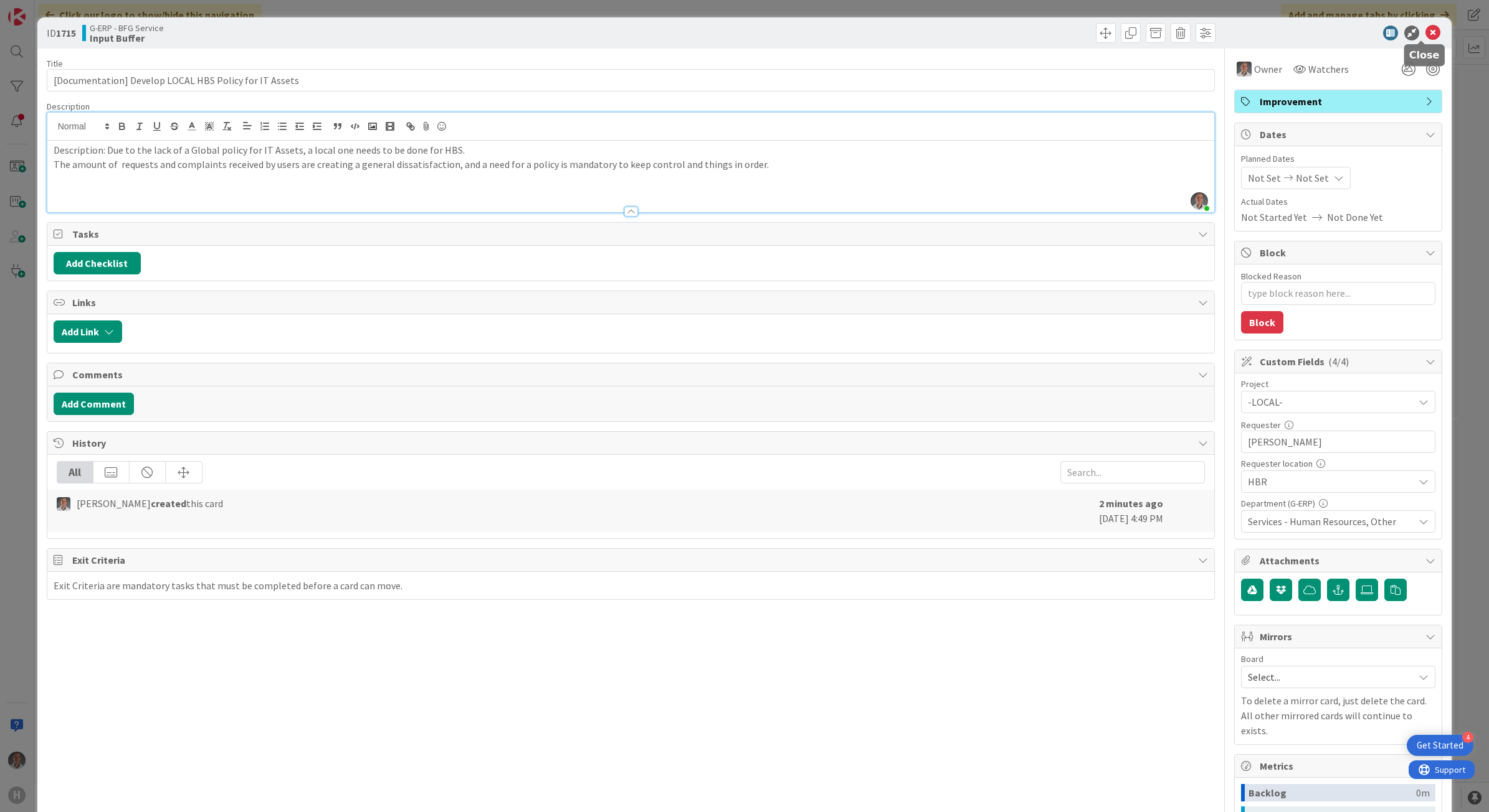
click at [1425, 35] on icon at bounding box center [1432, 33] width 15 height 15
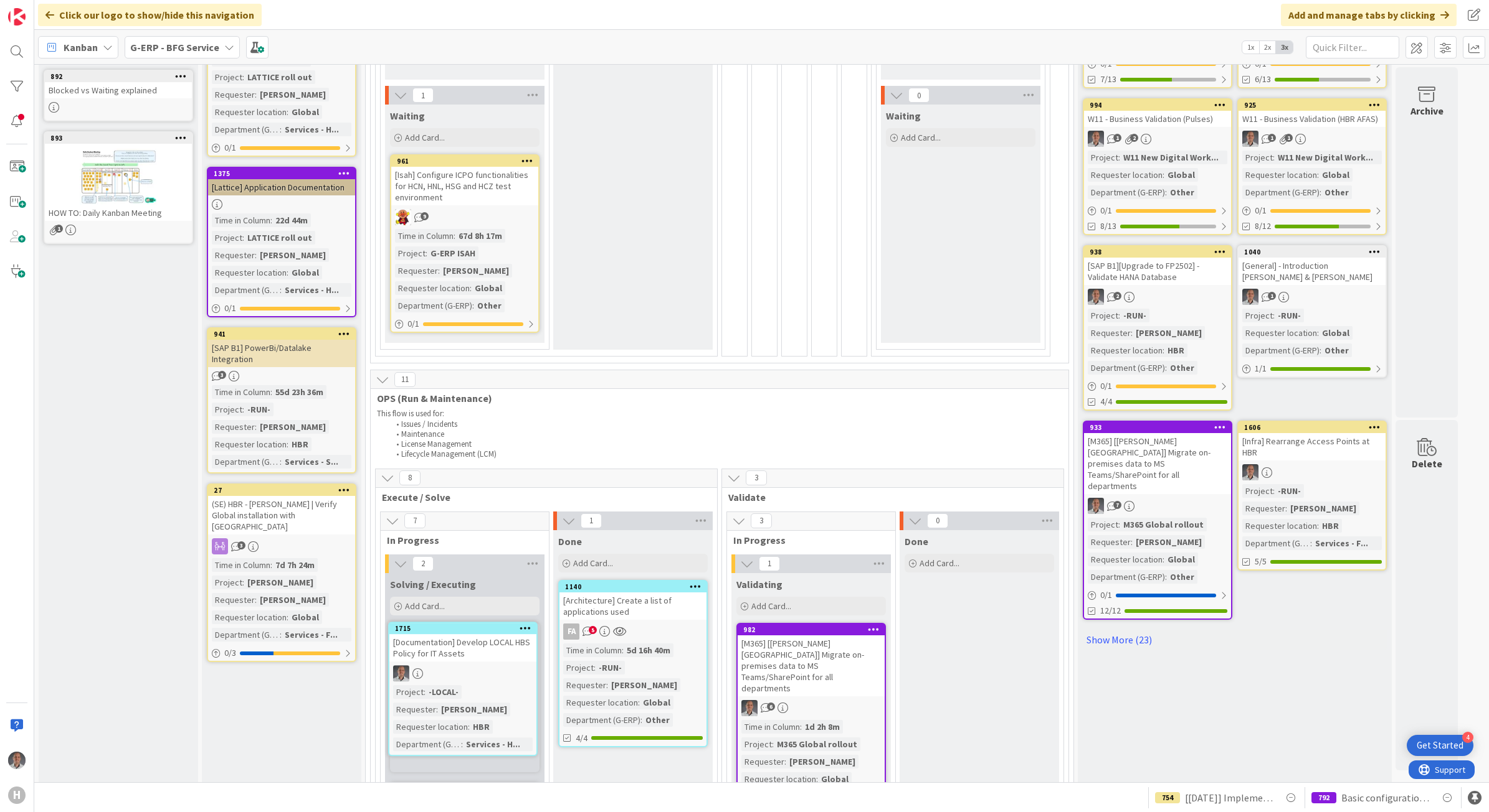
scroll to position [367, 0]
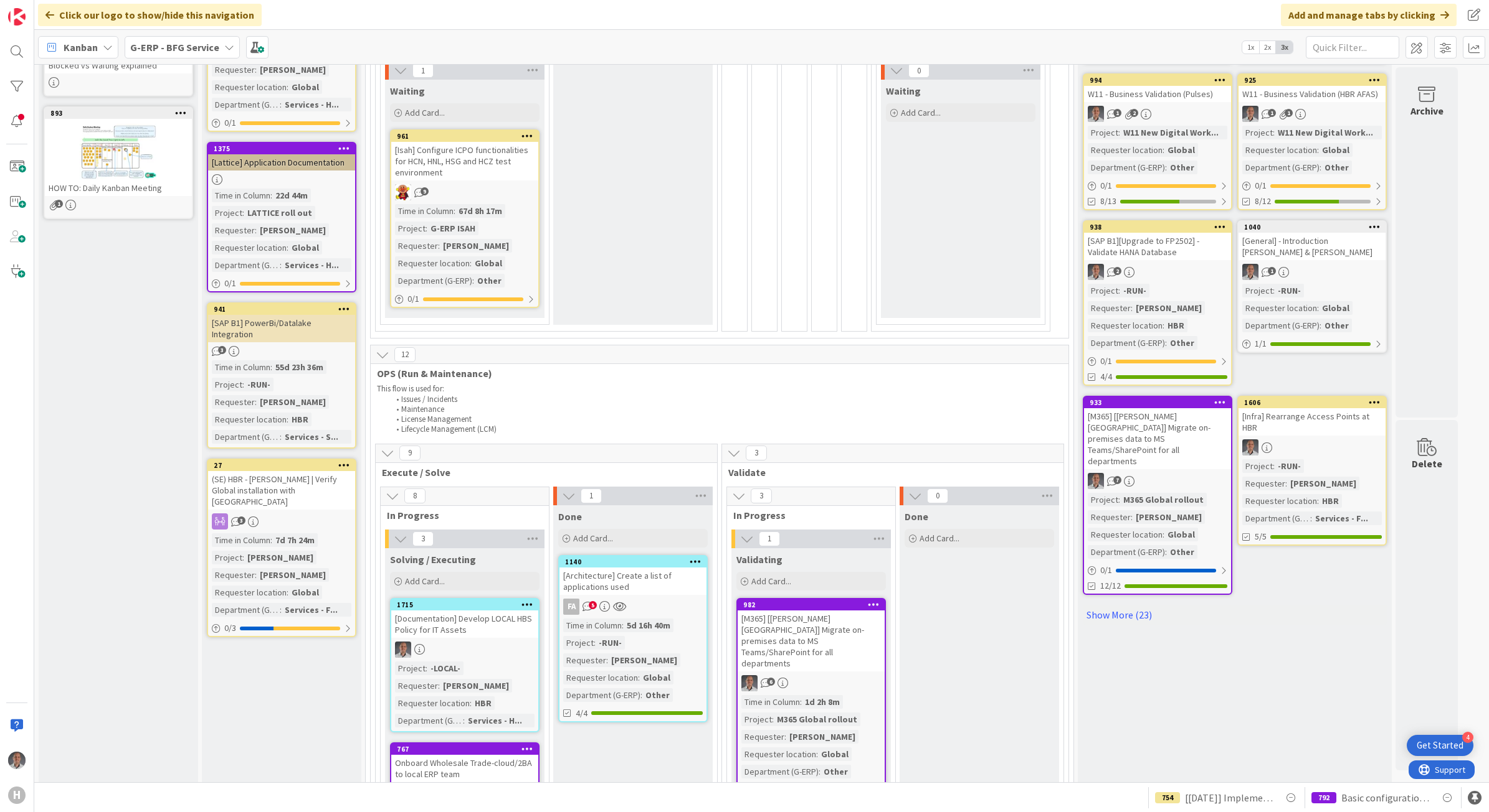
click at [486, 656] on div at bounding box center [465, 650] width 147 height 16
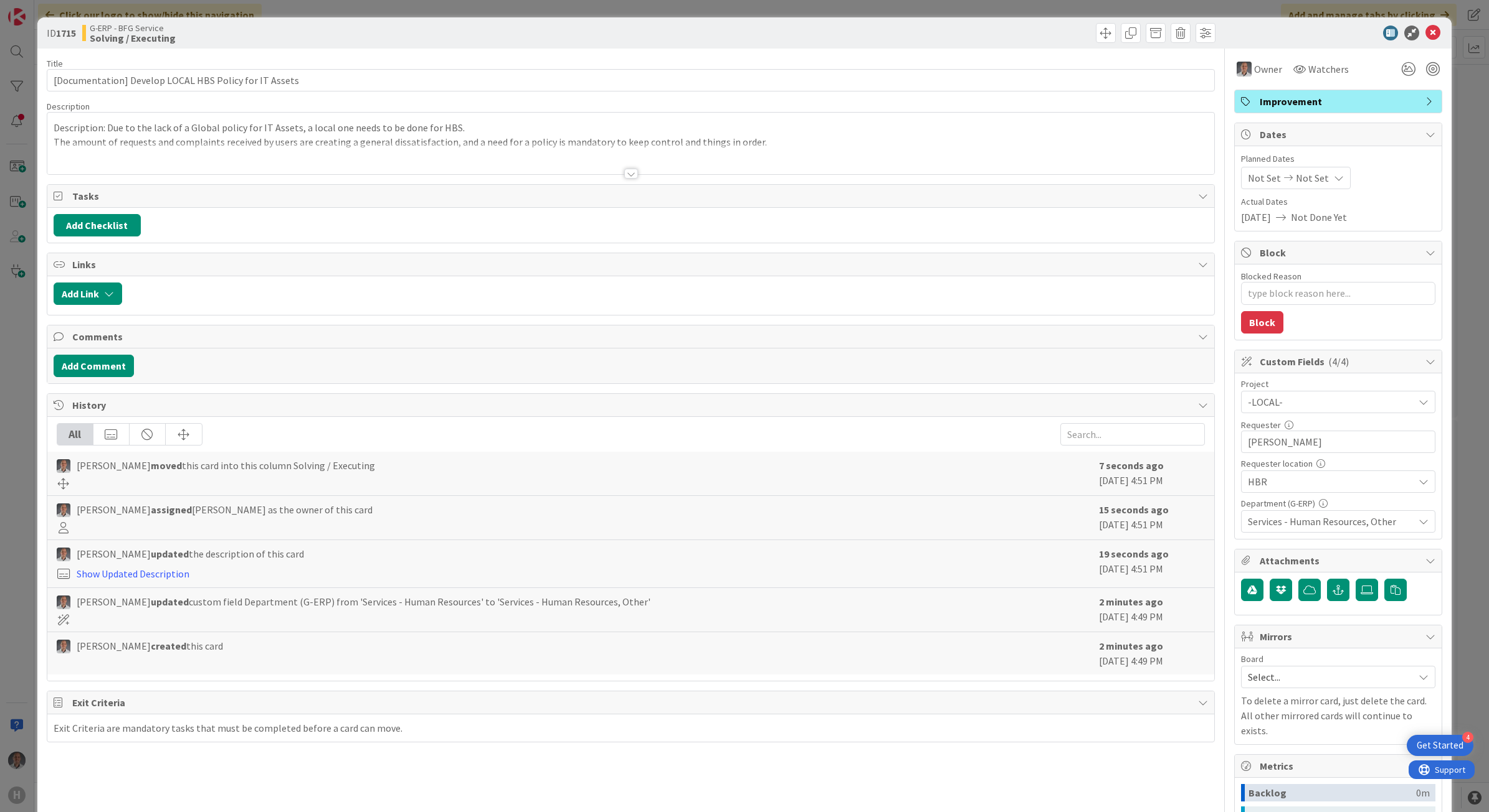
click at [1313, 398] on span "-LOCAL-" at bounding box center [1327, 402] width 160 height 18
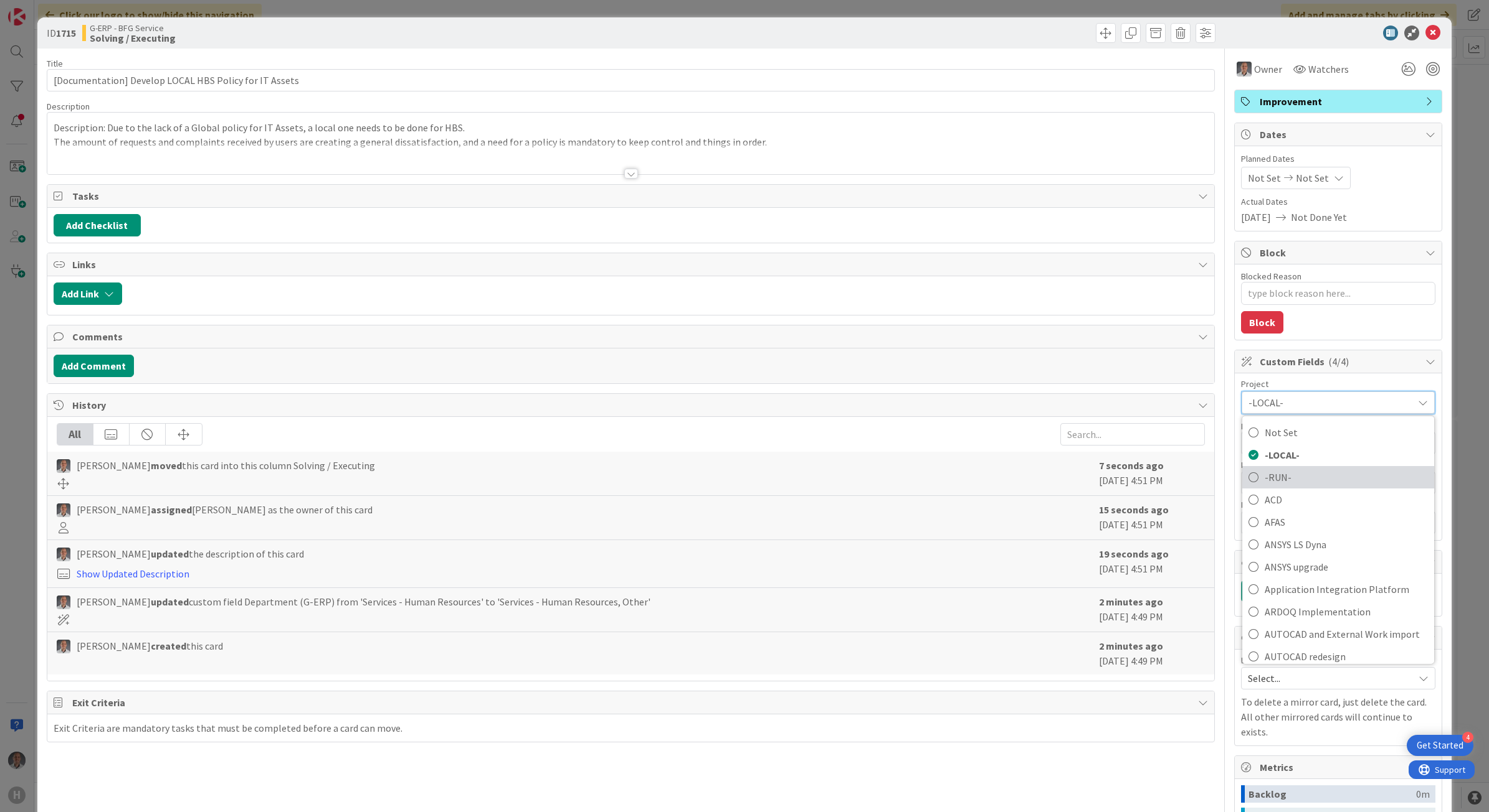
click at [1284, 480] on span "-RUN-" at bounding box center [1345, 476] width 163 height 19
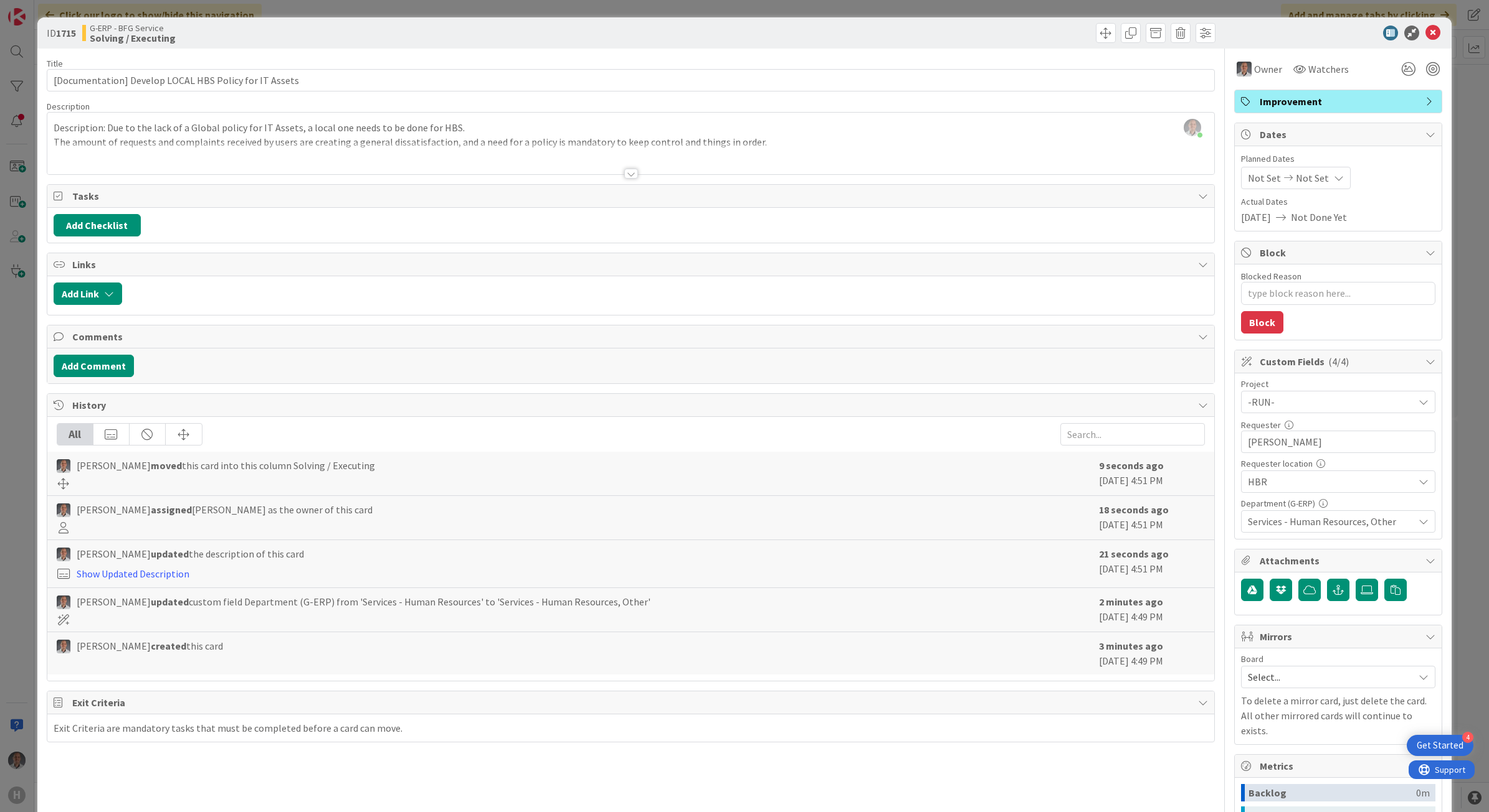
type textarea "x"
click at [1425, 31] on icon at bounding box center [1432, 33] width 15 height 15
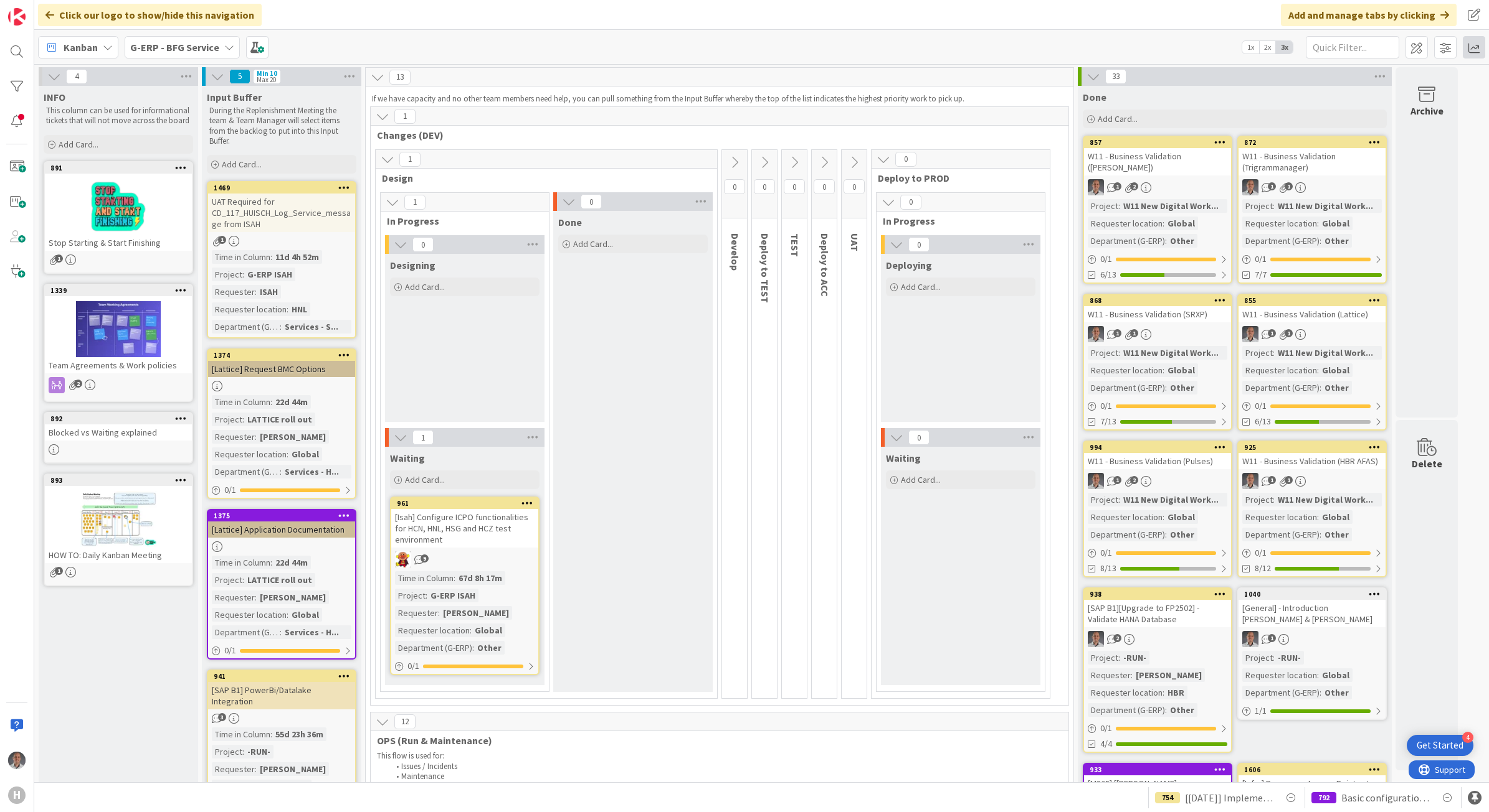
click at [1473, 56] on span at bounding box center [1473, 47] width 23 height 23
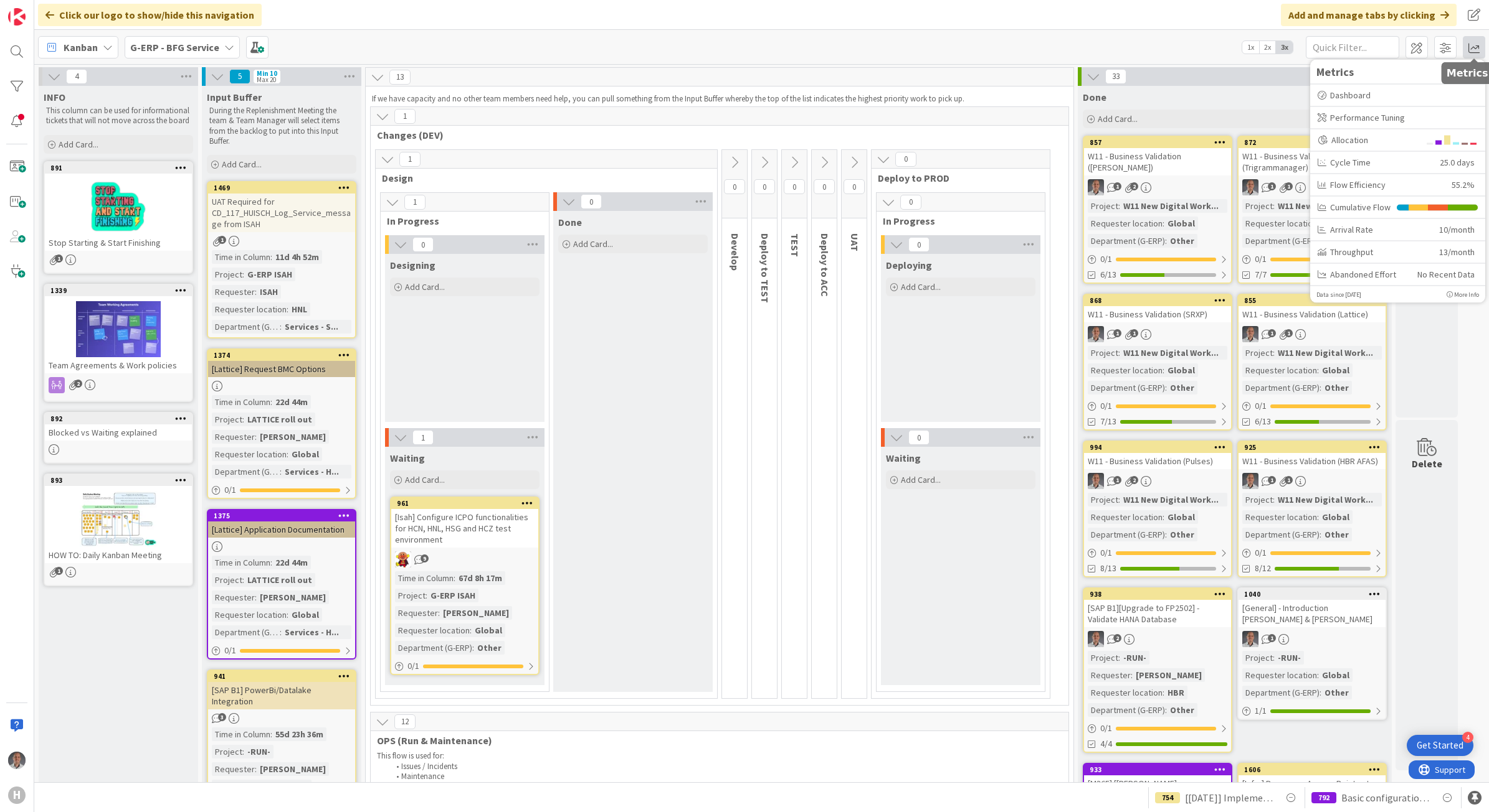
click at [1473, 56] on span at bounding box center [1473, 47] width 23 height 23
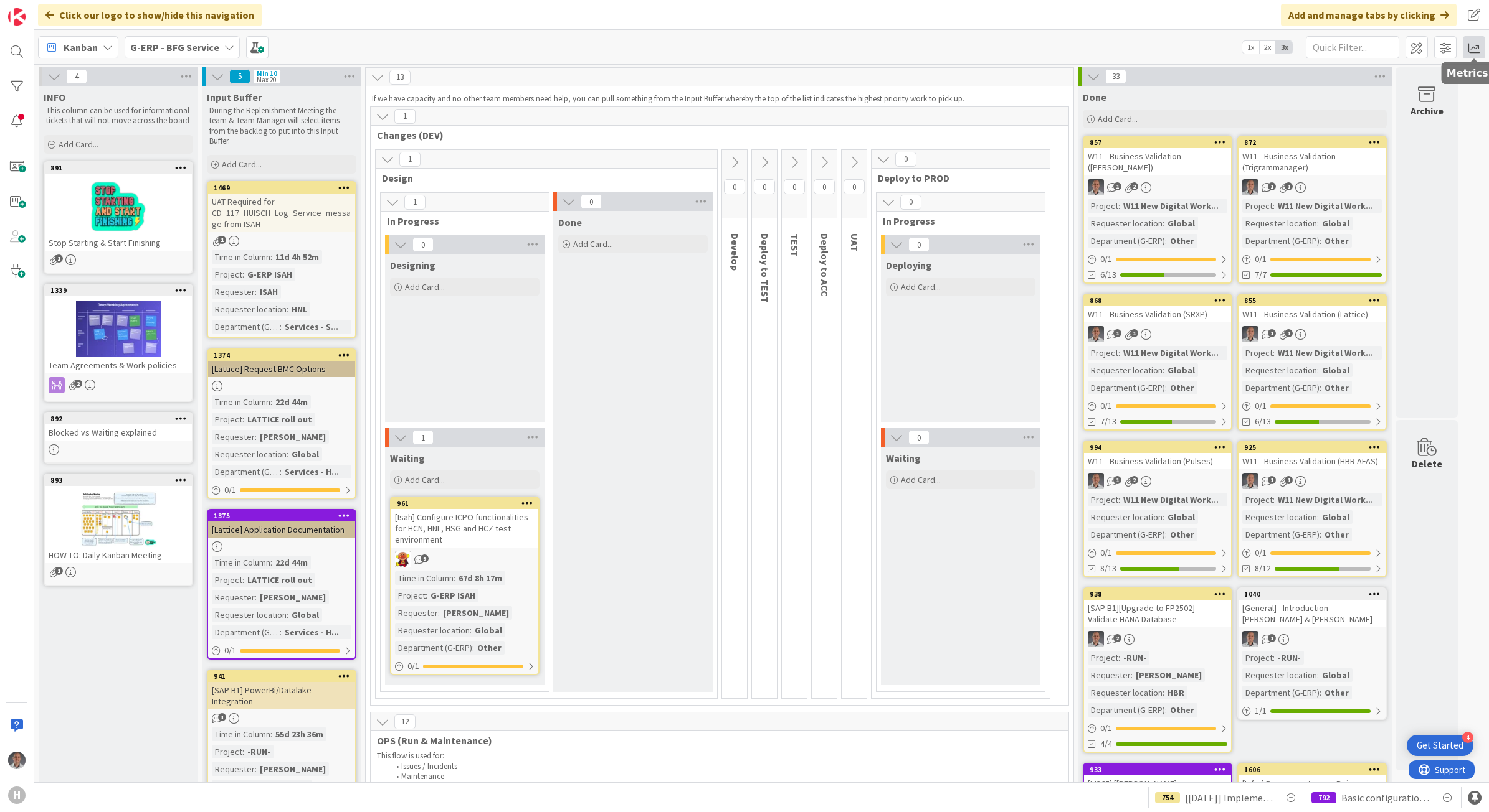
click at [1473, 49] on span at bounding box center [1473, 47] width 23 height 23
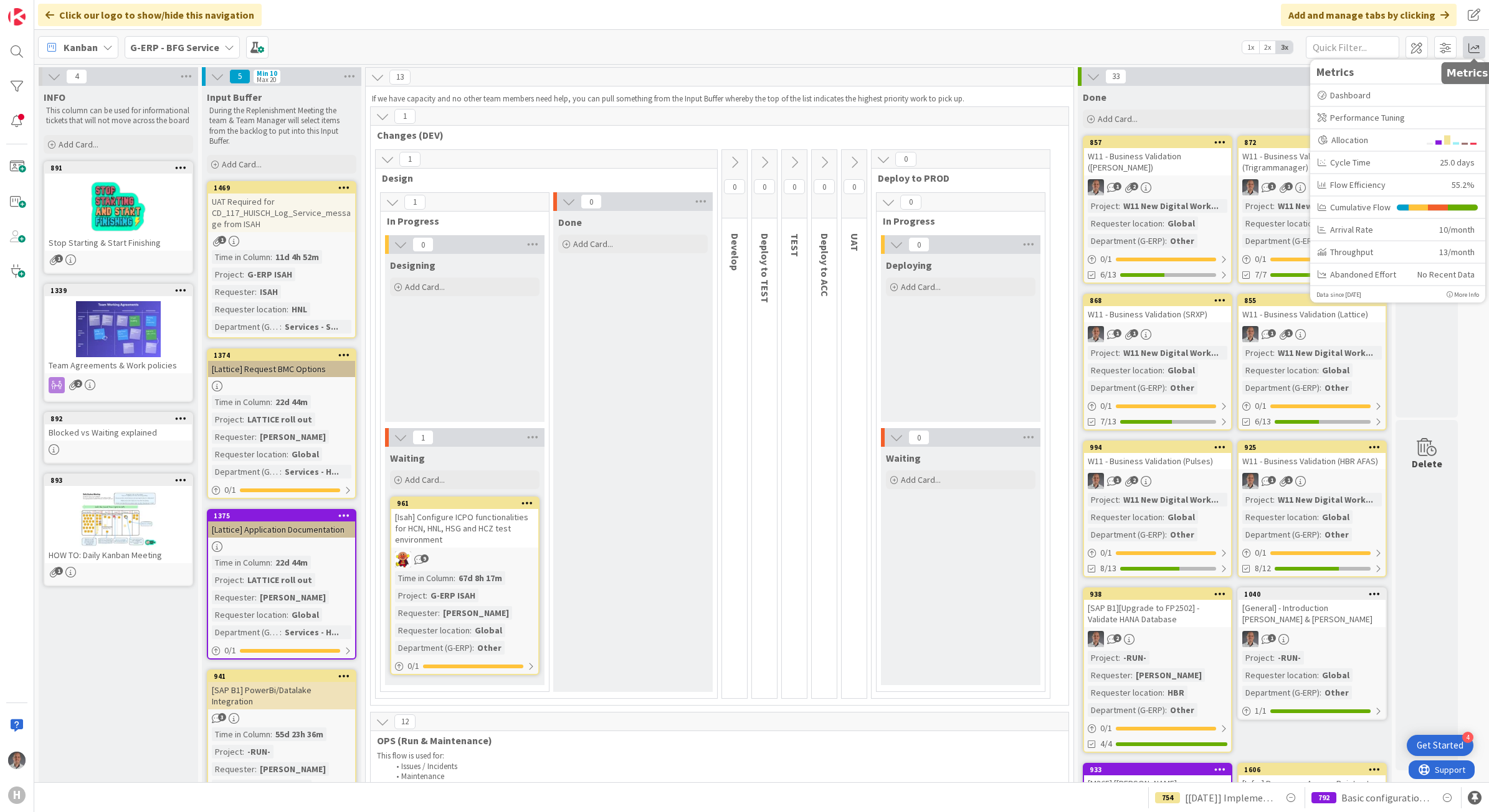
click at [1473, 49] on span at bounding box center [1473, 47] width 23 height 23
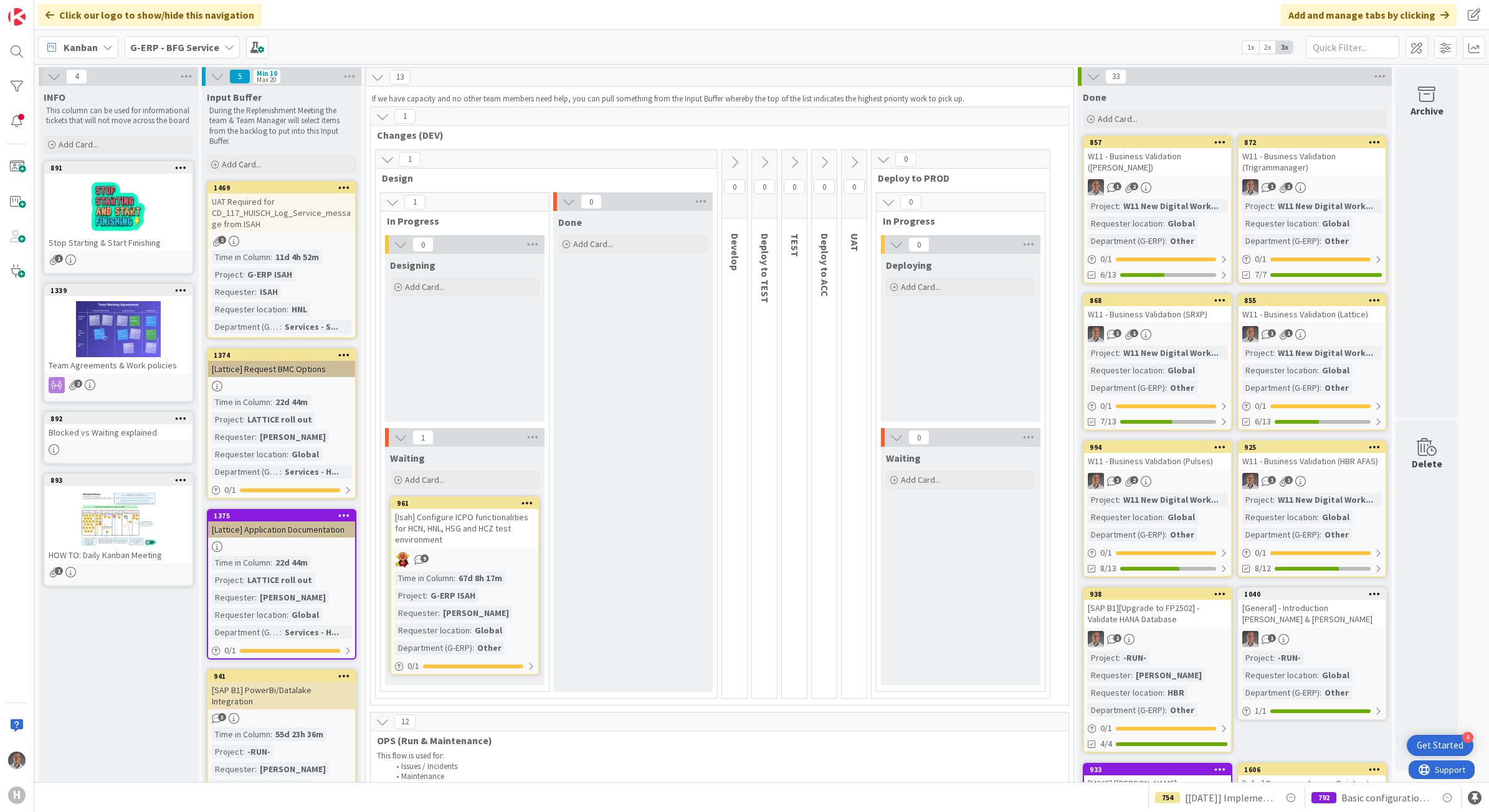
click at [193, 54] on div "G-ERP - BFG Service" at bounding box center [182, 47] width 115 height 23
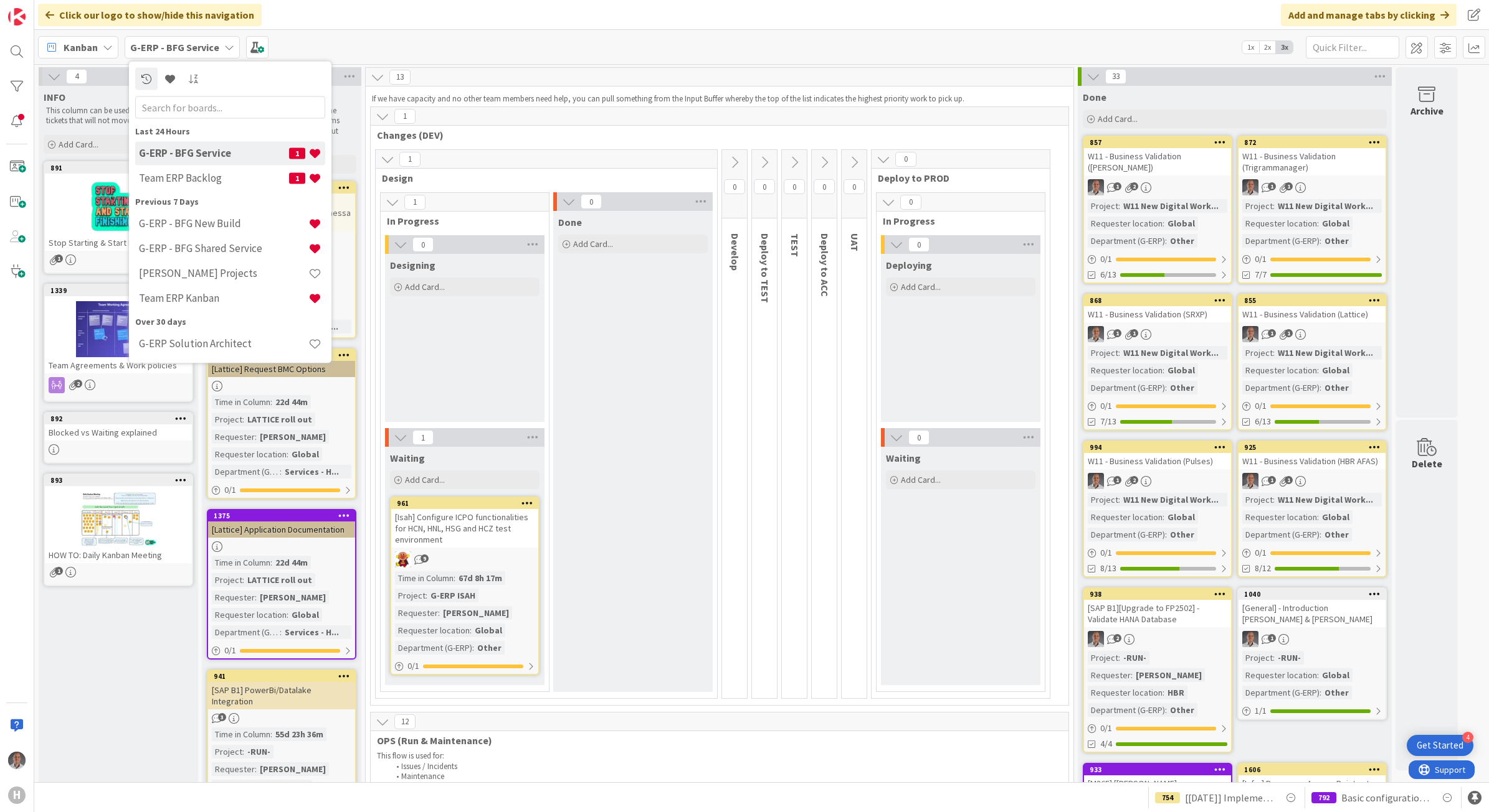
click at [221, 174] on h4 "Team ERP Backlog" at bounding box center [214, 178] width 151 height 13
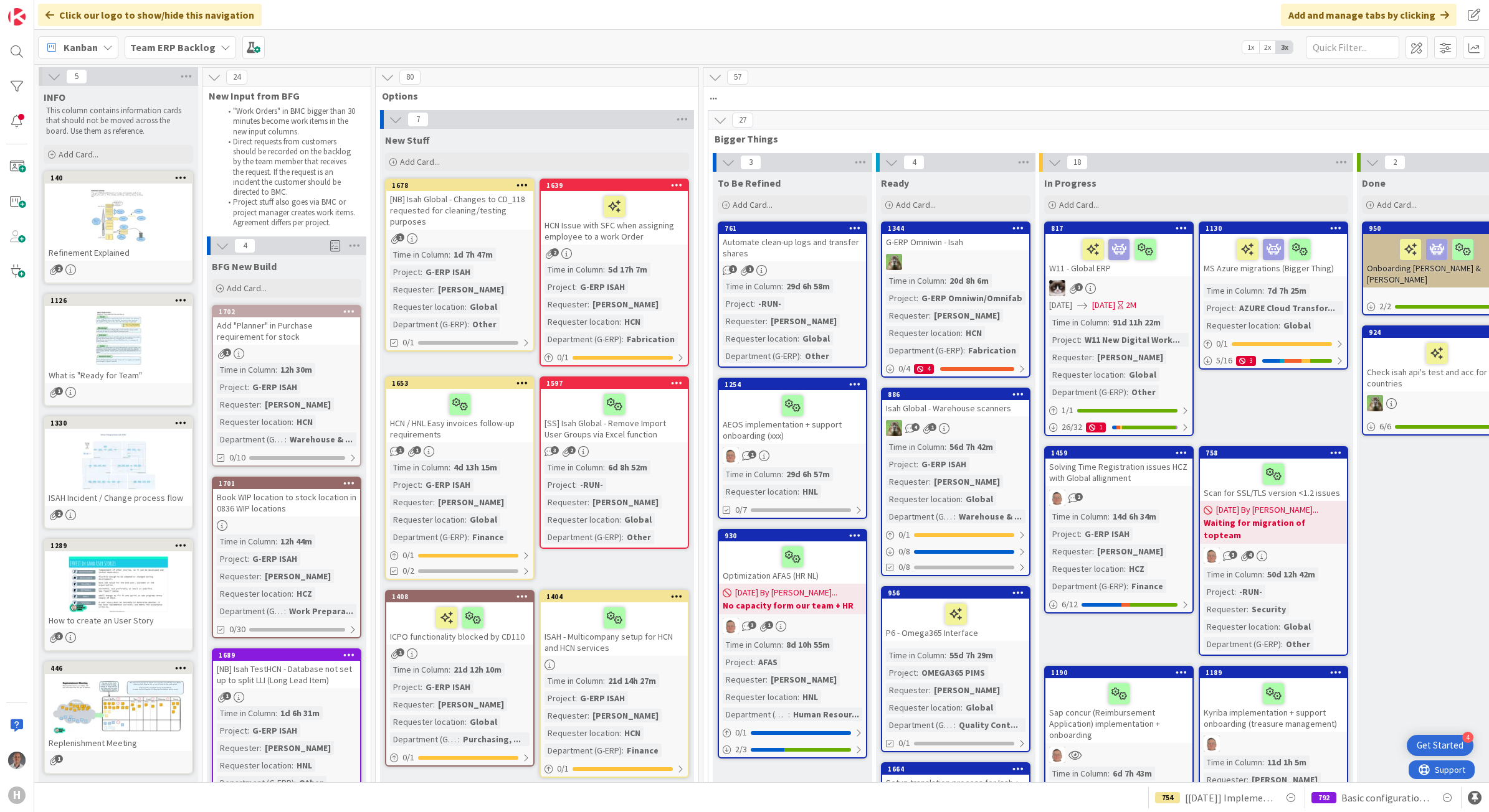
click at [187, 52] on span "Team ERP Backlog" at bounding box center [172, 47] width 85 height 15
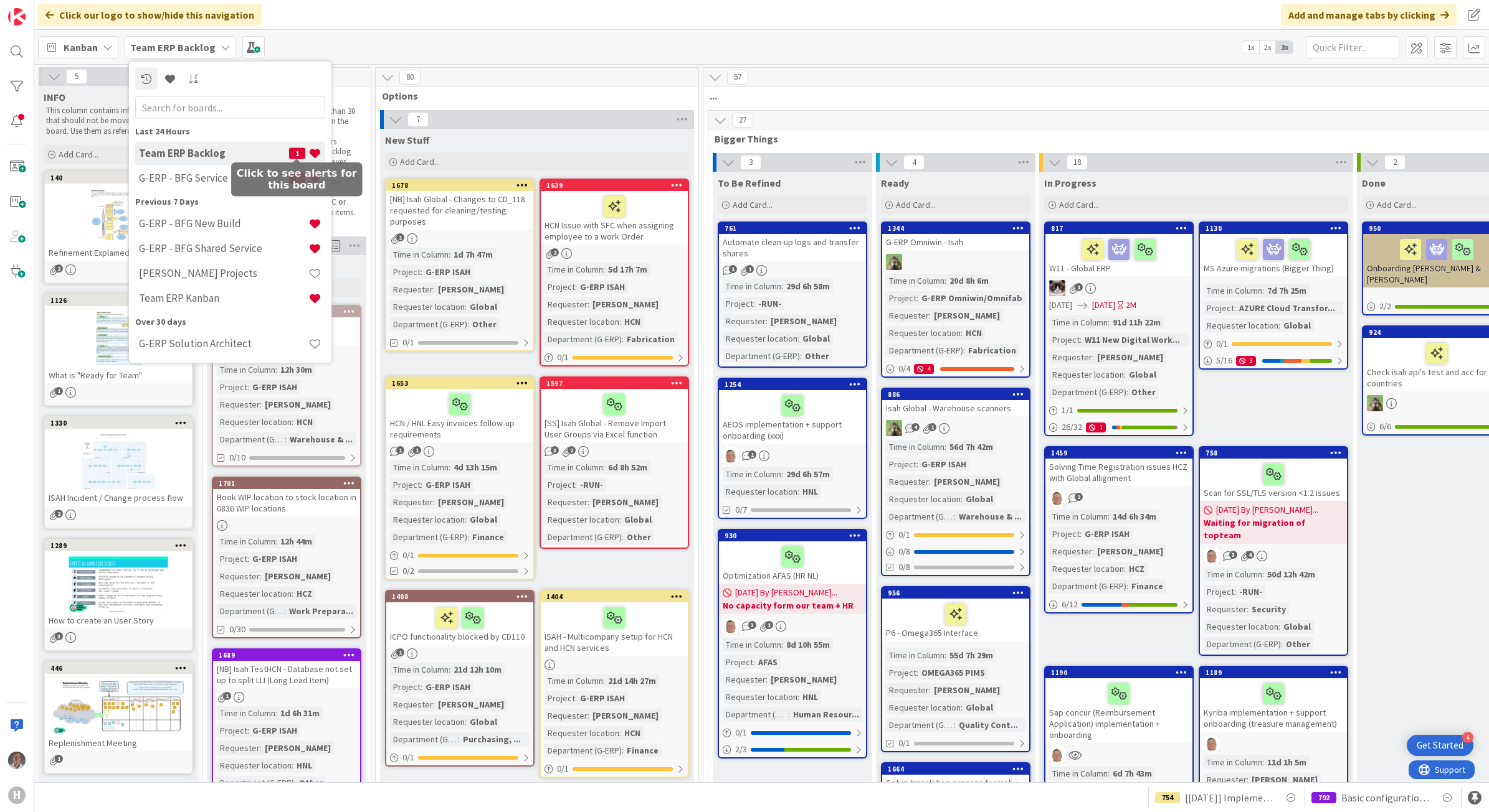
click at [296, 153] on span "1" at bounding box center [297, 152] width 16 height 11
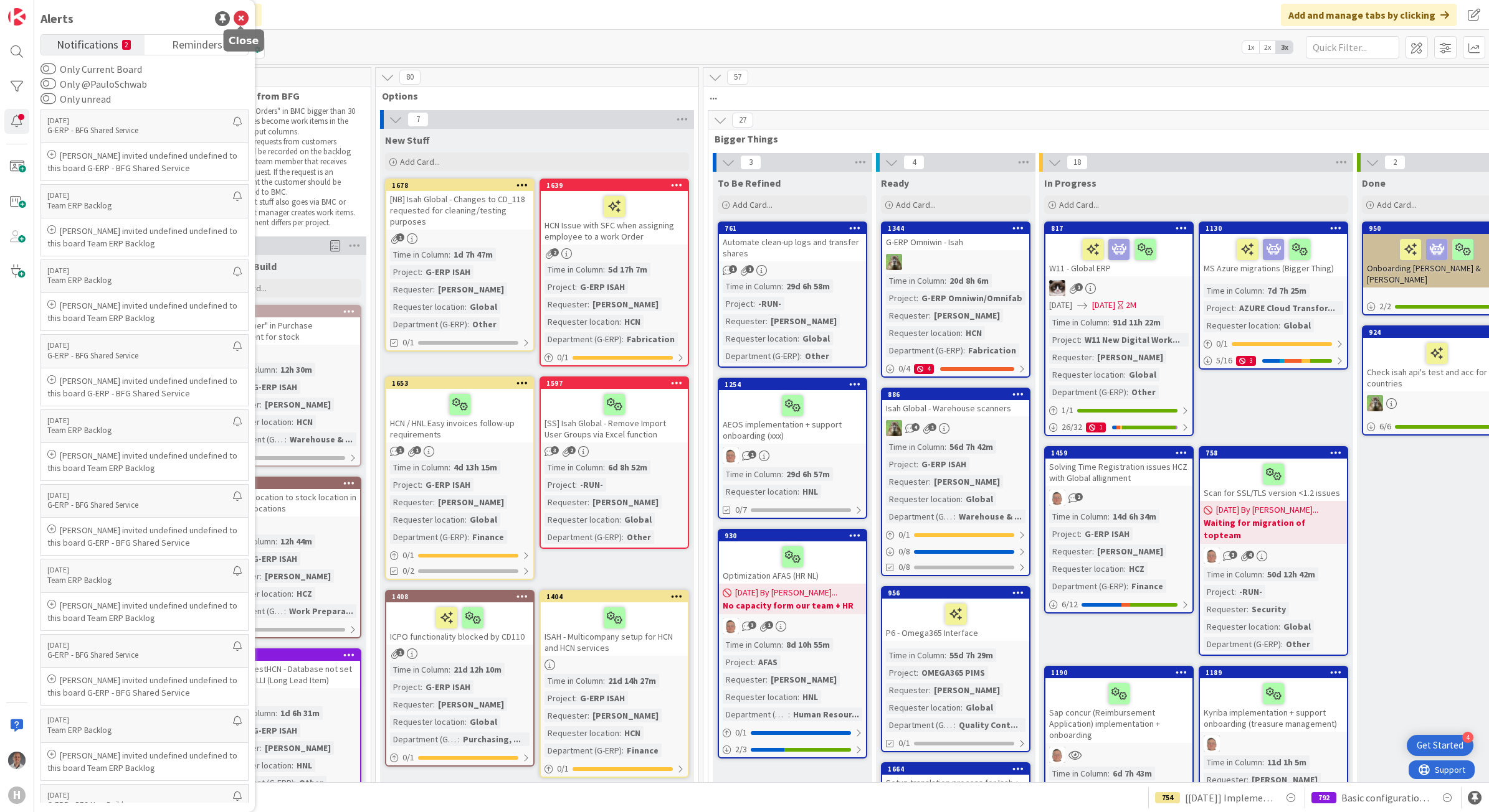
click at [241, 22] on icon at bounding box center [241, 18] width 15 height 15
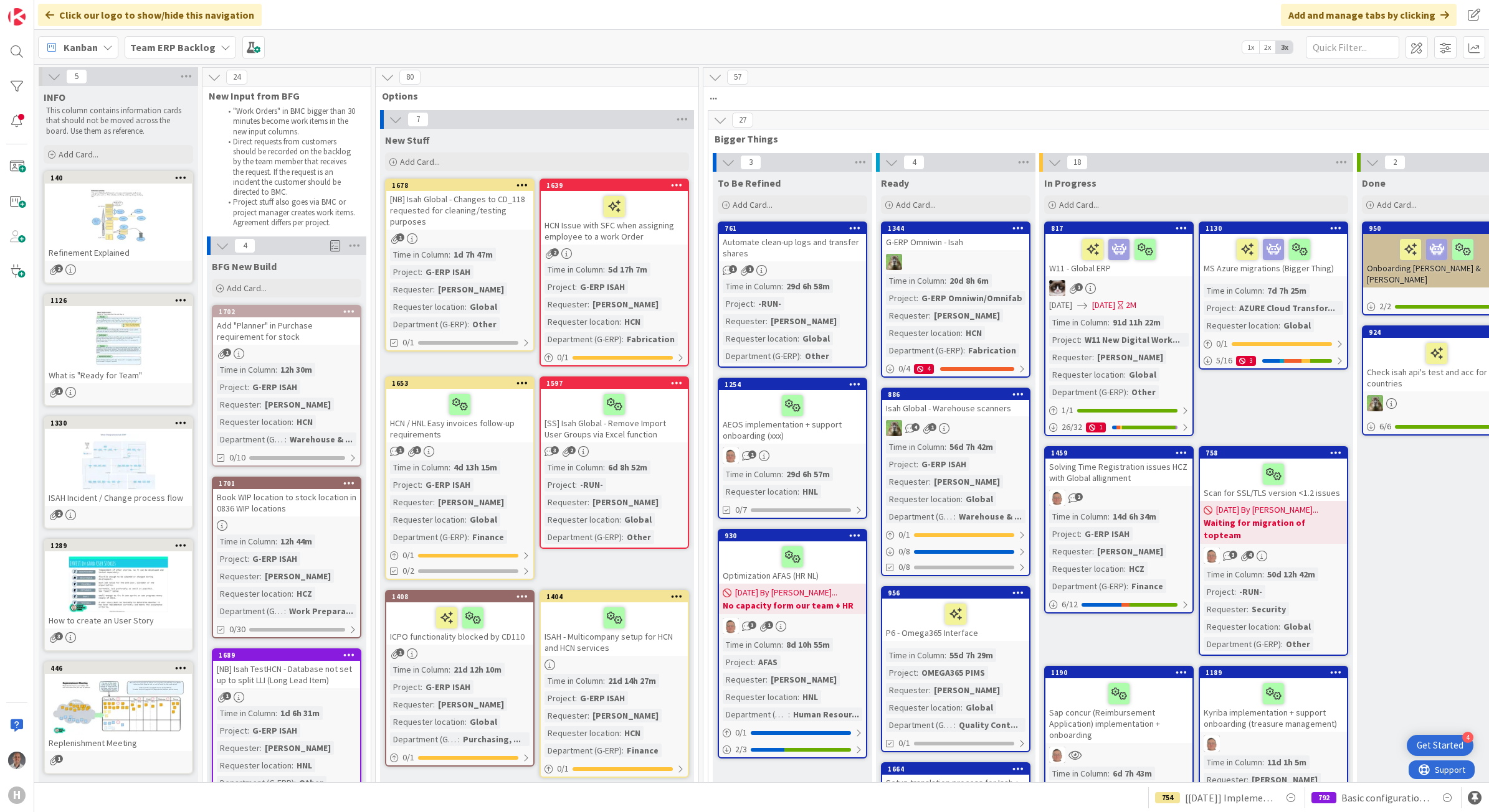
click at [188, 47] on b "Team ERP Backlog" at bounding box center [172, 47] width 85 height 13
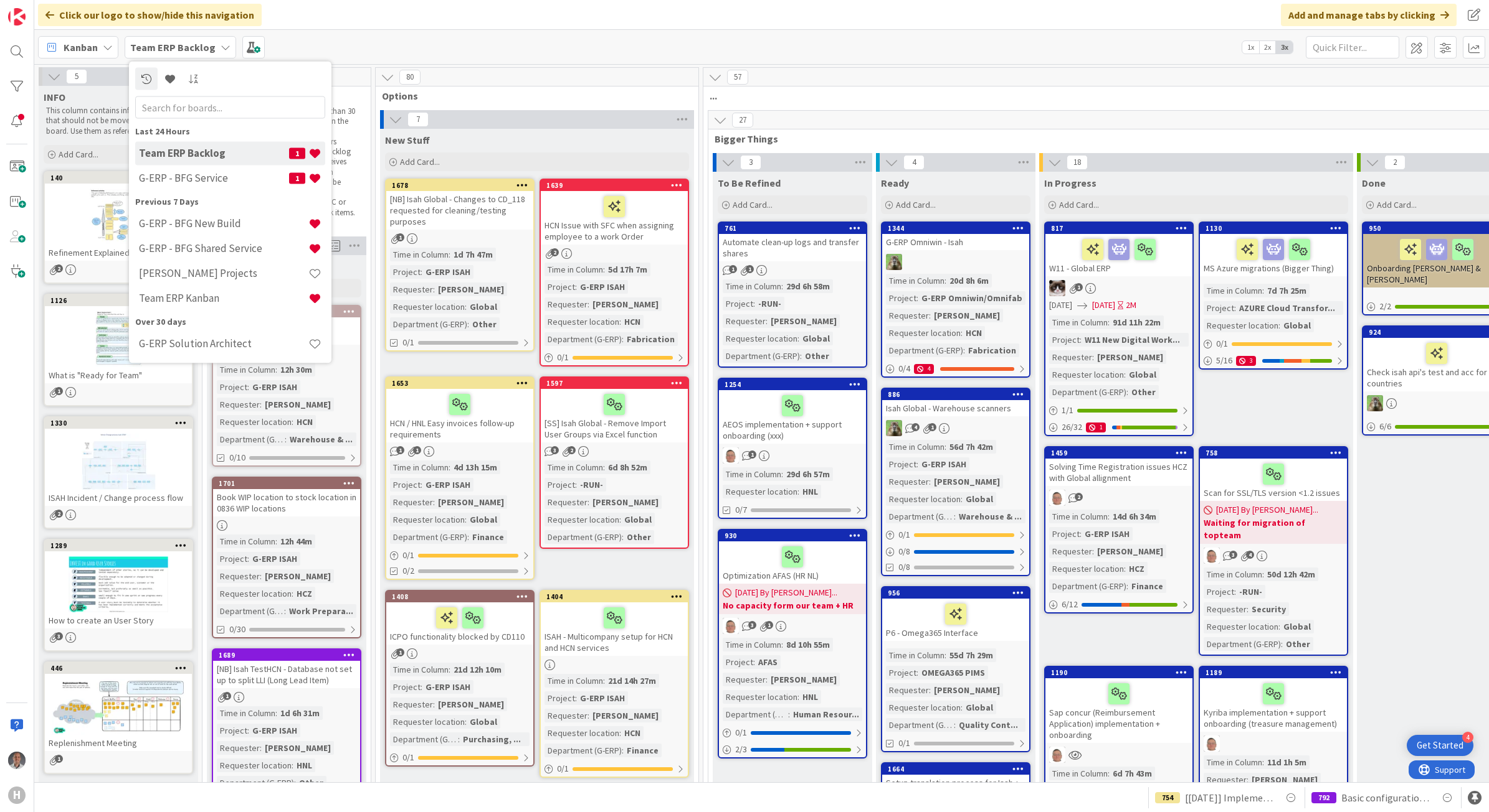
click at [178, 176] on h4 "G-ERP - BFG Service" at bounding box center [214, 178] width 151 height 13
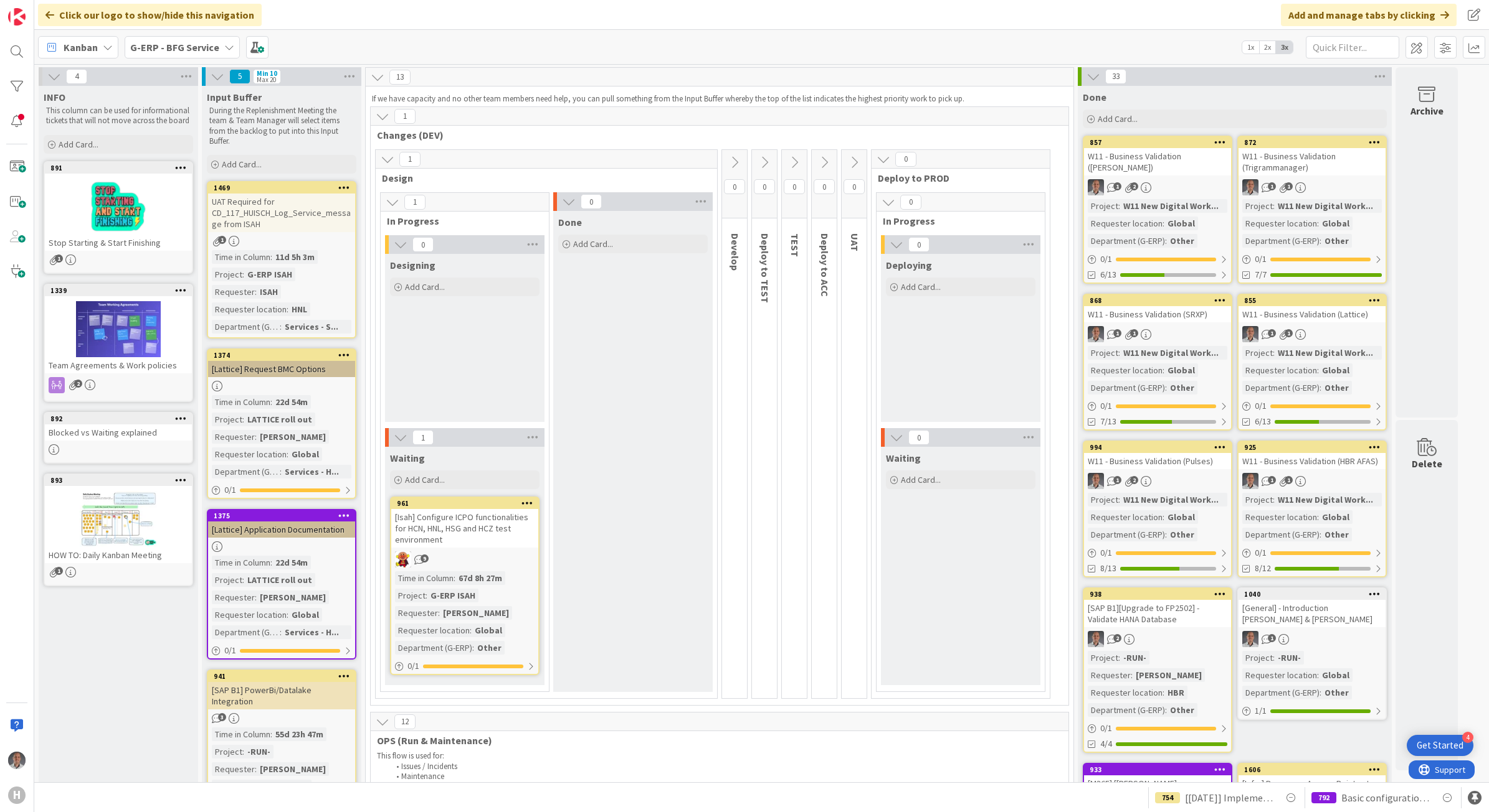
click at [387, 157] on icon at bounding box center [387, 159] width 14 height 14
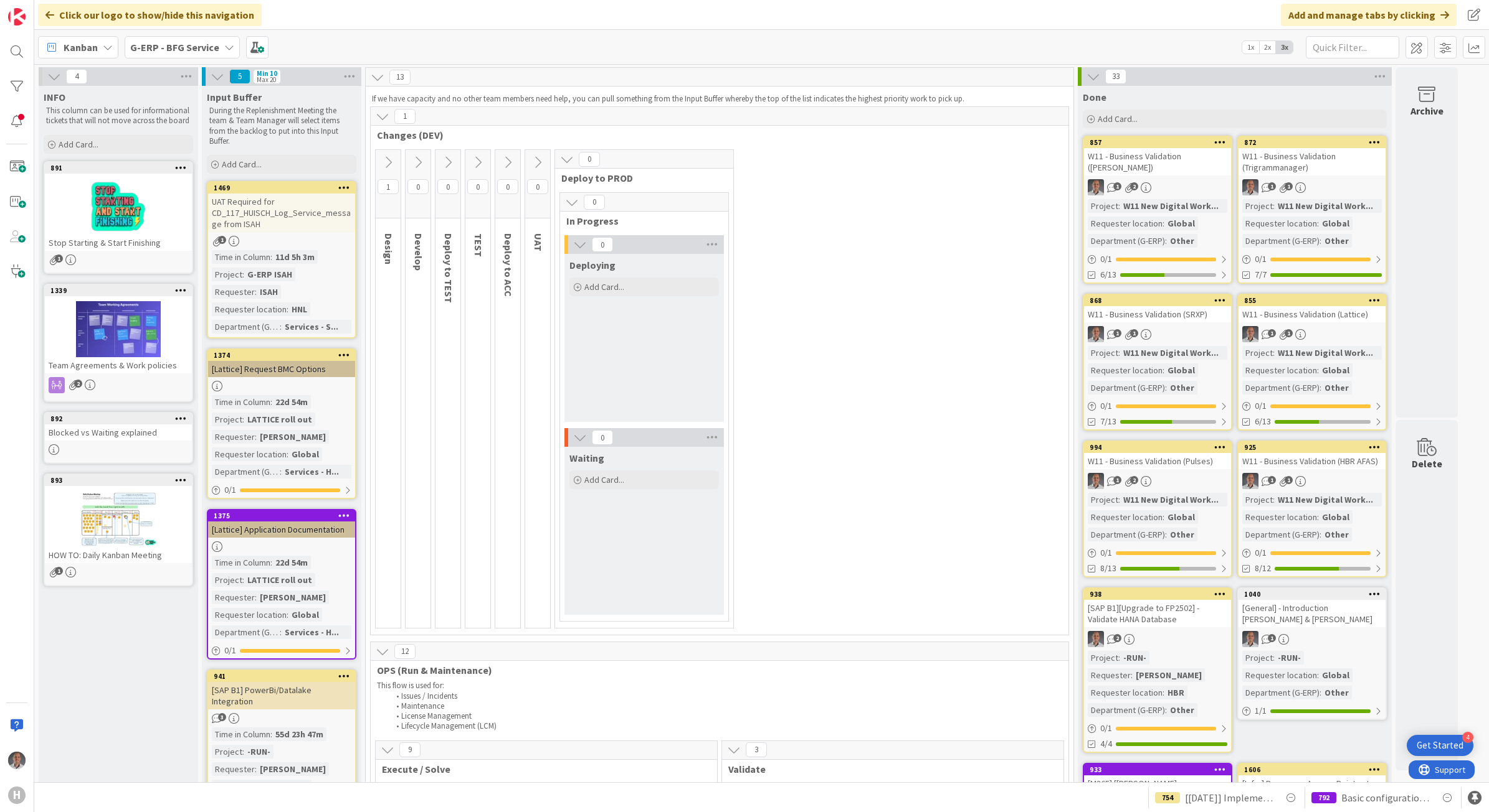
click at [386, 116] on icon at bounding box center [382, 117] width 14 height 14
